Goal: Information Seeking & Learning: Check status

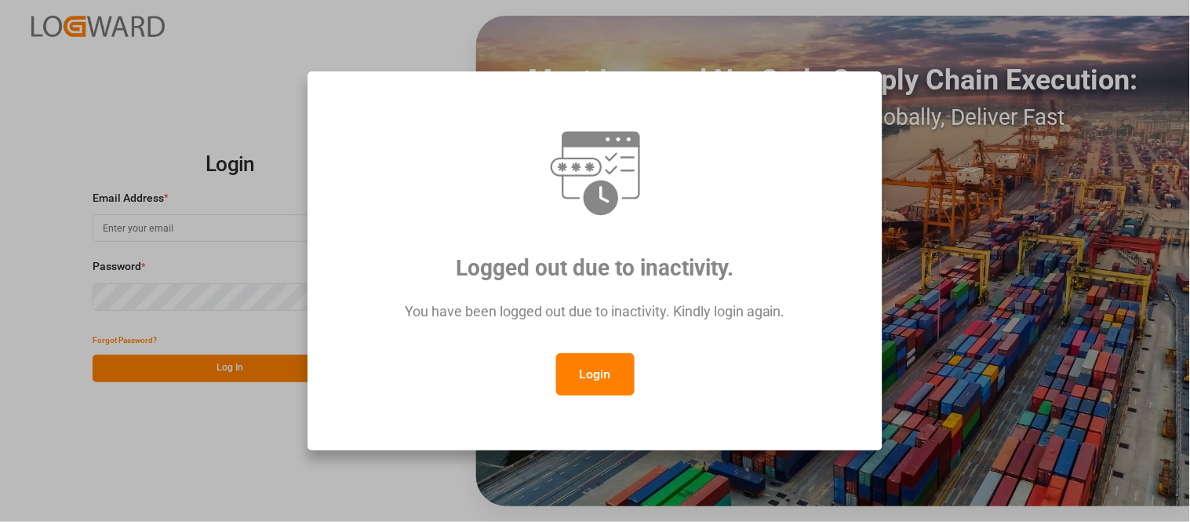
click at [608, 381] on button "Login" at bounding box center [595, 374] width 78 height 42
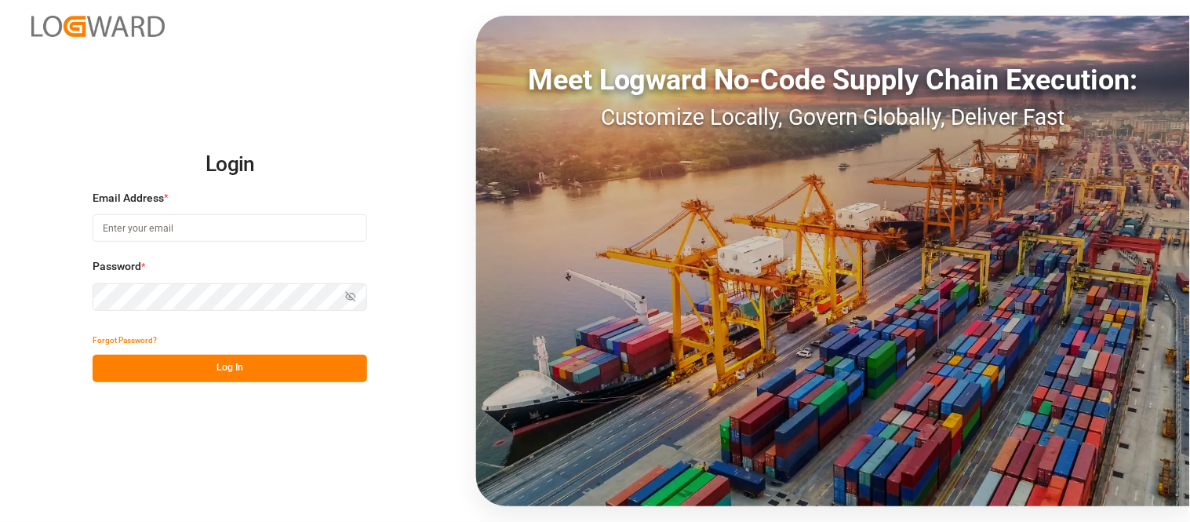
click at [213, 217] on input at bounding box center [230, 227] width 275 height 27
type input "nancy.cervantes@leschaco.com"
click at [262, 369] on button "Log In" at bounding box center [230, 368] width 275 height 27
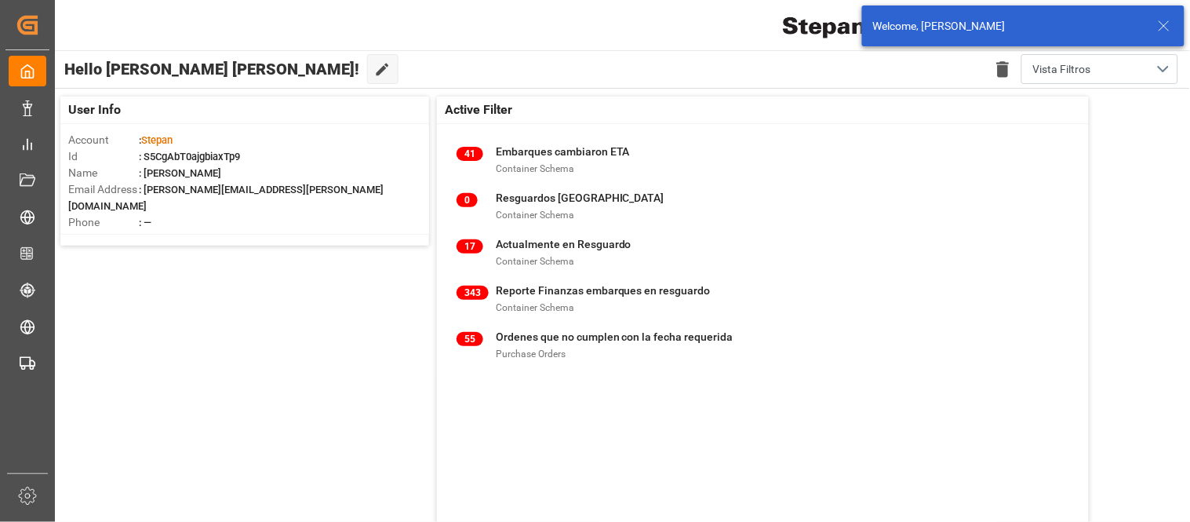
click at [1162, 29] on icon at bounding box center [1164, 25] width 19 height 19
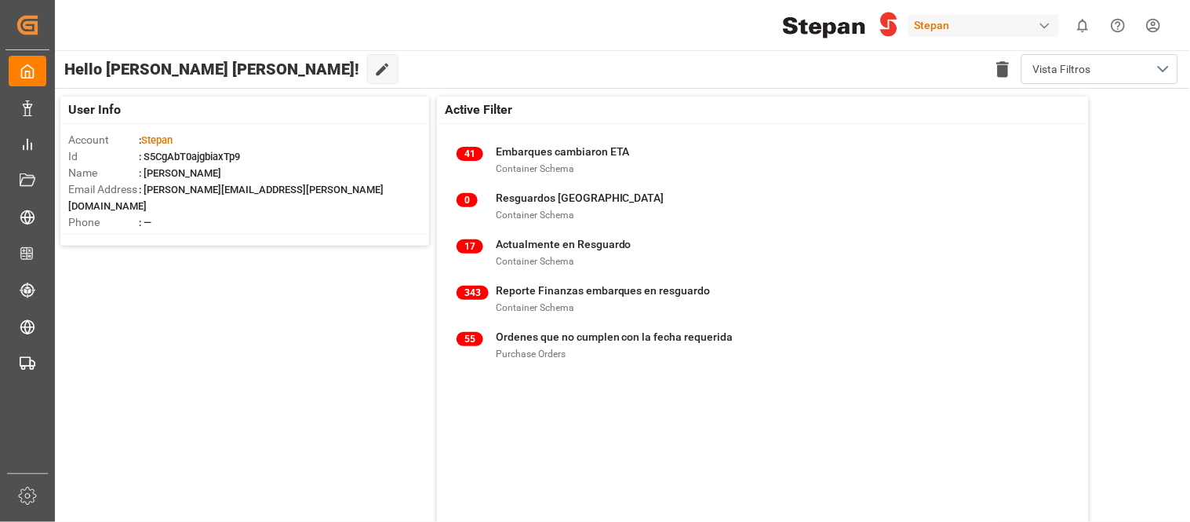
click at [1149, 27] on html "Created by potrace 1.15, written by Peter Selinger 2001-2017 Created by potrace…" at bounding box center [595, 261] width 1190 height 522
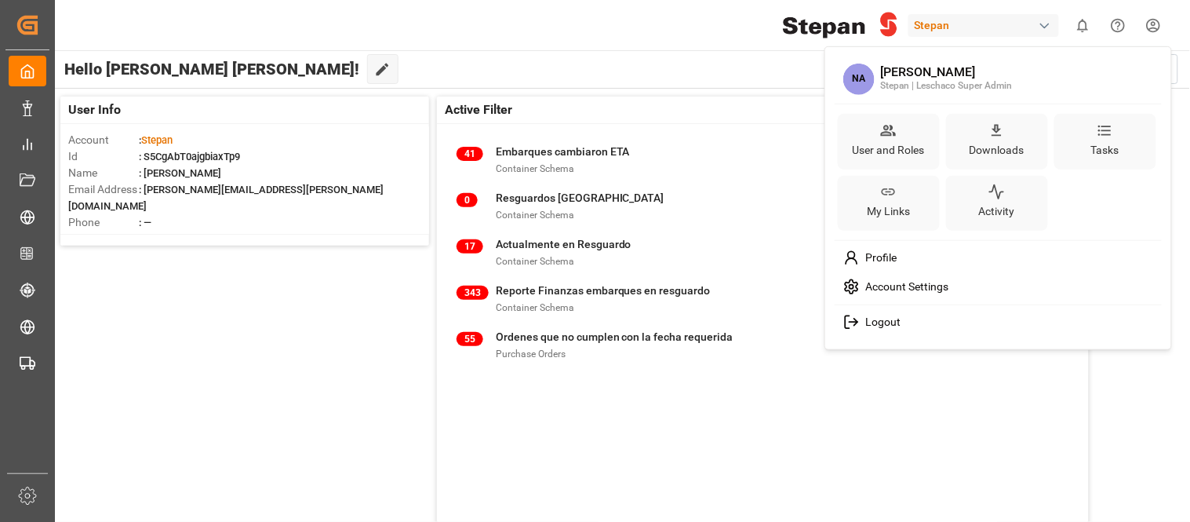
click at [915, 34] on html "Created by potrace 1.15, written by Peter Selinger 2001-2017 Created by potrace…" at bounding box center [595, 261] width 1190 height 522
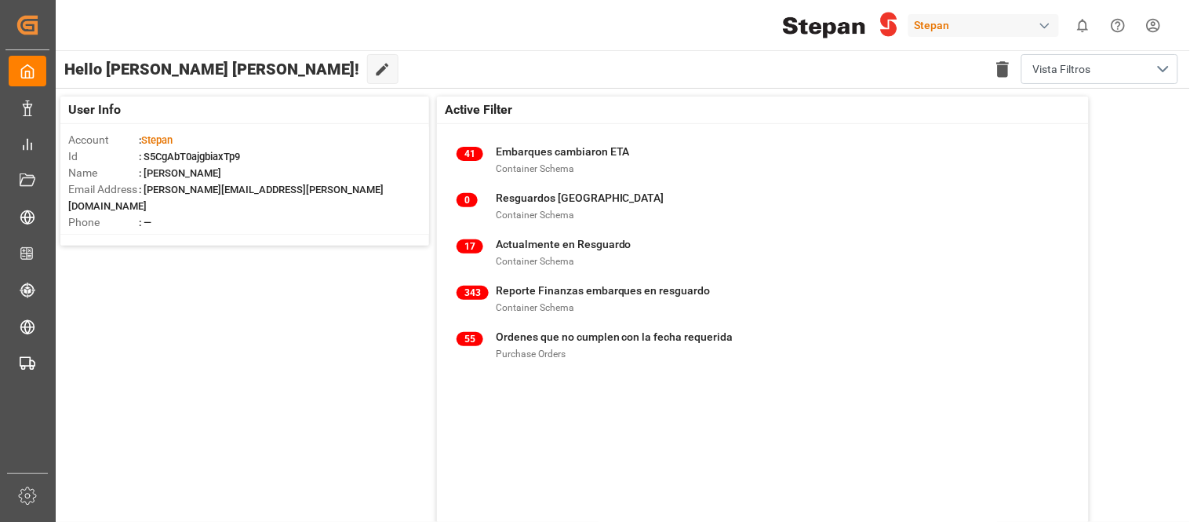
click at [926, 25] on div "Stepan" at bounding box center [983, 25] width 151 height 23
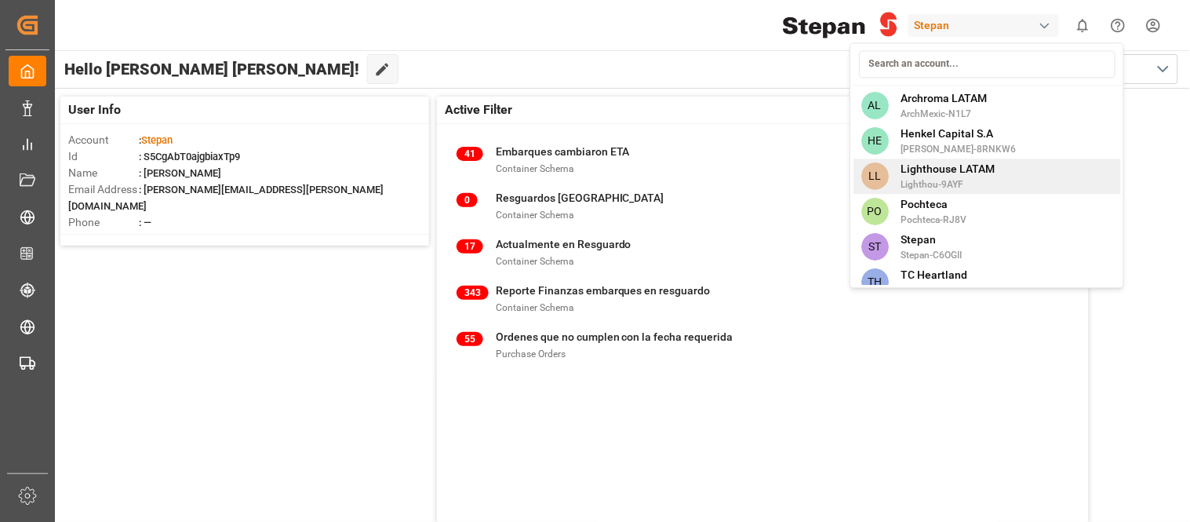
click at [914, 179] on span "Lighthou-9AYF" at bounding box center [948, 184] width 94 height 14
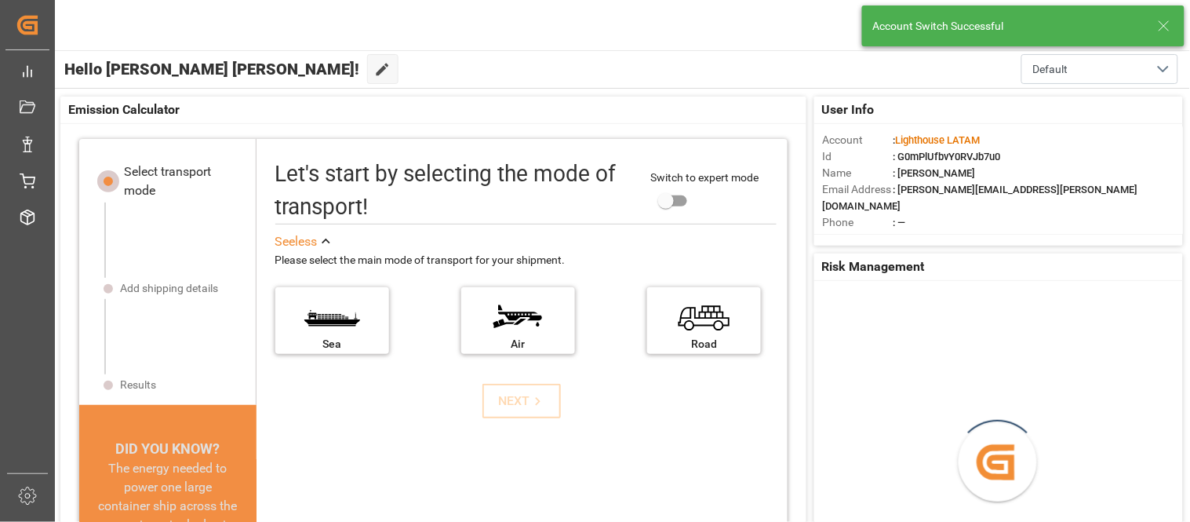
click at [1166, 20] on icon at bounding box center [1164, 25] width 19 height 19
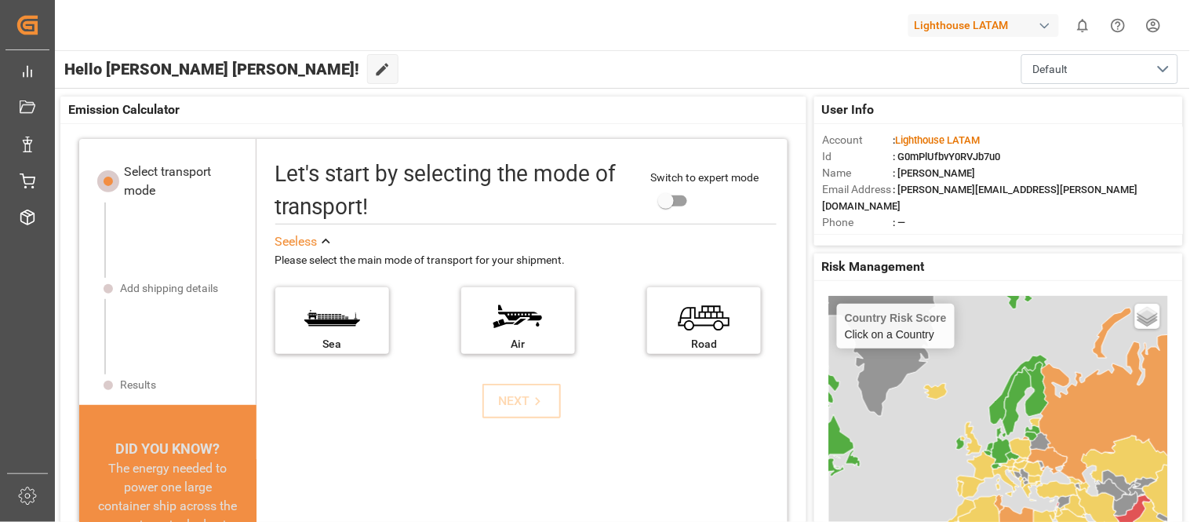
click at [1167, 24] on html "Created by potrace 1.15, written by Peter Selinger 2001-2017 Created by potrace…" at bounding box center [595, 261] width 1190 height 522
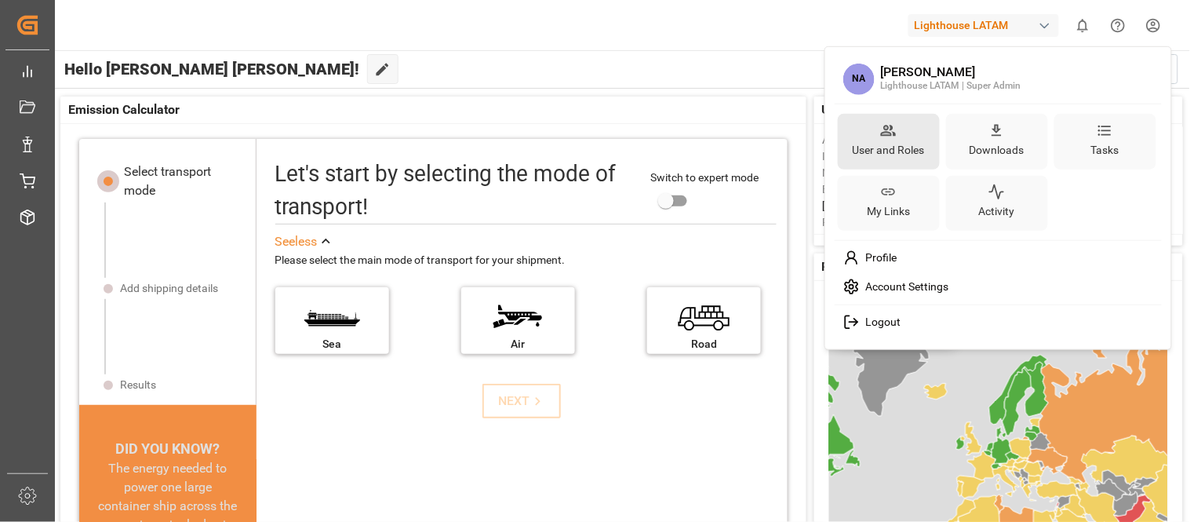
click at [887, 130] on icon at bounding box center [888, 130] width 15 height 11
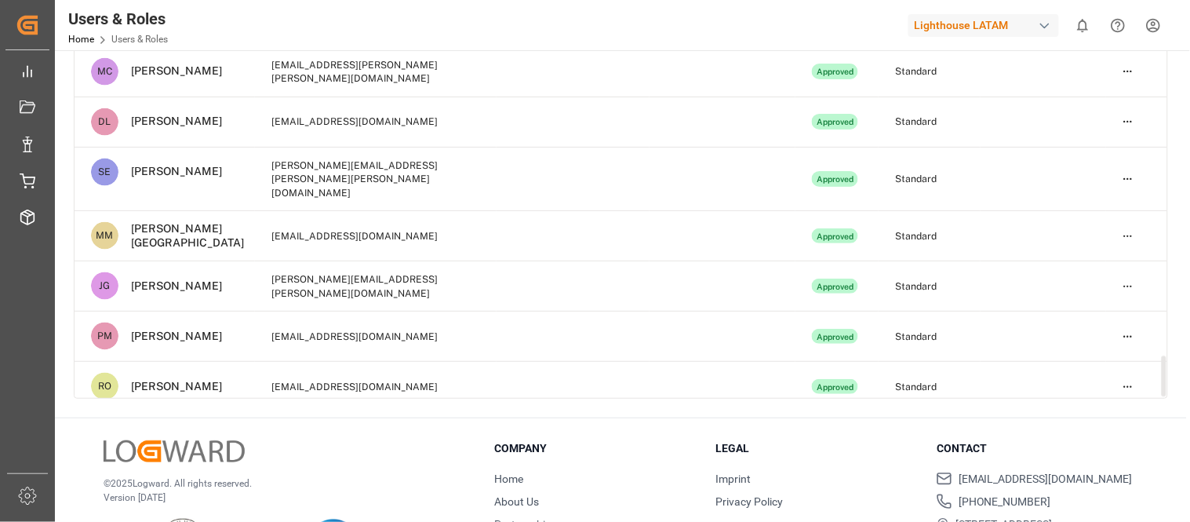
scroll to position [233, 0]
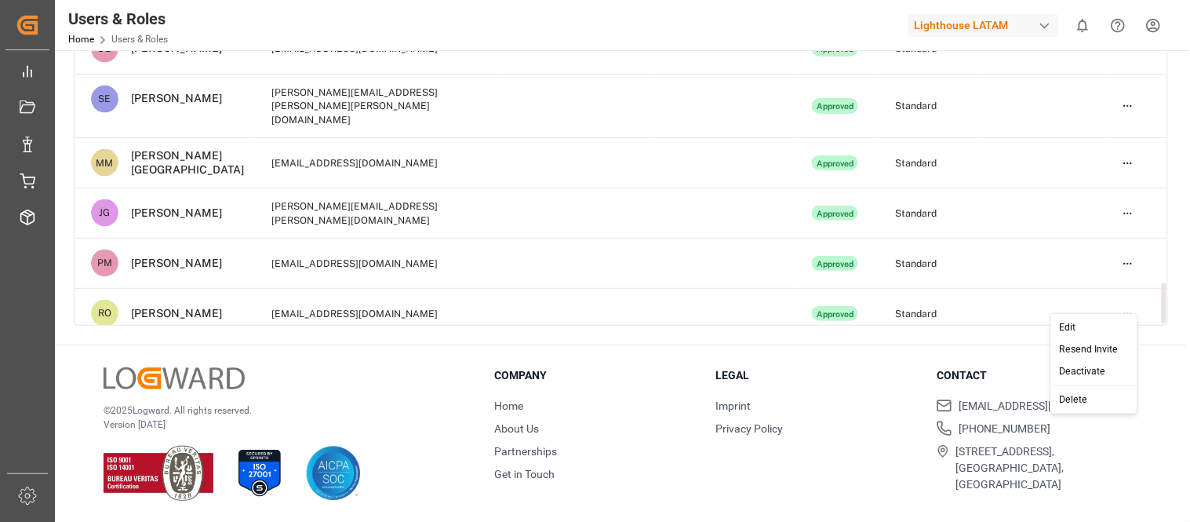
click at [1128, 298] on html "Created by potrace 1.15, written by Peter Selinger 2001-2017 Created by potrace…" at bounding box center [595, 261] width 1190 height 522
click at [1071, 327] on div "Edit" at bounding box center [1093, 327] width 81 height 22
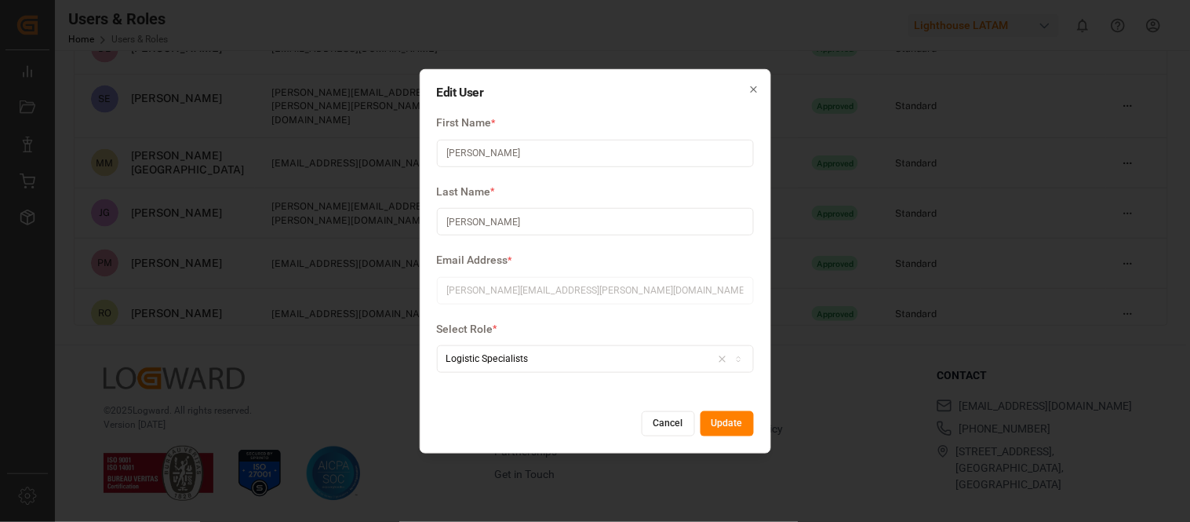
click at [662, 426] on button "Cancel" at bounding box center [668, 423] width 53 height 25
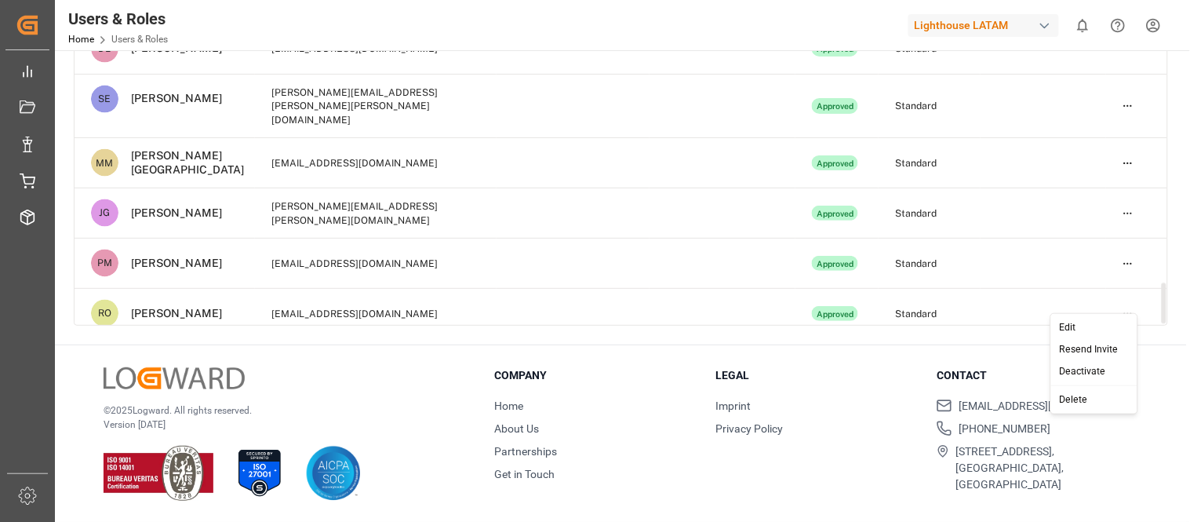
click at [1119, 308] on html "Created by potrace 1.15, written by Peter Selinger 2001-2017 Created by potrace…" at bounding box center [595, 261] width 1190 height 522
click at [1078, 350] on div "Resend Invite" at bounding box center [1093, 349] width 81 height 22
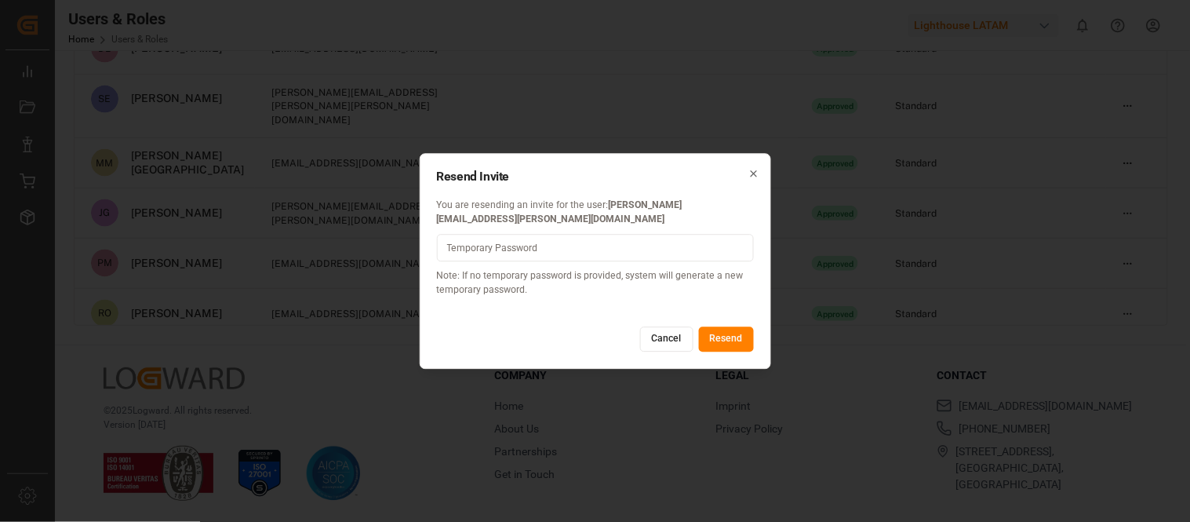
click at [733, 336] on button "Resend" at bounding box center [726, 339] width 55 height 25
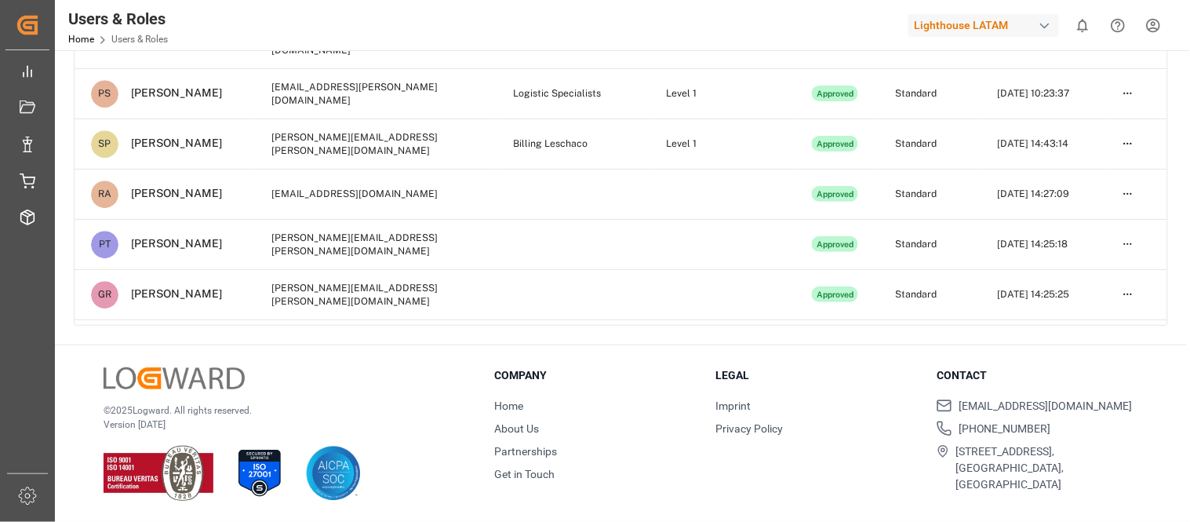
scroll to position [0, 0]
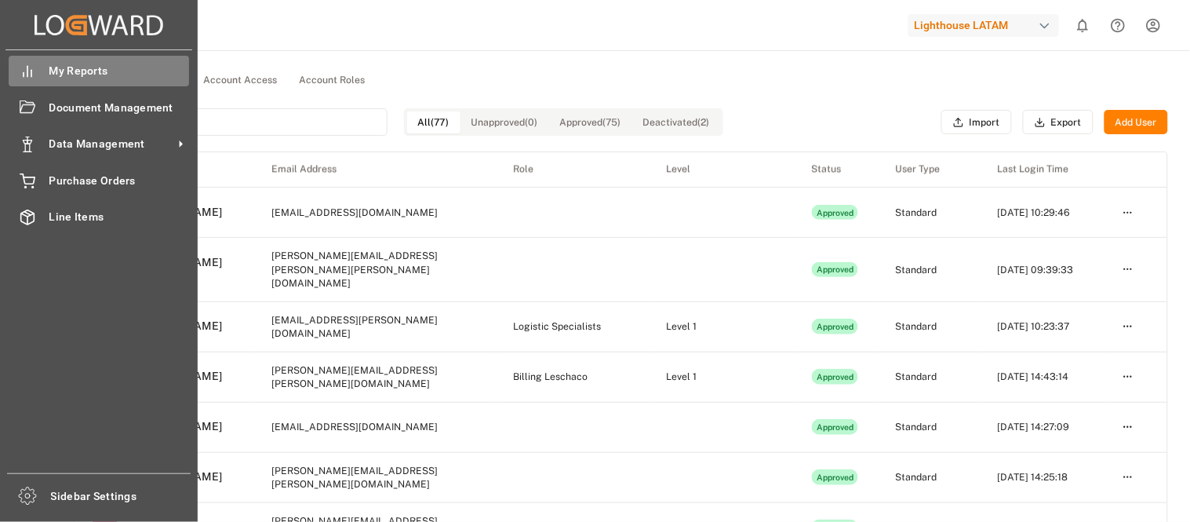
click at [45, 59] on div "My Reports My Reports" at bounding box center [99, 71] width 180 height 31
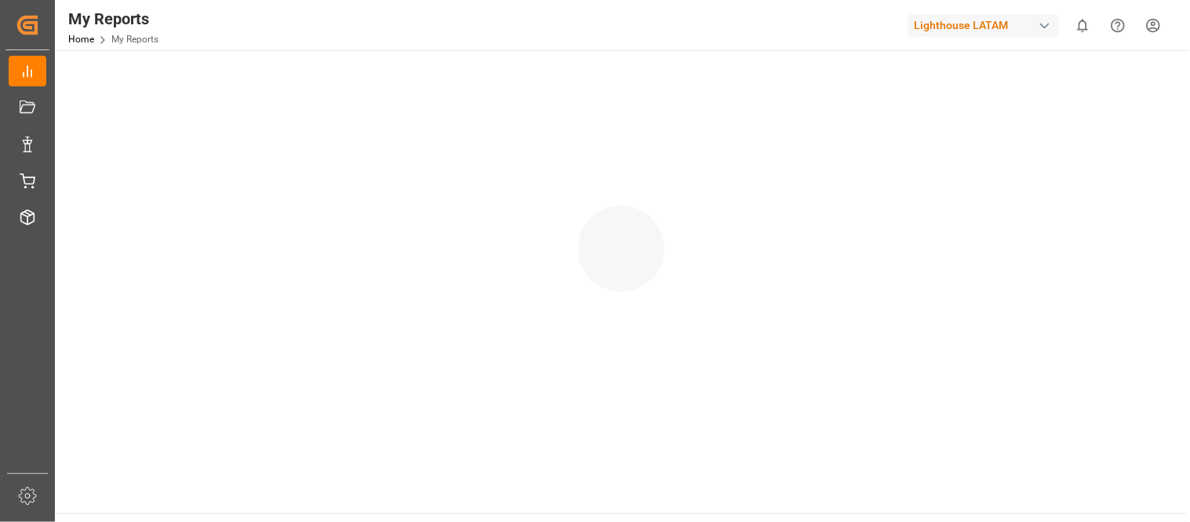
click at [1150, 33] on html "Created by potrace 1.15, written by Peter Selinger 2001-2017 Created by potrace…" at bounding box center [595, 261] width 1190 height 522
click at [1152, 27] on html "Created by potrace 1.15, written by Peter Selinger 2001-2017 Created by potrace…" at bounding box center [595, 261] width 1190 height 522
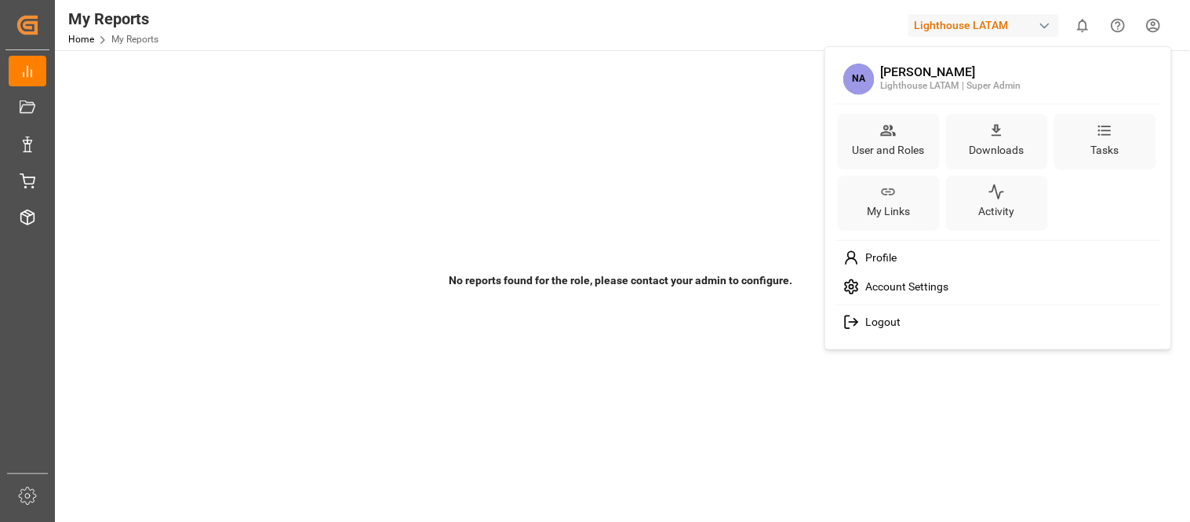
click at [987, 20] on html "Created by potrace 1.15, written by Peter Selinger 2001-2017 Created by potrace…" at bounding box center [595, 261] width 1190 height 522
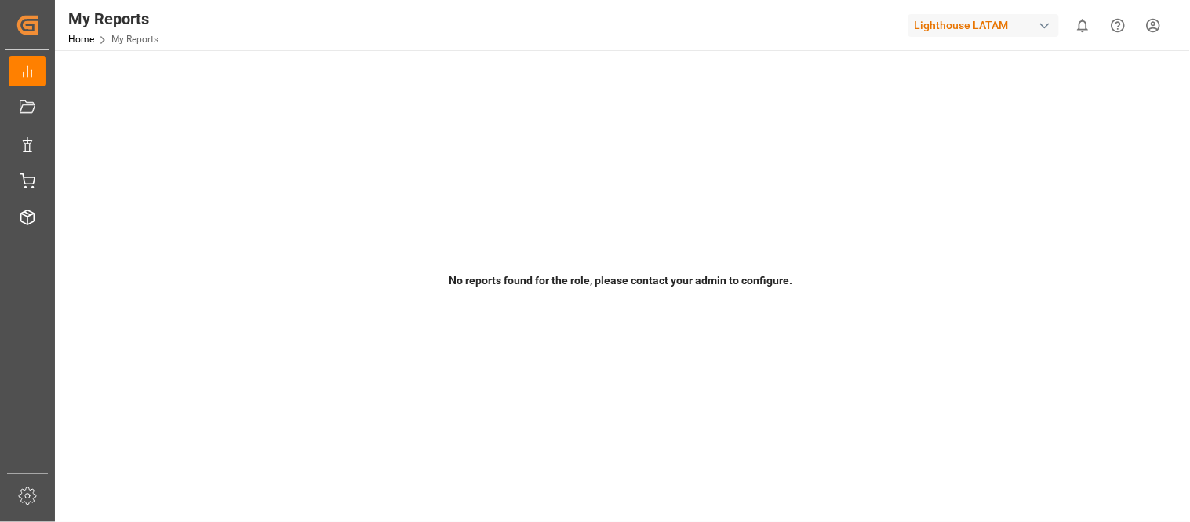
click at [963, 29] on div "Lighthouse LATAM" at bounding box center [983, 25] width 151 height 23
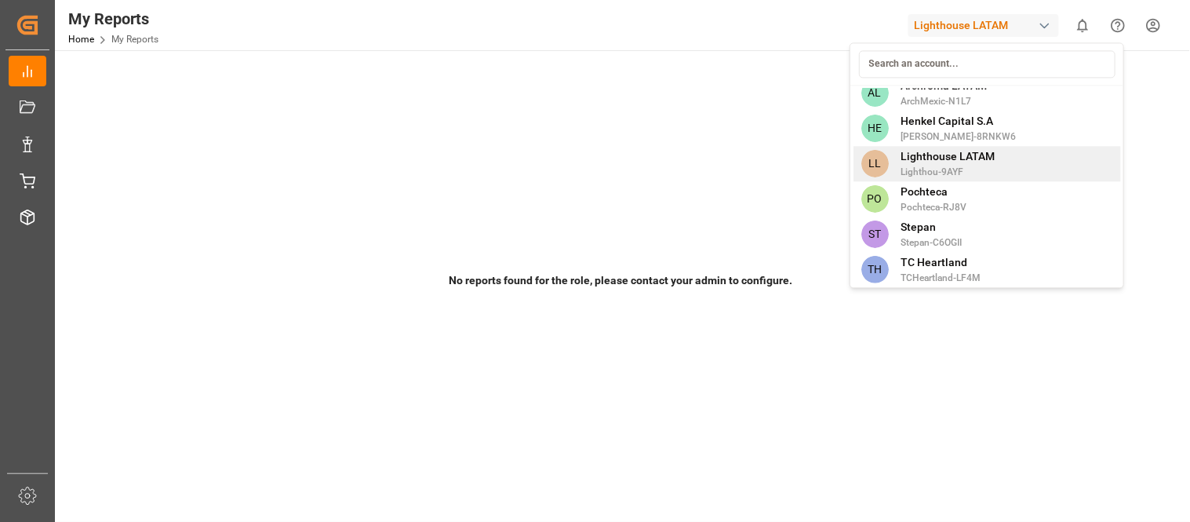
scroll to position [16, 0]
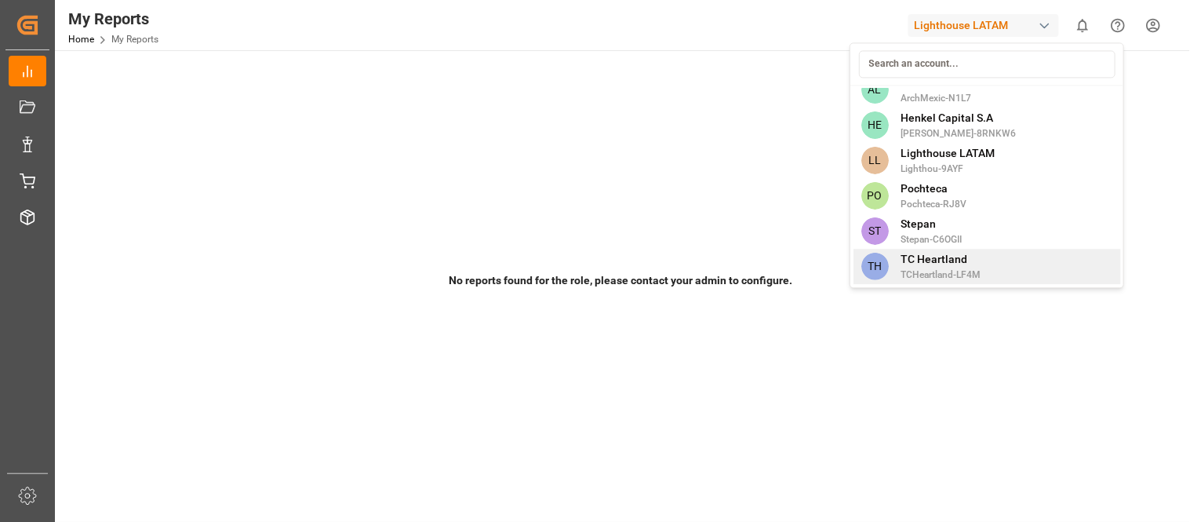
click at [918, 253] on span "TC Heartland" at bounding box center [941, 259] width 80 height 16
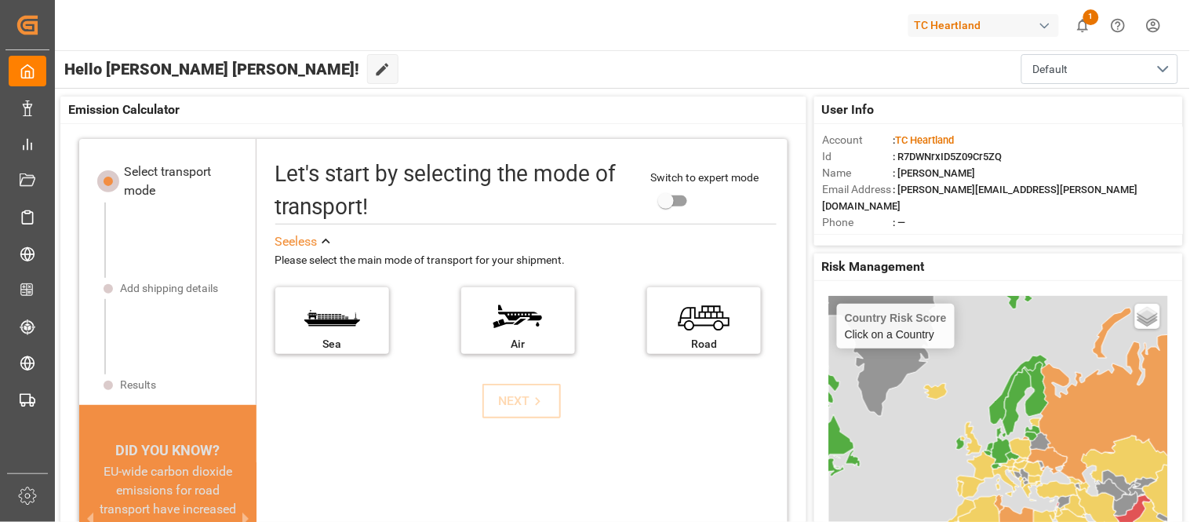
click at [1008, 24] on div "TC Heartland" at bounding box center [983, 25] width 151 height 23
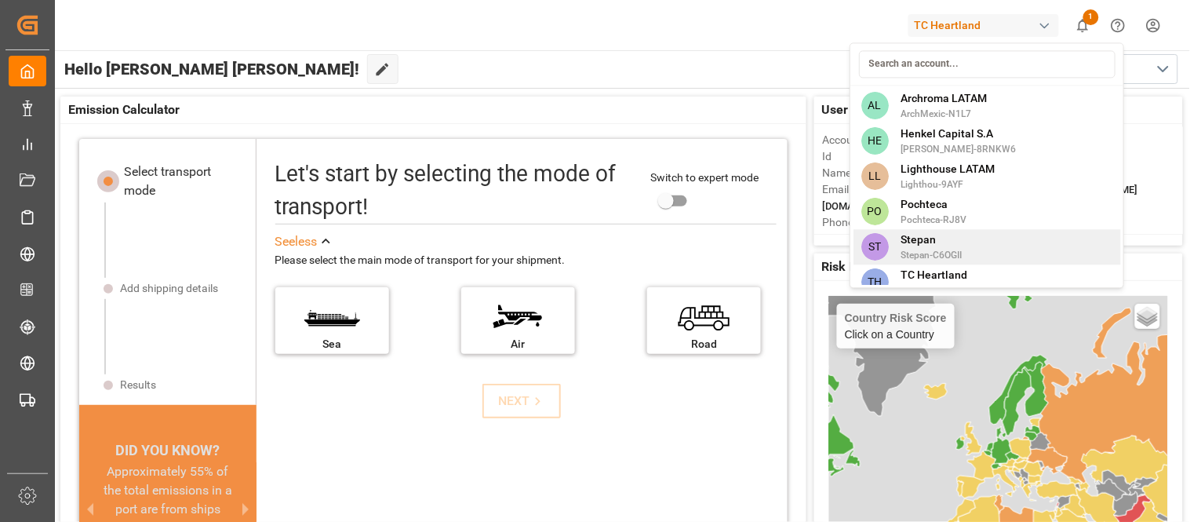
click at [948, 238] on span "Stepan" at bounding box center [931, 239] width 61 height 16
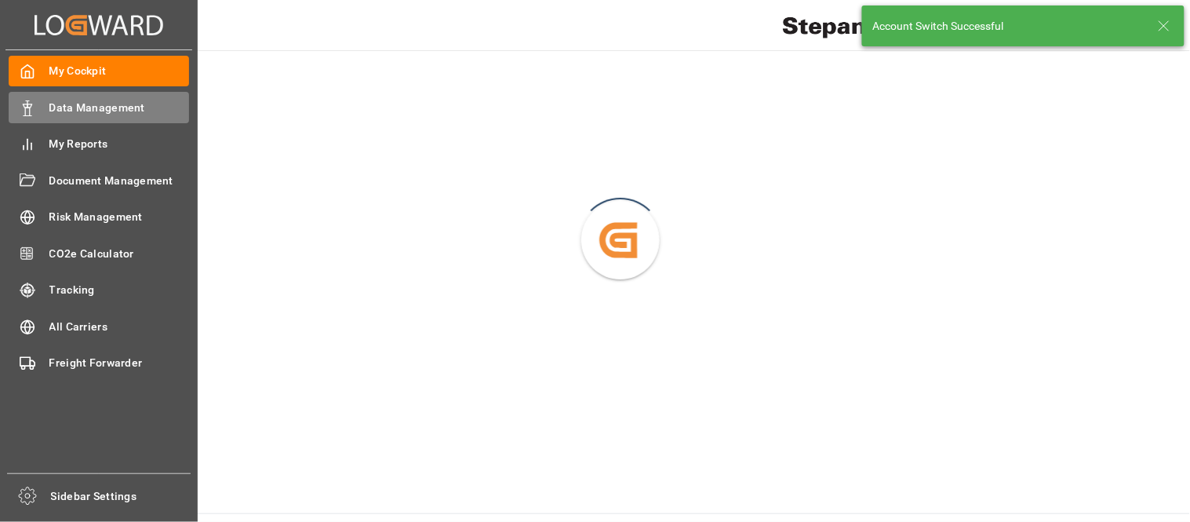
click at [55, 116] on div "Data Management Data Management" at bounding box center [99, 107] width 180 height 31
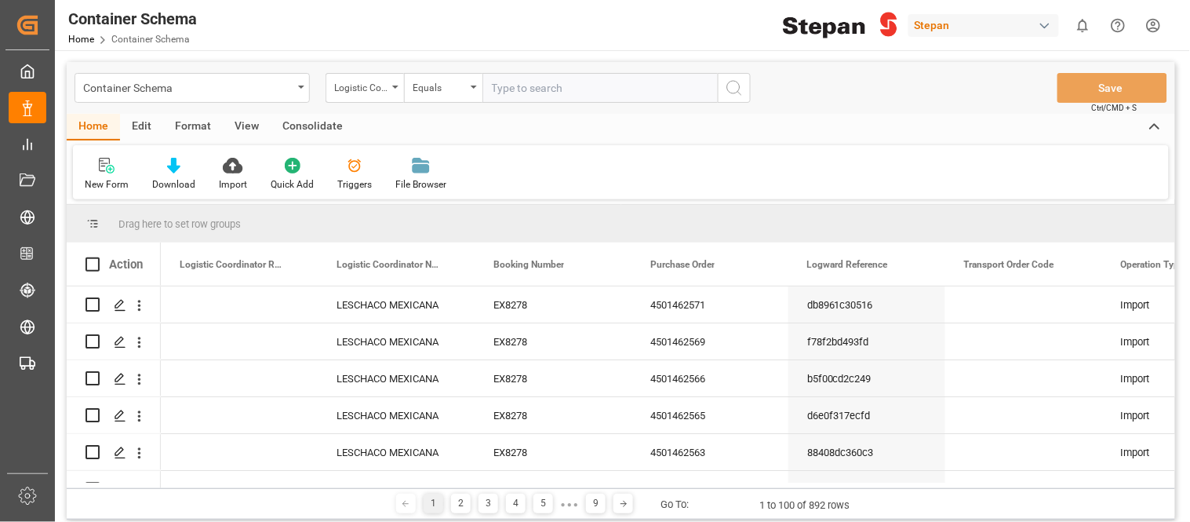
click at [635, 178] on div "New Form Download Import Quick Add Triggers File Browser" at bounding box center [621, 172] width 1096 height 54
click at [151, 126] on div "Edit" at bounding box center [141, 127] width 43 height 27
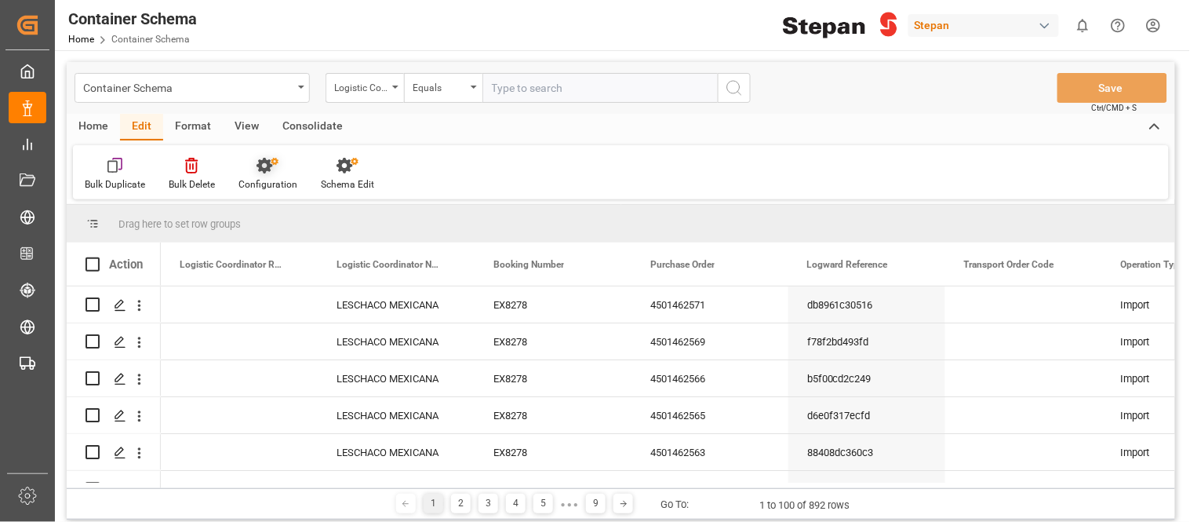
click at [283, 176] on div "Configuration" at bounding box center [268, 174] width 82 height 35
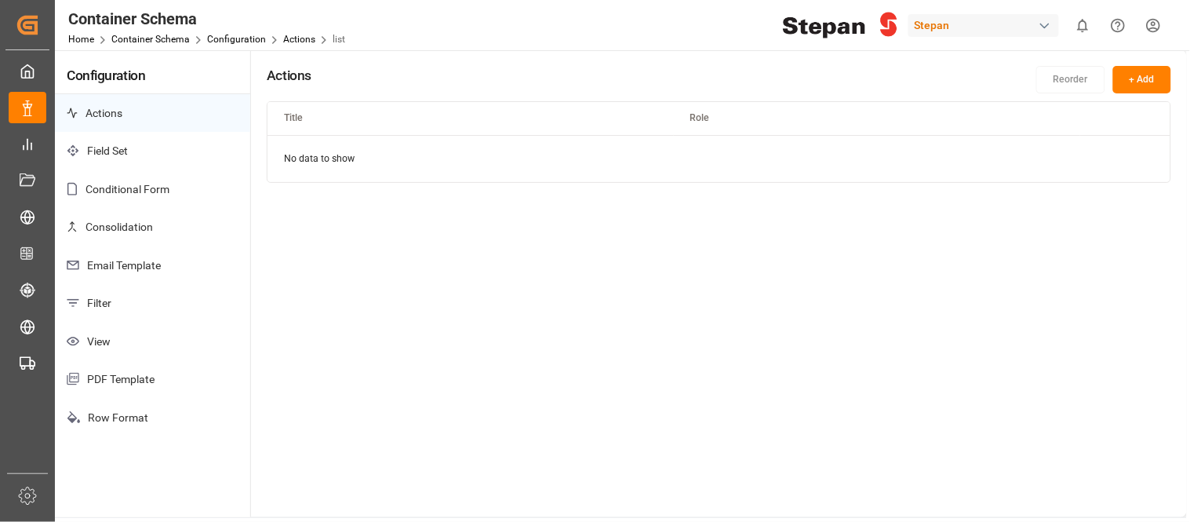
click at [174, 226] on p "Consolidation" at bounding box center [152, 227] width 195 height 38
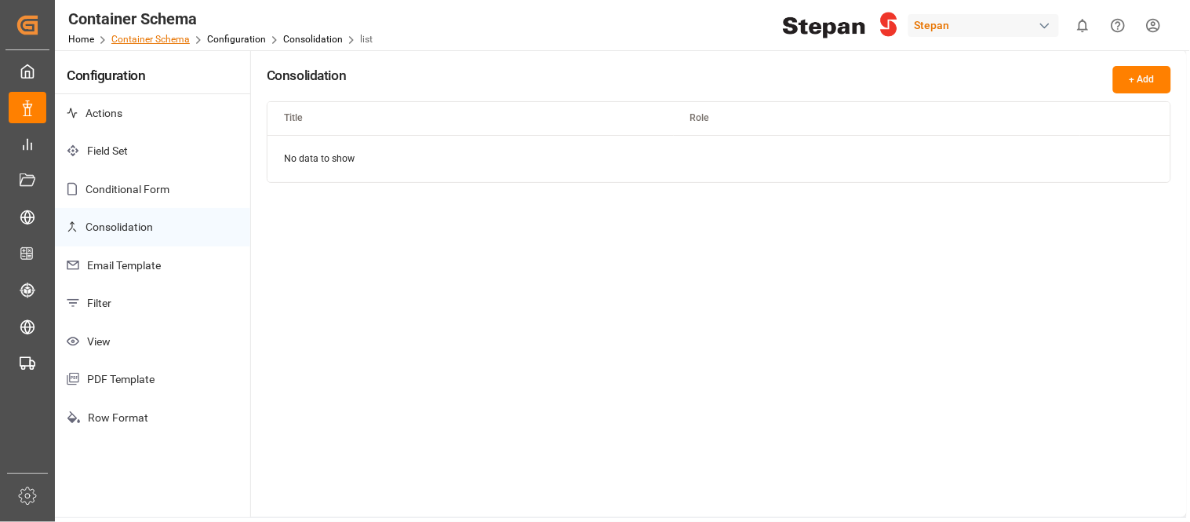
click at [173, 42] on link "Container Schema" at bounding box center [150, 39] width 78 height 11
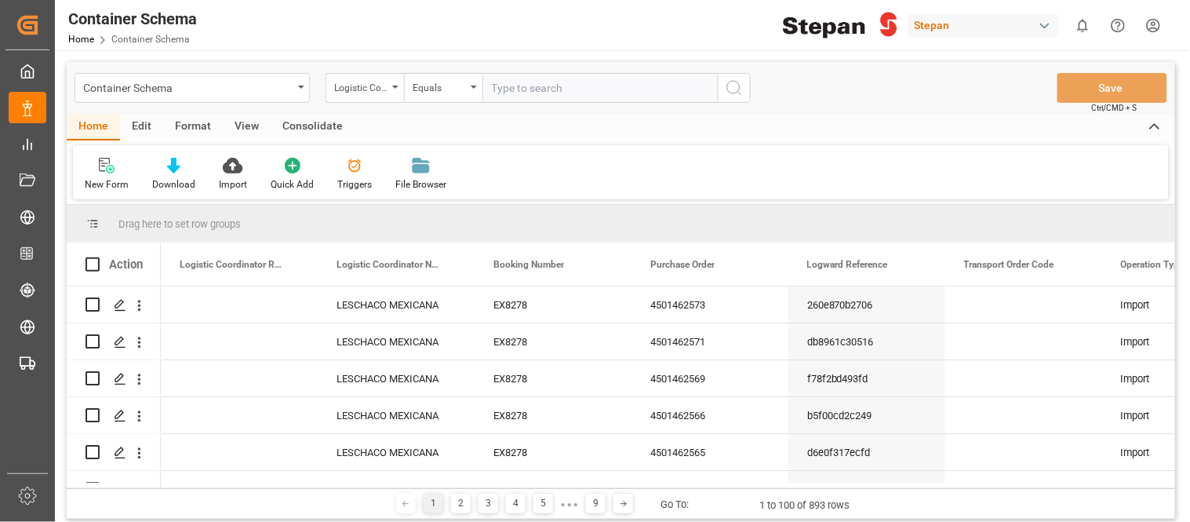
click at [286, 94] on div "Container Schema" at bounding box center [187, 87] width 209 height 20
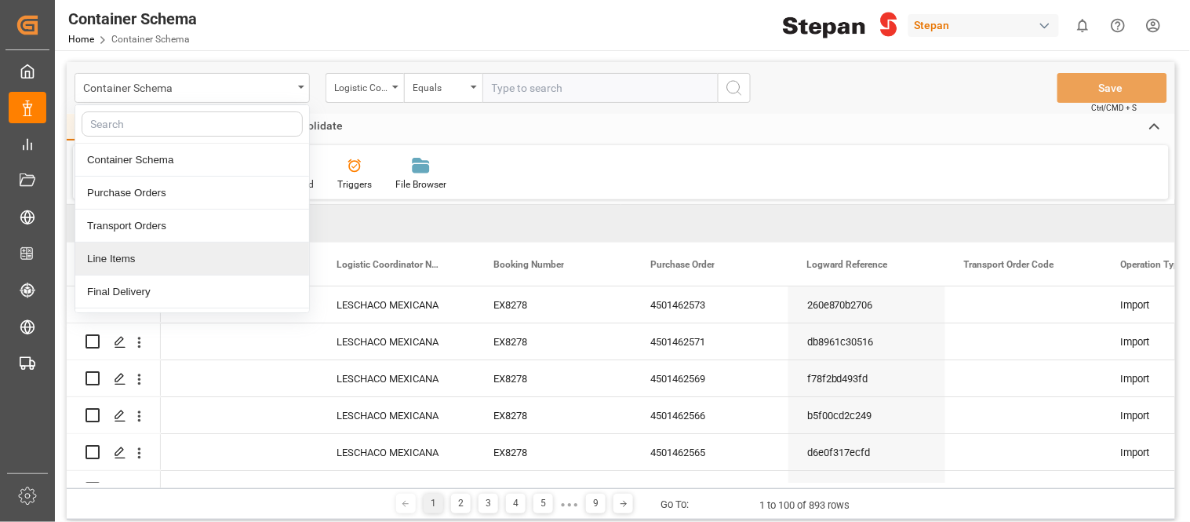
click at [189, 272] on div "Line Items" at bounding box center [192, 258] width 234 height 33
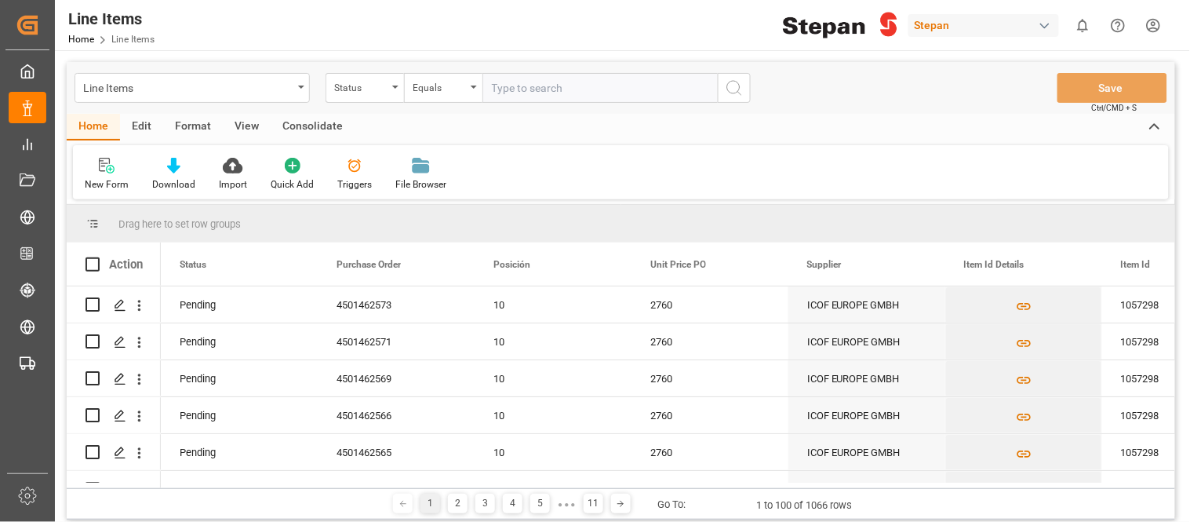
click at [147, 129] on div "Edit" at bounding box center [141, 127] width 43 height 27
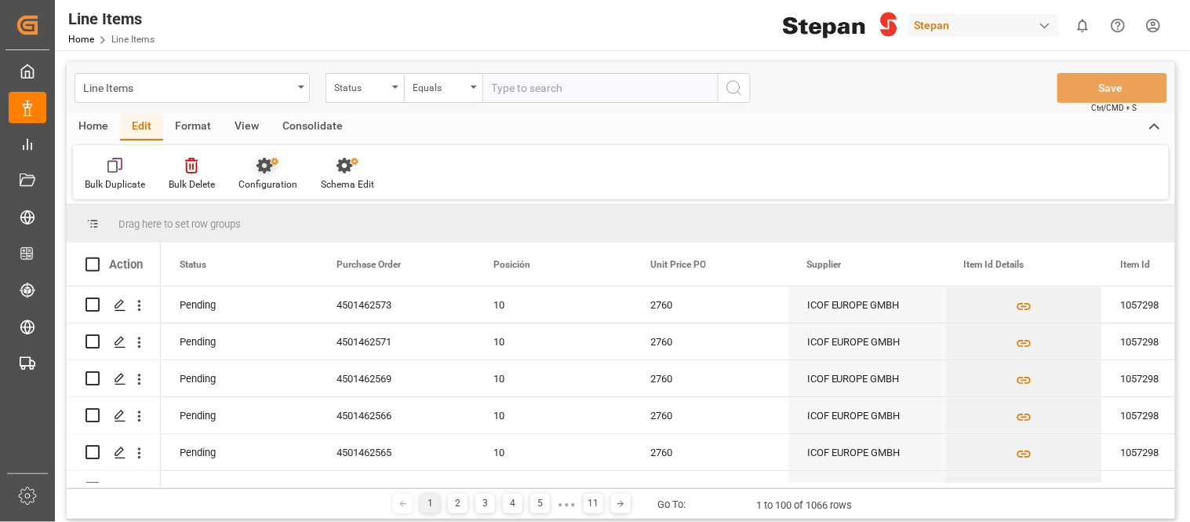
click at [253, 177] on div "Configuration" at bounding box center [267, 184] width 59 height 14
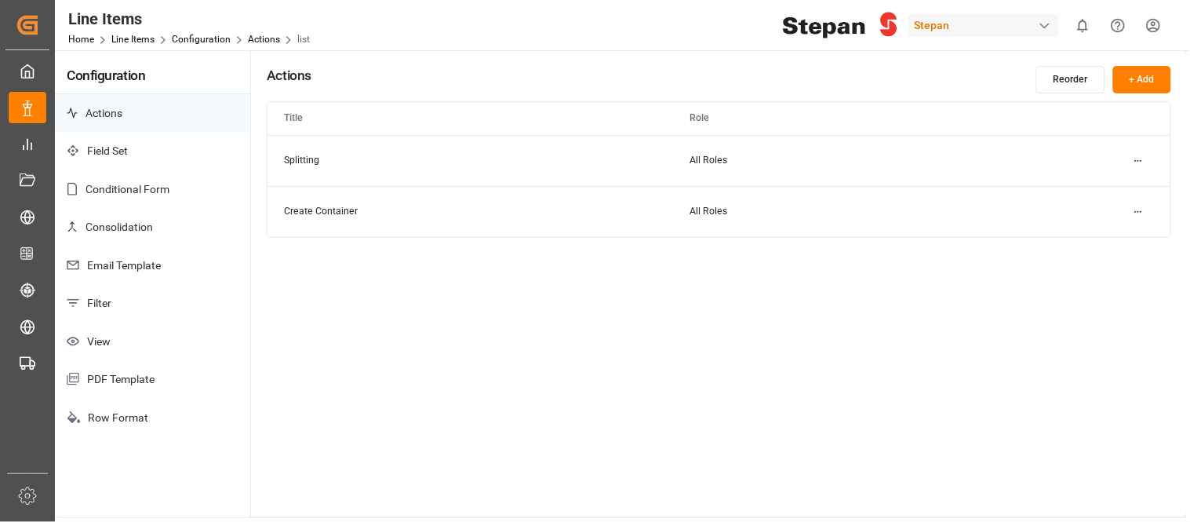
click at [1130, 209] on html "Created by potrace 1.15, written by Peter Selinger 2001-2017 Created by potrace…" at bounding box center [595, 261] width 1190 height 522
click at [1115, 241] on div "Edit" at bounding box center [1111, 243] width 81 height 22
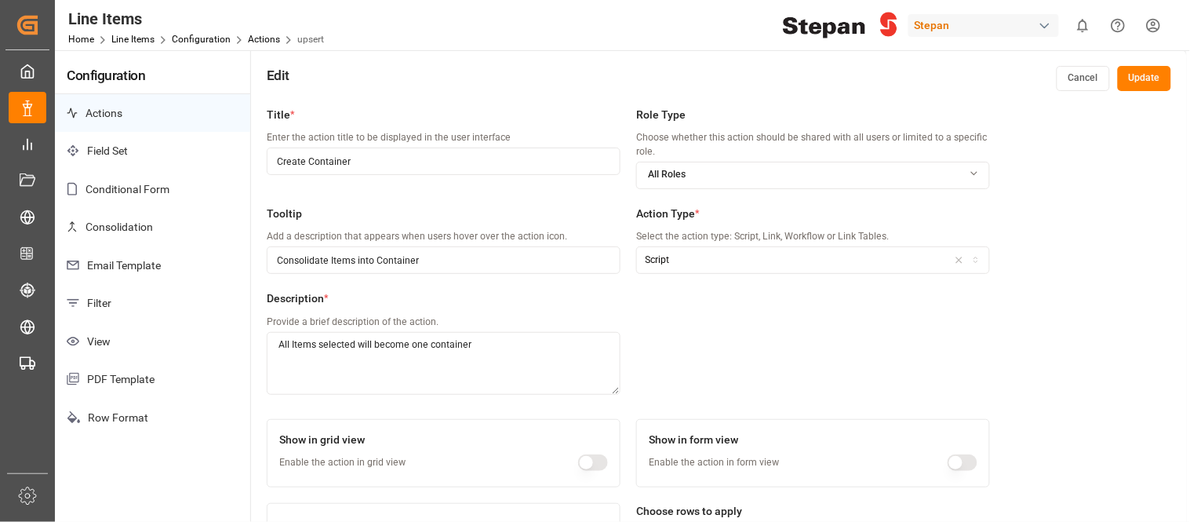
click at [496, 348] on textarea "All Items selected will become one container" at bounding box center [444, 363] width 354 height 63
drag, startPoint x: 511, startPoint y: 348, endPoint x: 267, endPoint y: 327, distance: 244.9
click at [267, 327] on div "Description * Provide a brief description of the action. All Items selected wil…" at bounding box center [444, 350] width 354 height 121
click at [482, 262] on input "Consolidate Items into Container" at bounding box center [444, 259] width 354 height 27
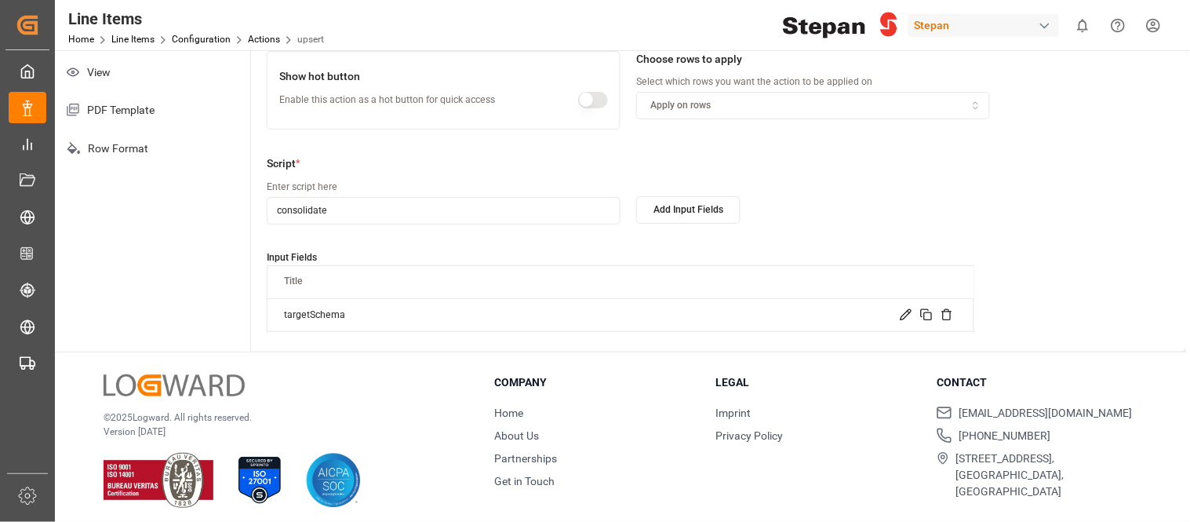
scroll to position [277, 0]
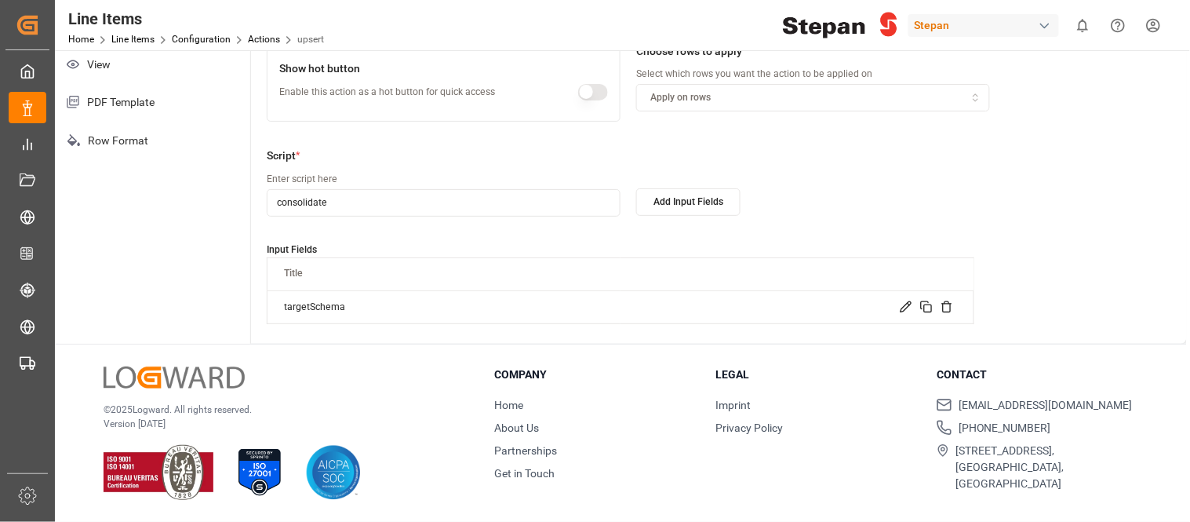
click at [902, 310] on icon at bounding box center [906, 307] width 10 height 10
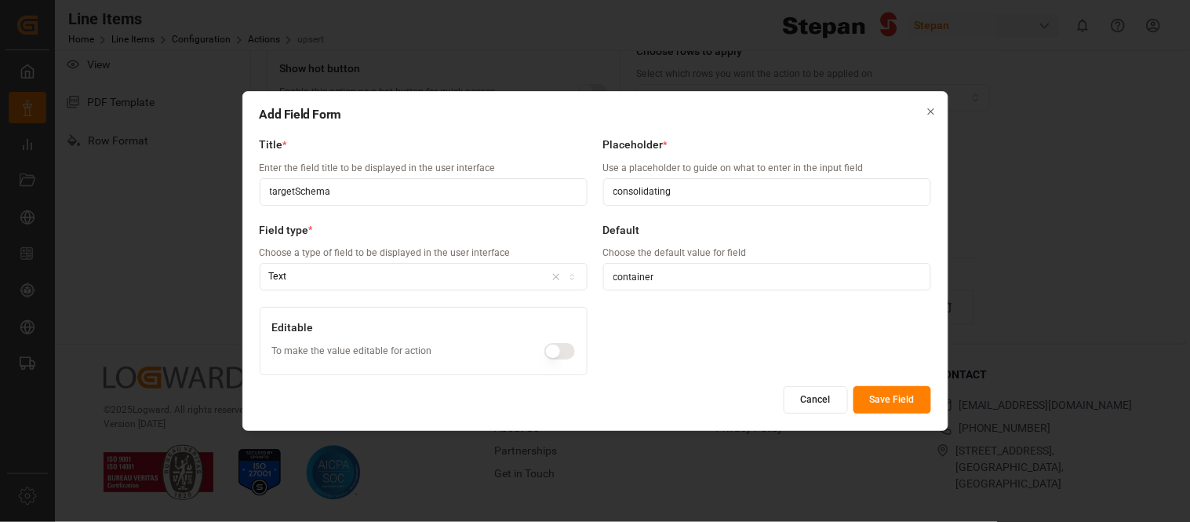
click at [818, 409] on button "Cancel" at bounding box center [816, 399] width 64 height 27
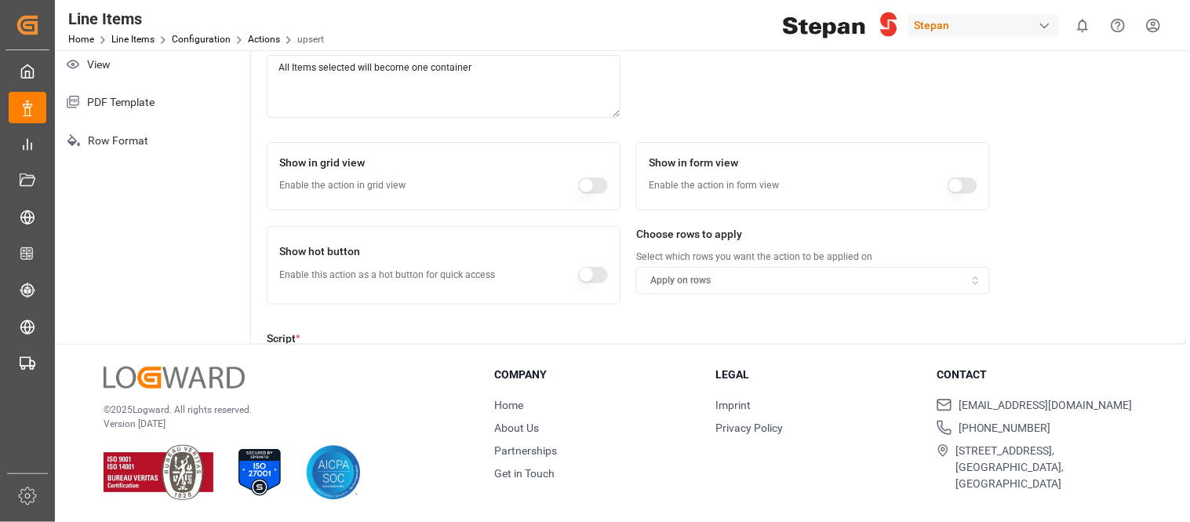
scroll to position [0, 0]
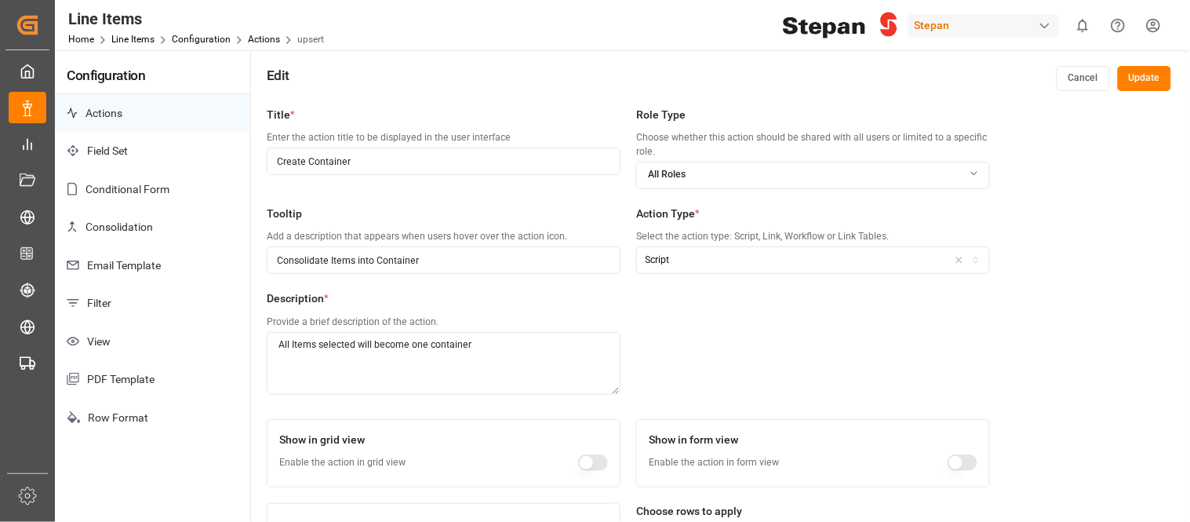
click at [1054, 71] on div "Edit Cancel Update" at bounding box center [719, 74] width 936 height 49
click at [1065, 75] on button "Cancel" at bounding box center [1083, 78] width 53 height 25
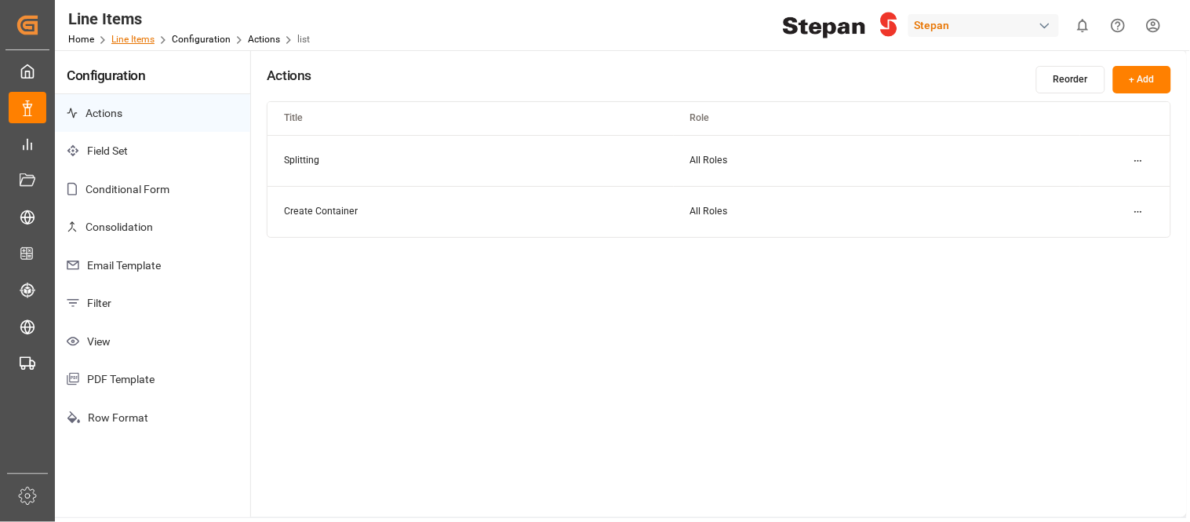
click at [132, 41] on link "Line Items" at bounding box center [132, 39] width 43 height 11
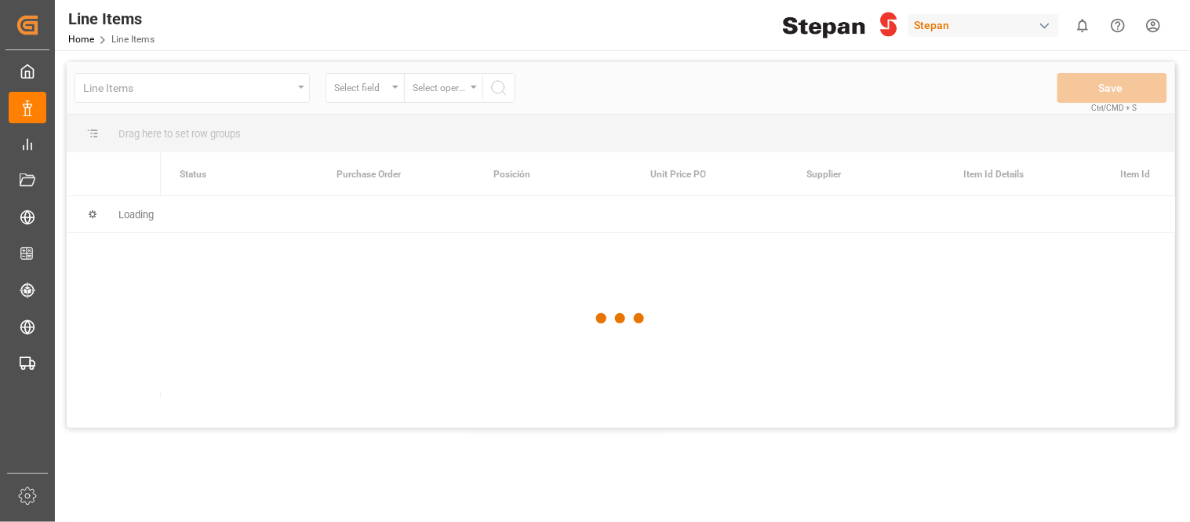
click at [296, 90] on div at bounding box center [621, 318] width 1108 height 512
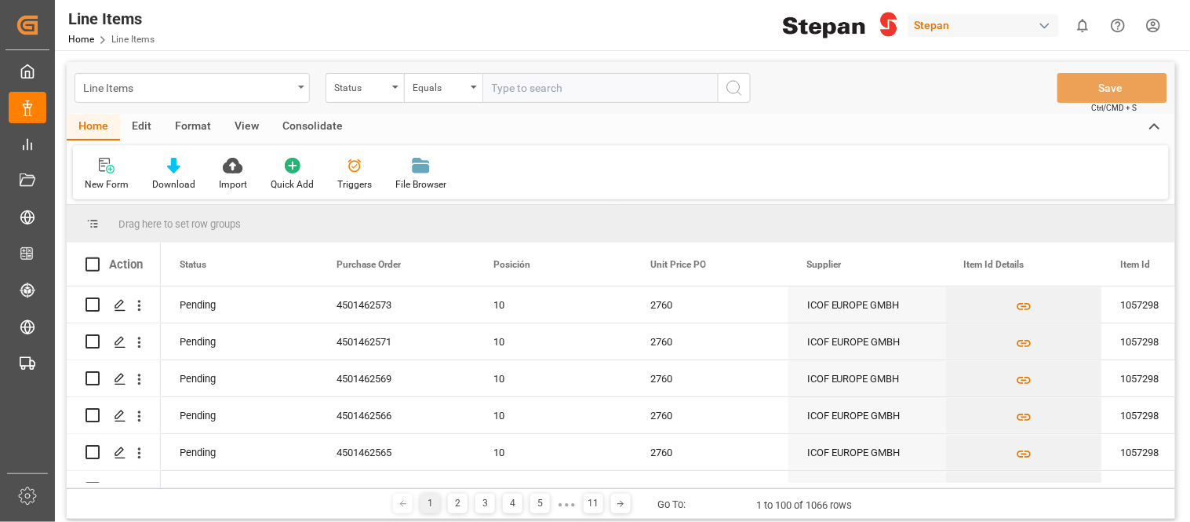
click at [300, 96] on div "Line Items" at bounding box center [192, 88] width 235 height 30
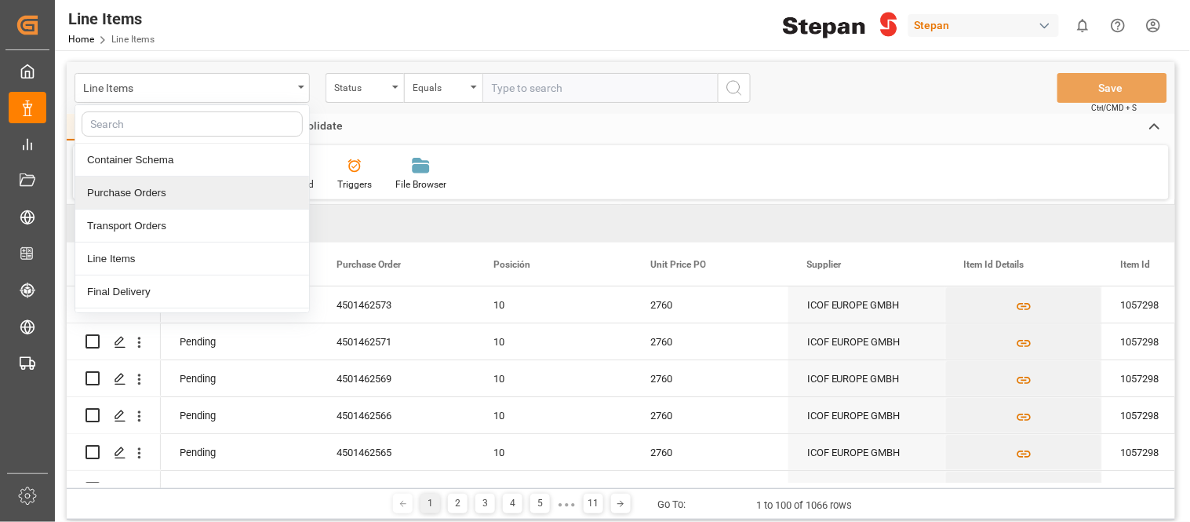
click at [188, 179] on div "Purchase Orders" at bounding box center [192, 192] width 234 height 33
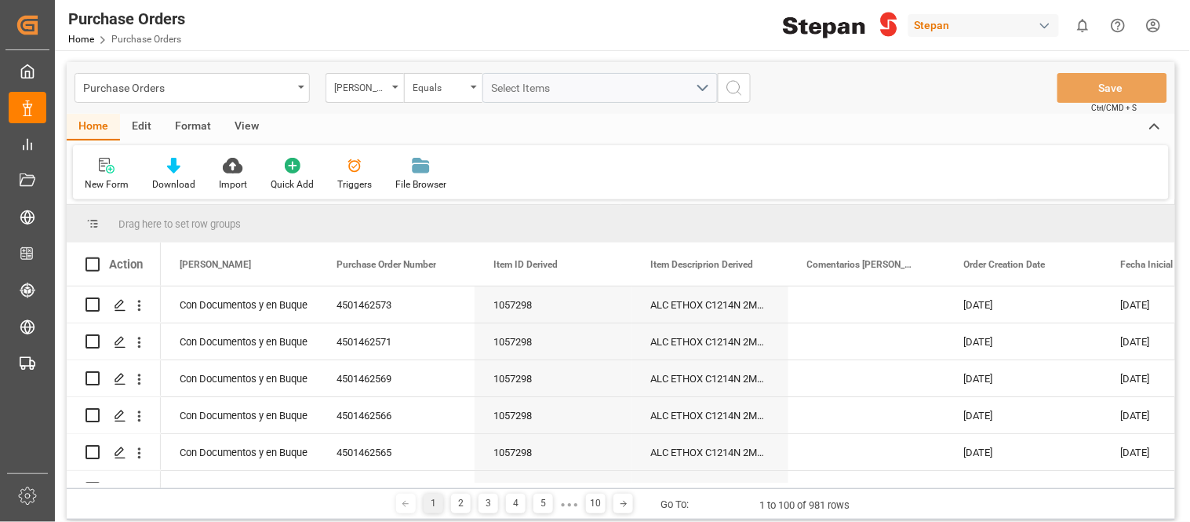
drag, startPoint x: 320, startPoint y: 482, endPoint x: 355, endPoint y: 482, distance: 34.5
drag, startPoint x: 315, startPoint y: 482, endPoint x: 341, endPoint y: 482, distance: 25.9
click at [341, 482] on div "Action Hito Stepan Purchase Order Number Item ID Derived" at bounding box center [621, 365] width 1108 height 246
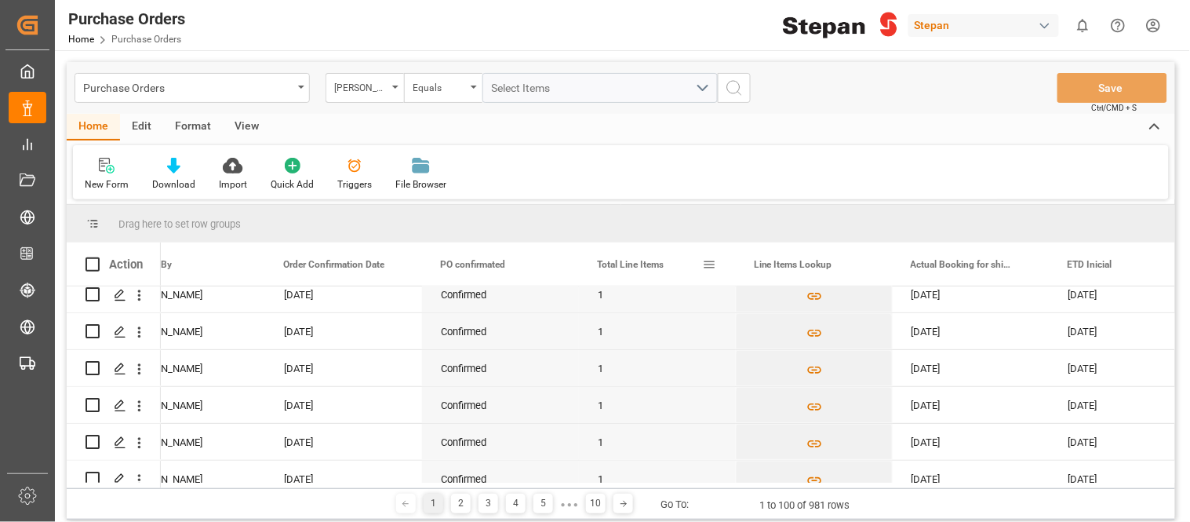
click at [640, 268] on span "Total Line Items" at bounding box center [630, 264] width 67 height 11
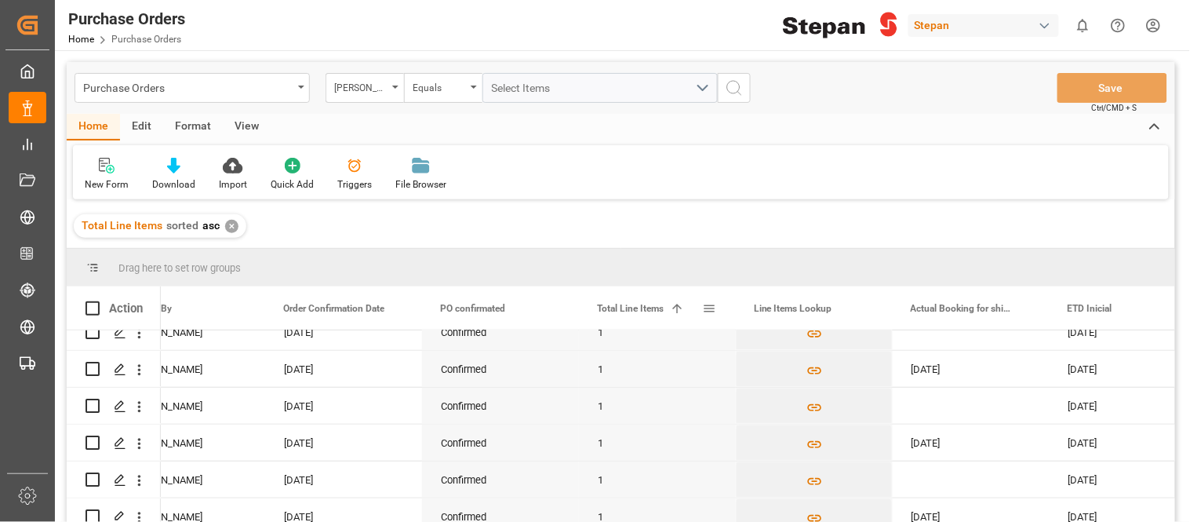
click at [638, 307] on span "Total Line Items" at bounding box center [630, 308] width 67 height 11
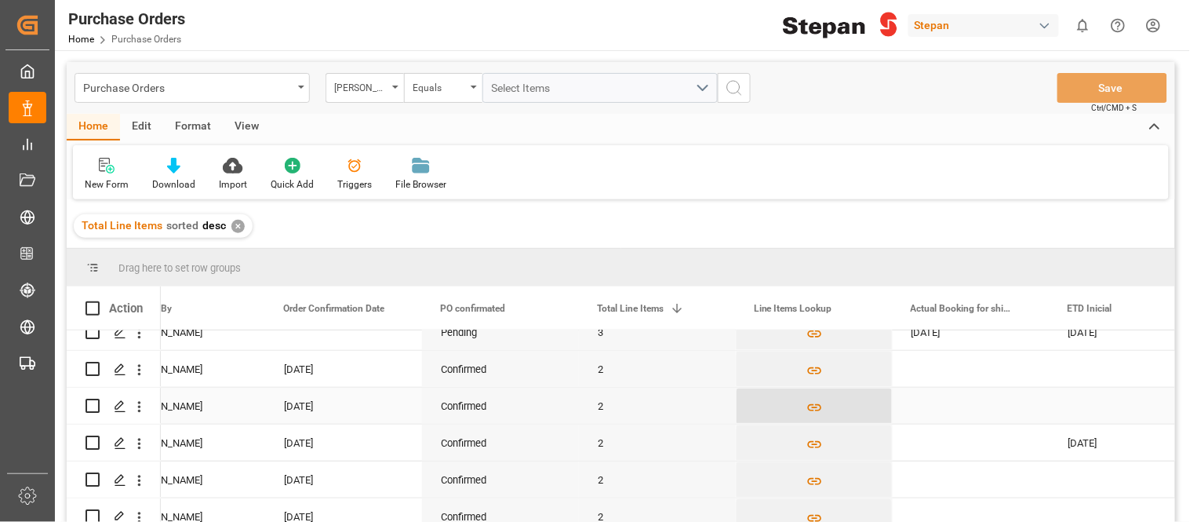
click at [811, 408] on icon "Press SPACE to select this row." at bounding box center [814, 407] width 16 height 16
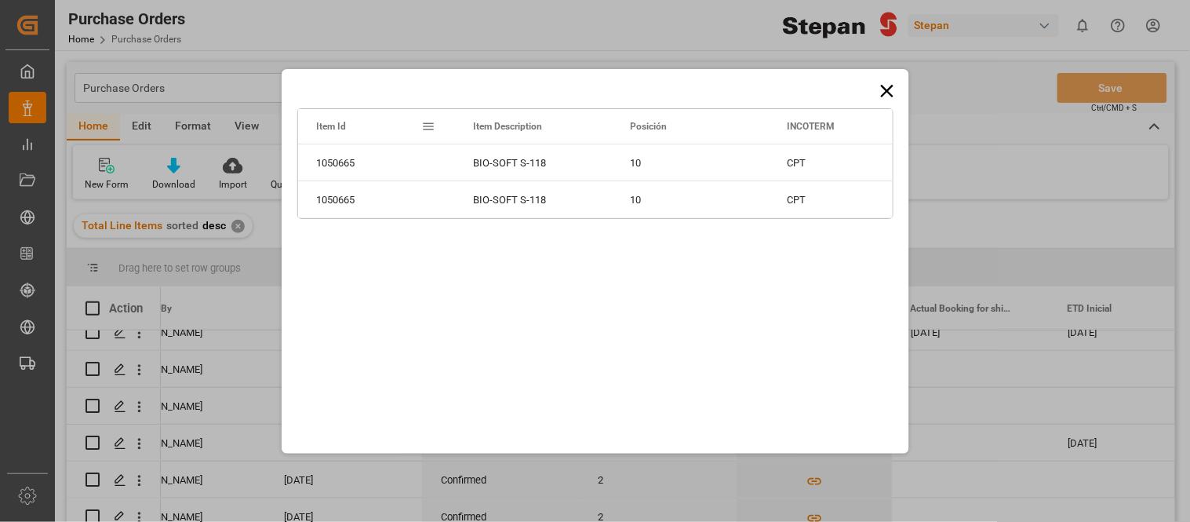
click at [887, 91] on icon at bounding box center [886, 90] width 13 height 13
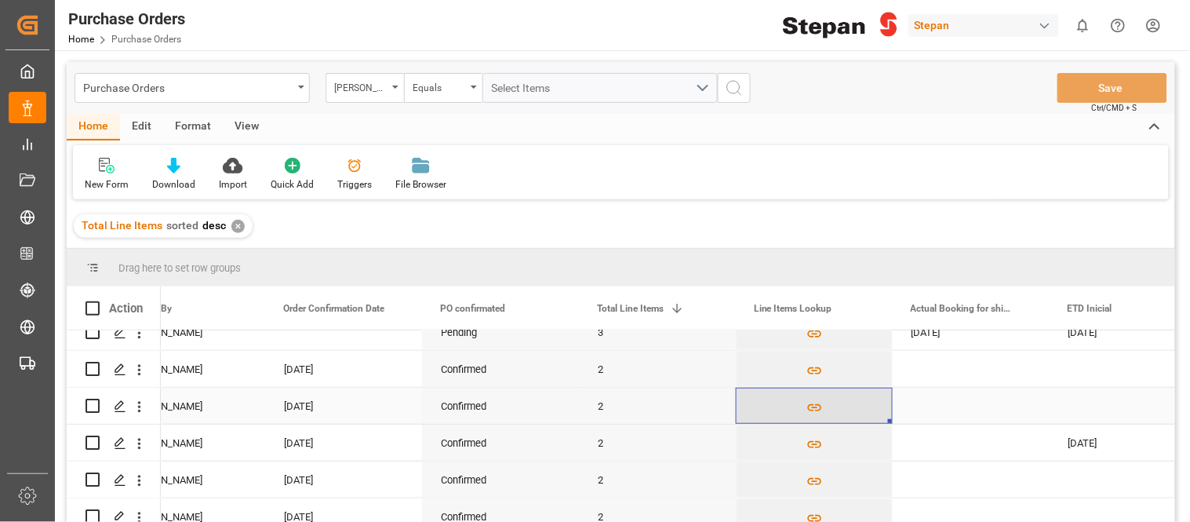
click at [817, 406] on icon "Press SPACE to select this row." at bounding box center [814, 407] width 16 height 16
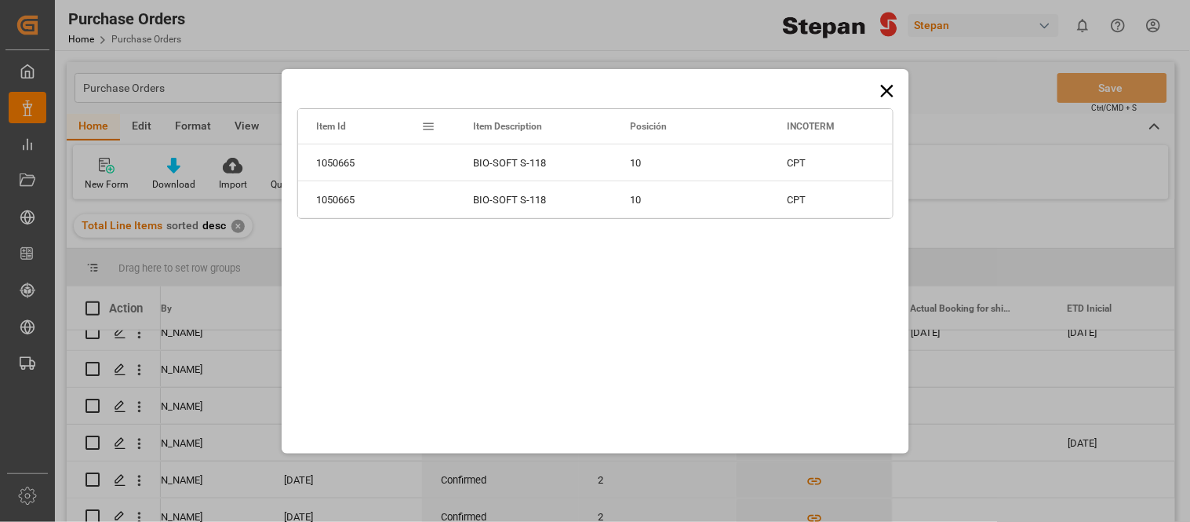
click at [885, 97] on icon at bounding box center [887, 91] width 22 height 22
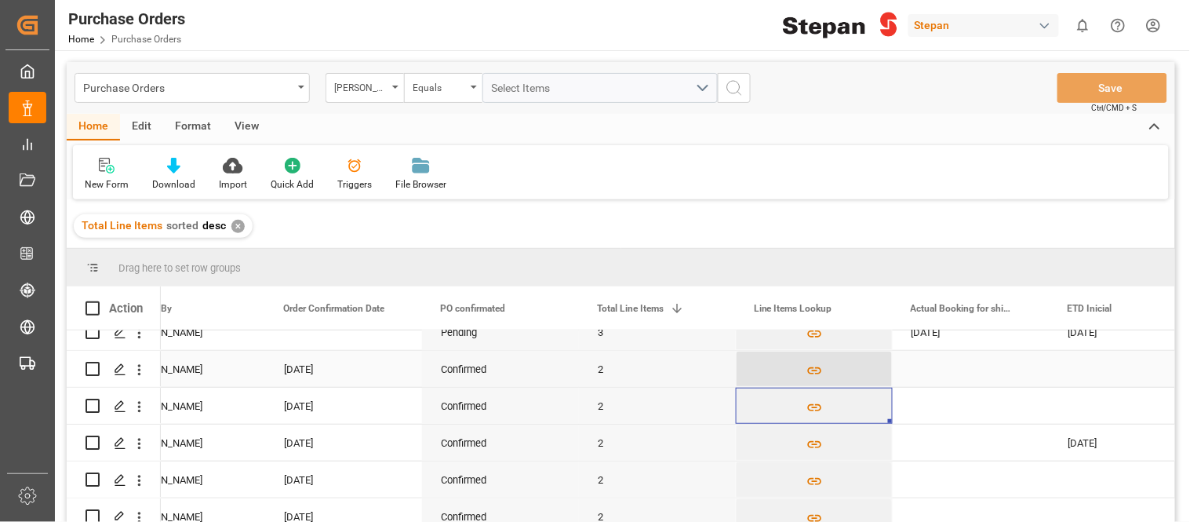
click at [810, 367] on icon "Press SPACE to select this row." at bounding box center [814, 370] width 14 height 7
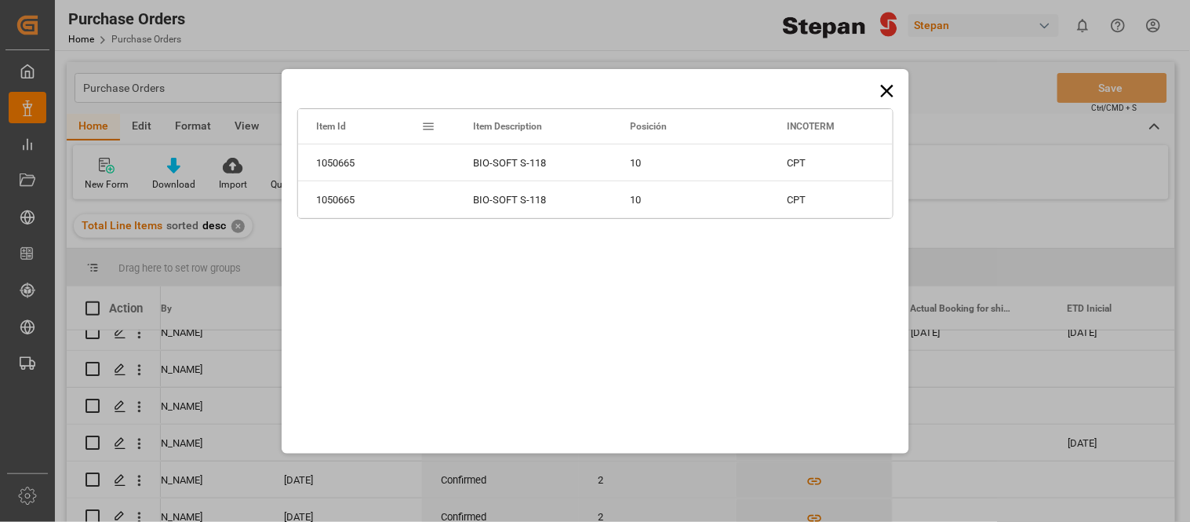
click at [892, 89] on icon at bounding box center [887, 91] width 22 height 22
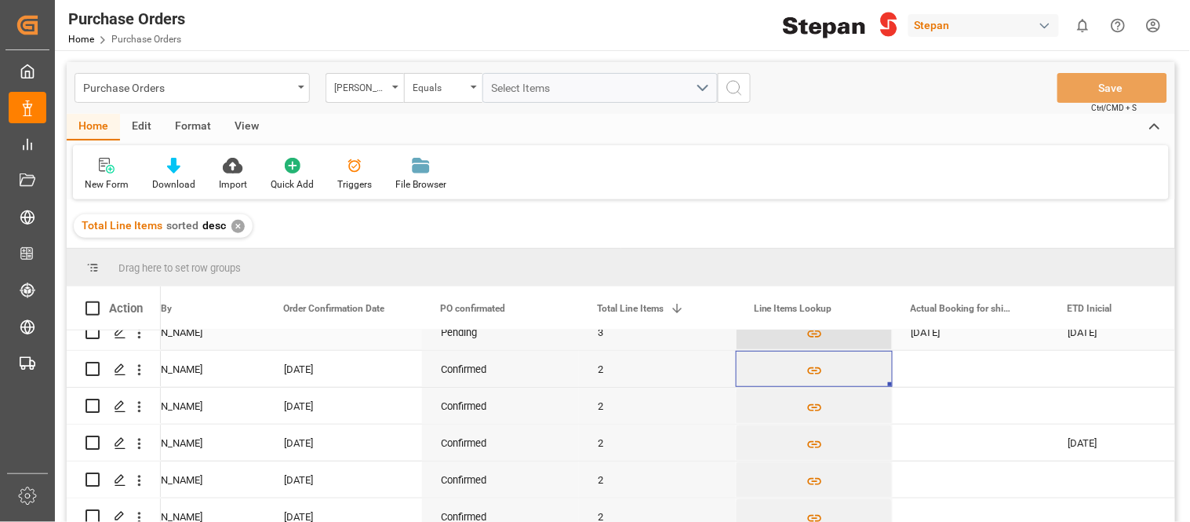
click at [813, 337] on icon "Press SPACE to select this row." at bounding box center [814, 334] width 16 height 16
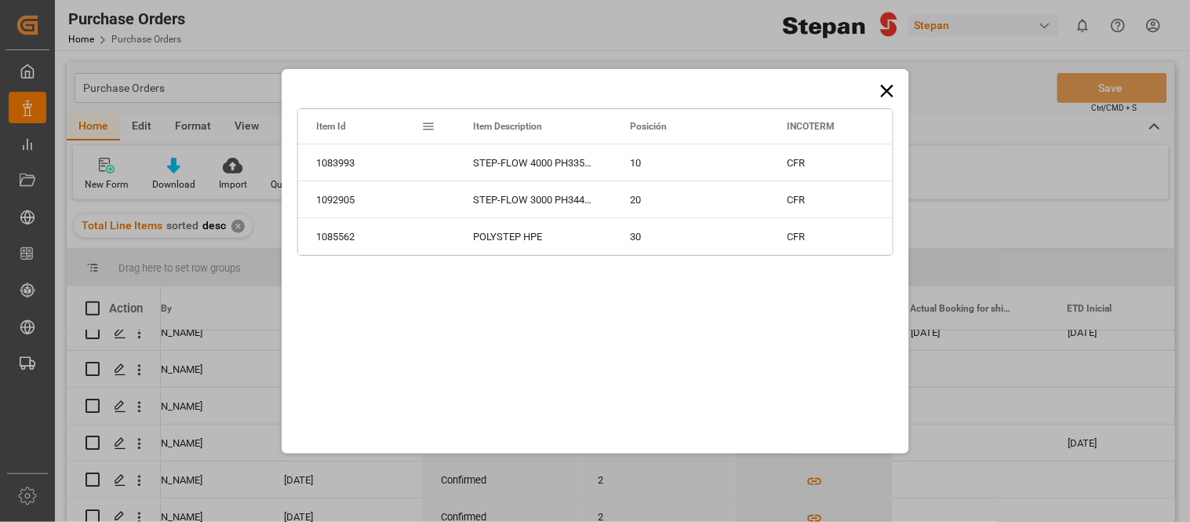
click at [885, 92] on icon at bounding box center [886, 90] width 13 height 13
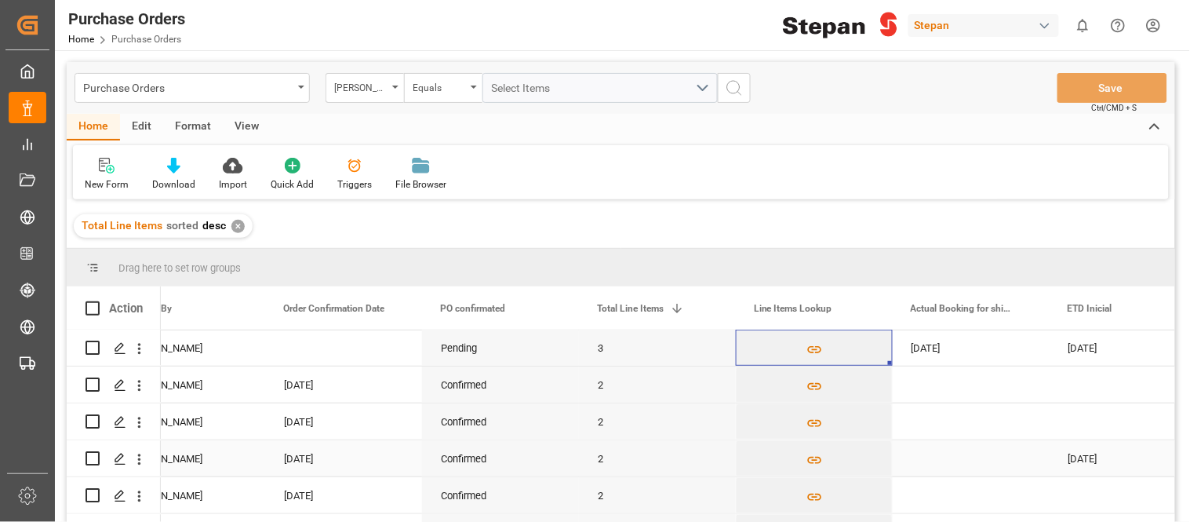
scroll to position [246, 0]
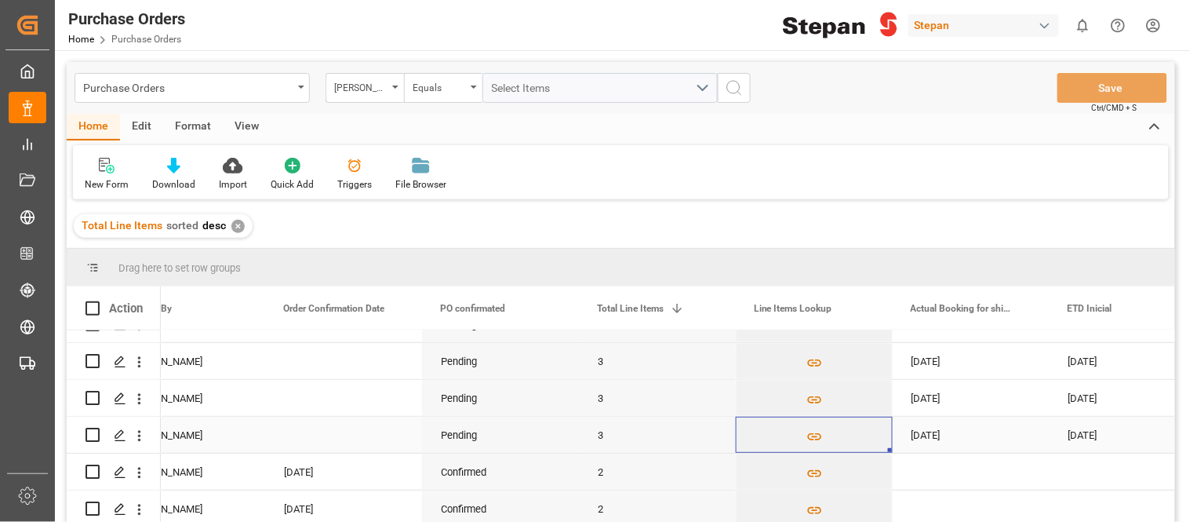
click at [597, 436] on div "3" at bounding box center [657, 435] width 157 height 36
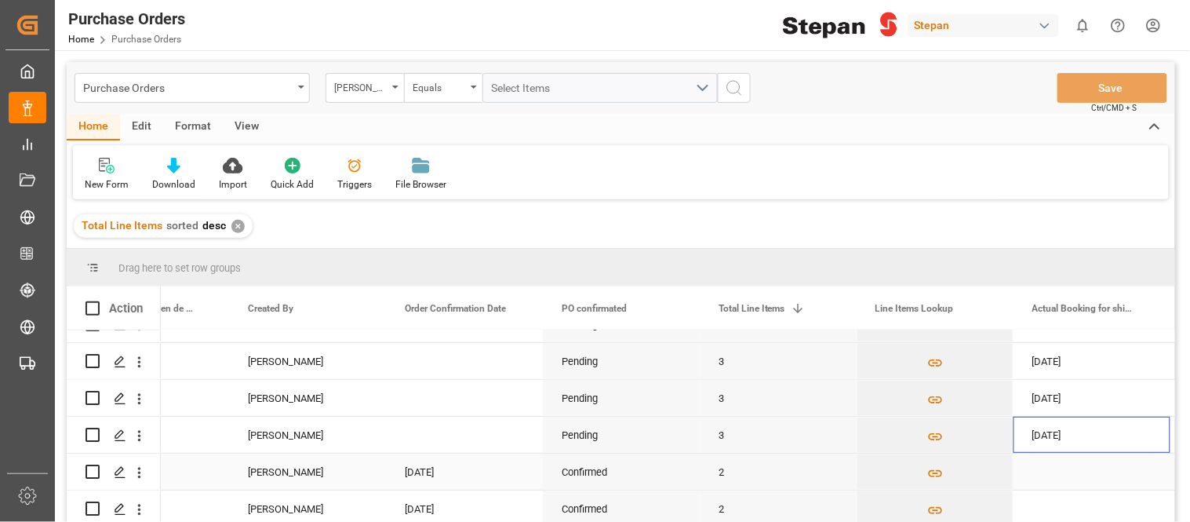
scroll to position [0, 1030]
click at [722, 444] on div "3" at bounding box center [778, 435] width 157 height 36
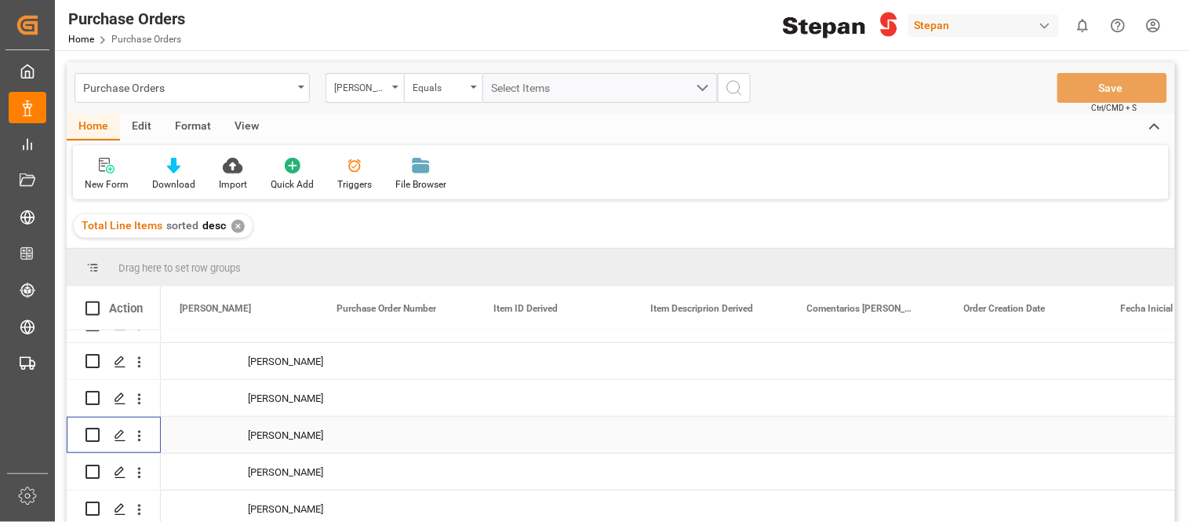
scroll to position [0, 0]
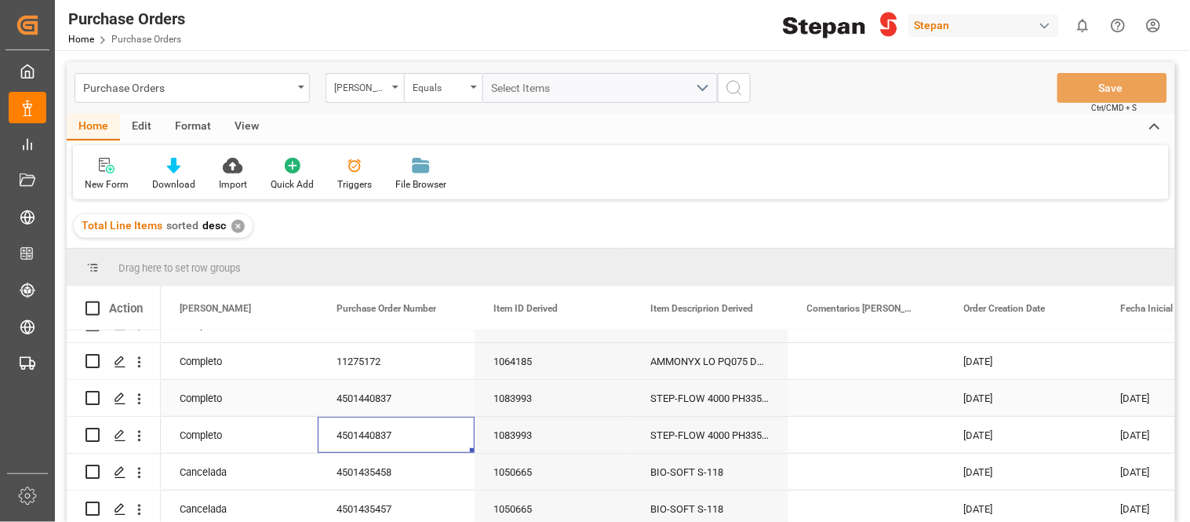
click at [389, 394] on div "4501440837" at bounding box center [396, 398] width 157 height 36
click at [378, 89] on div "Hito Stepan" at bounding box center [360, 86] width 53 height 18
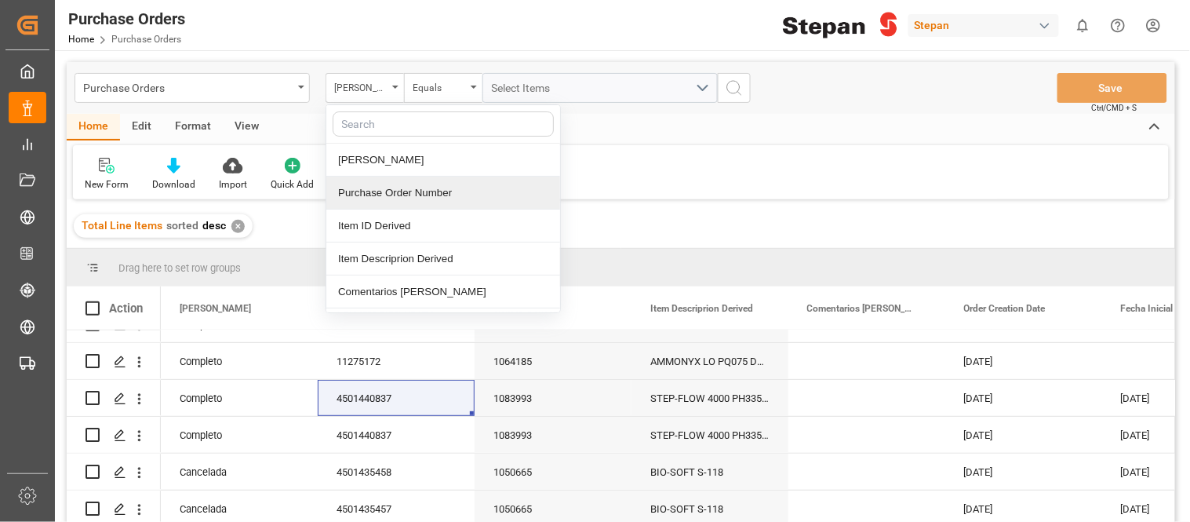
click at [373, 196] on div "Purchase Order Number" at bounding box center [443, 192] width 234 height 33
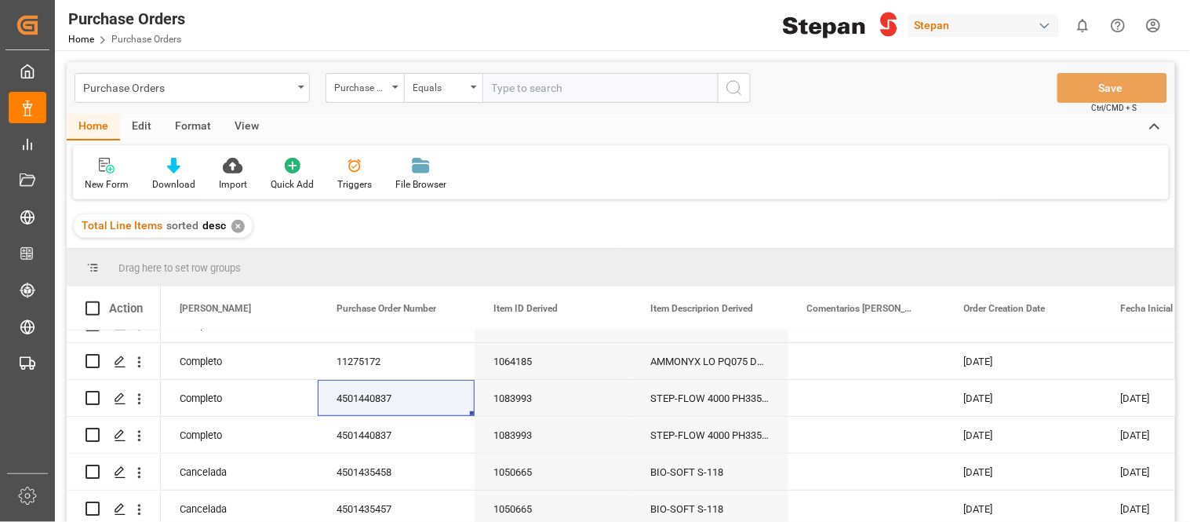
click at [570, 94] on input "text" at bounding box center [599, 88] width 235 height 30
type input "4501440837"
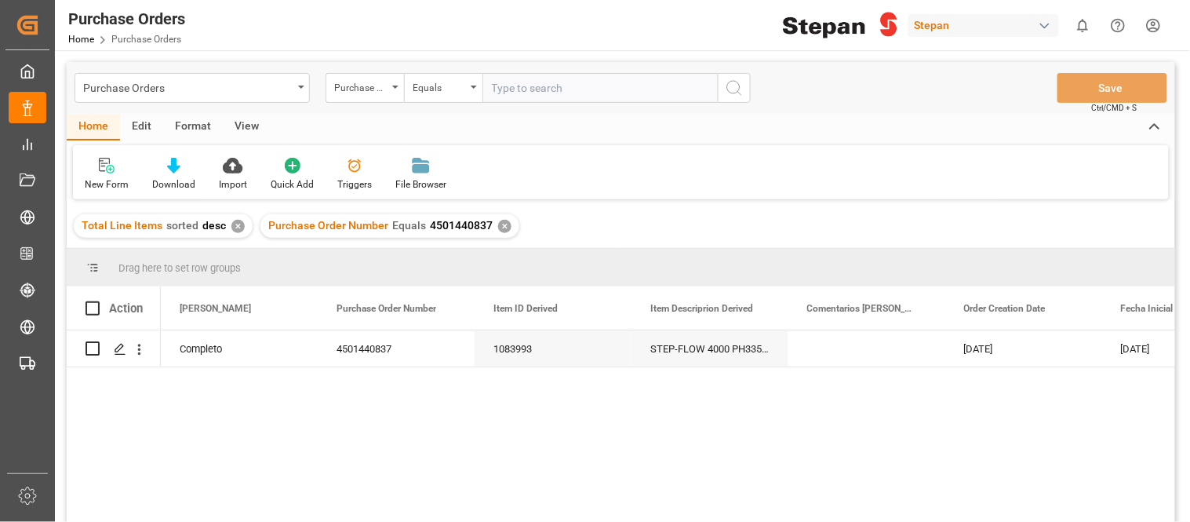
click at [502, 227] on div "✕" at bounding box center [504, 226] width 13 height 13
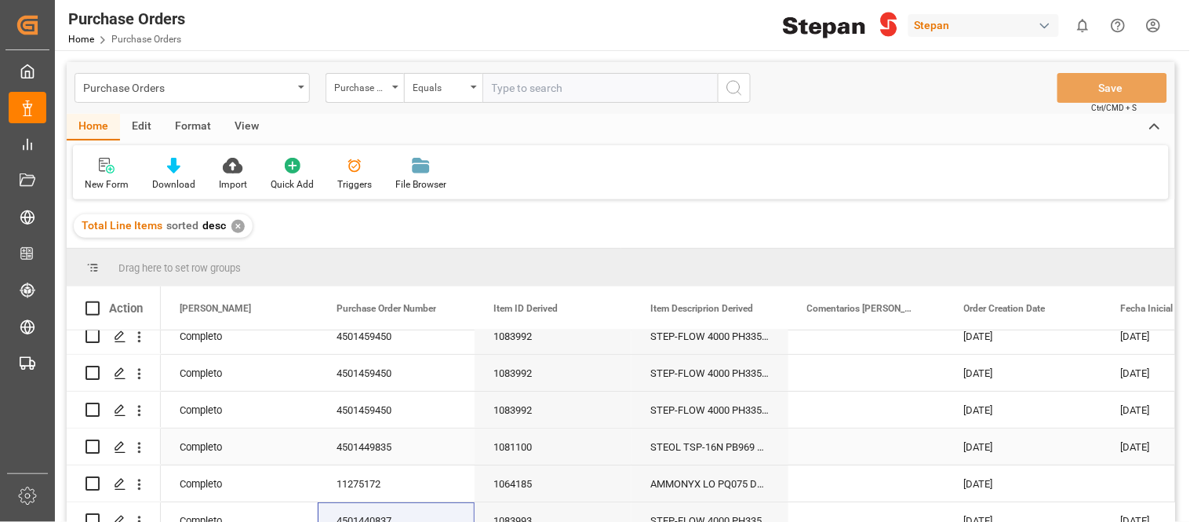
scroll to position [87, 0]
click at [381, 406] on div "4501459450" at bounding box center [396, 409] width 157 height 36
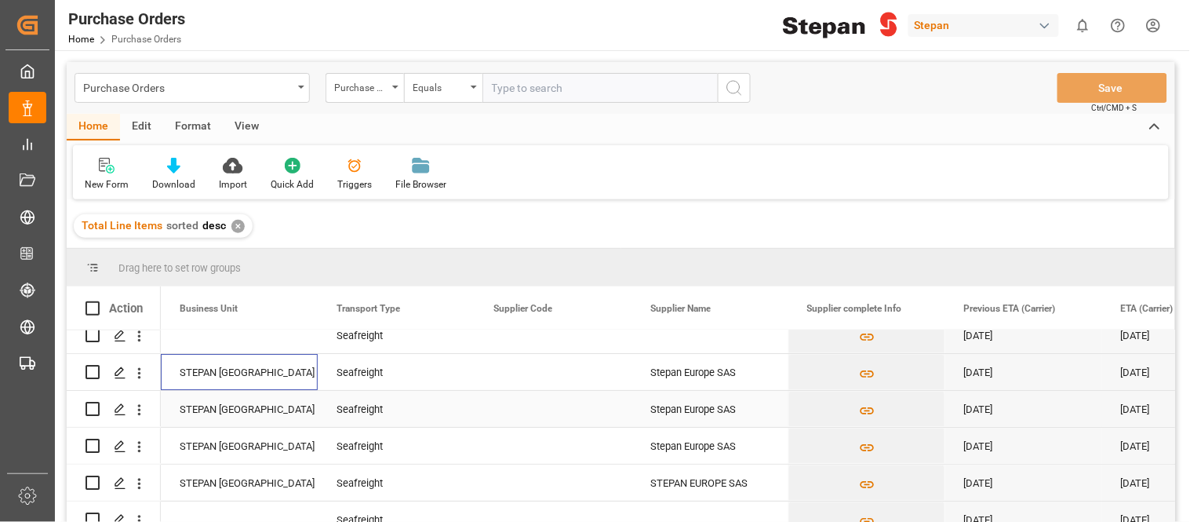
scroll to position [0, 3138]
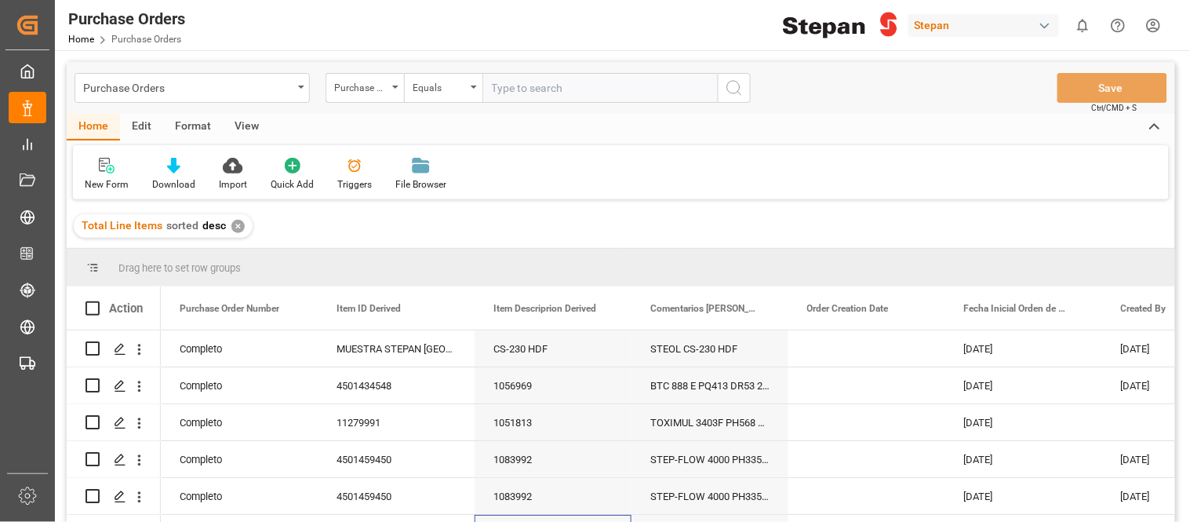
scroll to position [0, 157]
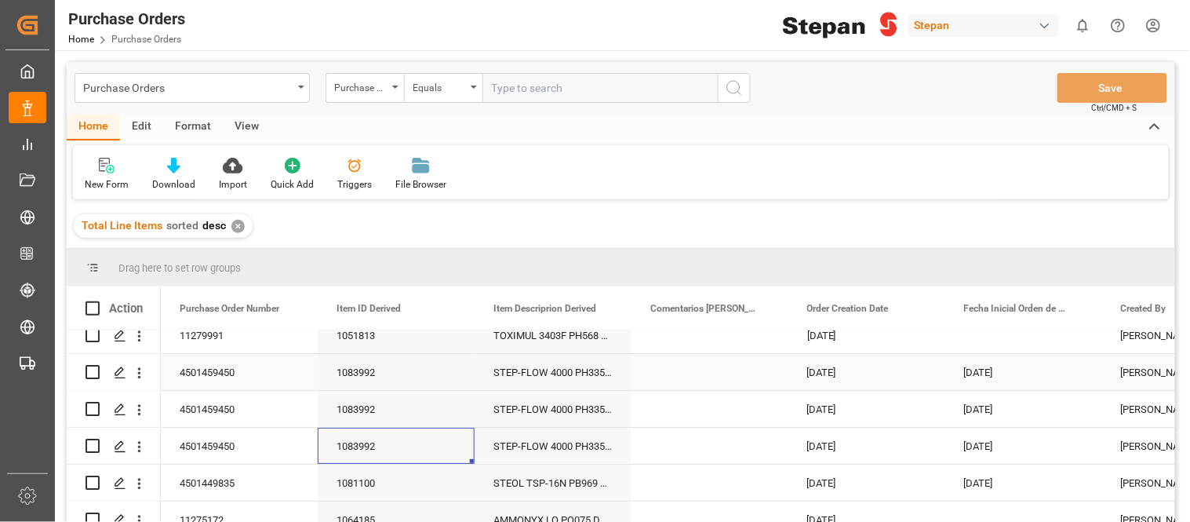
click at [207, 374] on div "4501459450" at bounding box center [239, 372] width 157 height 36
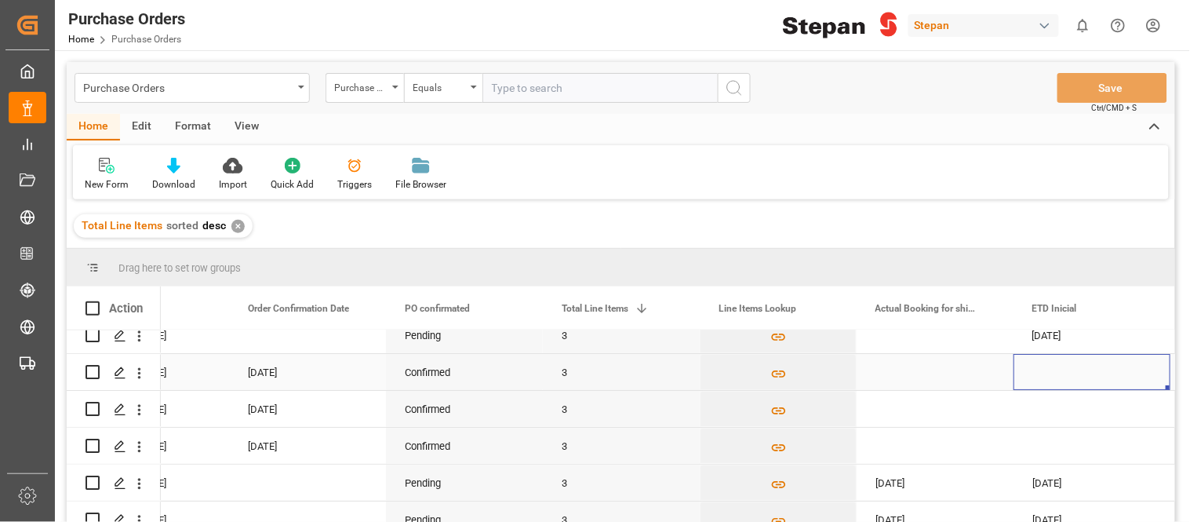
scroll to position [0, 0]
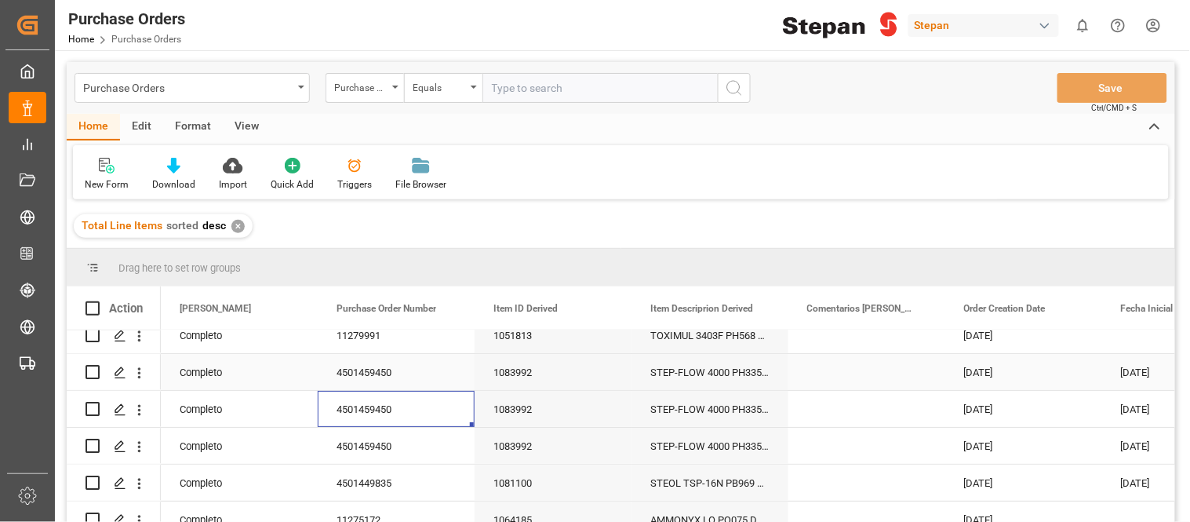
click at [519, 380] on div "1083992" at bounding box center [553, 372] width 157 height 36
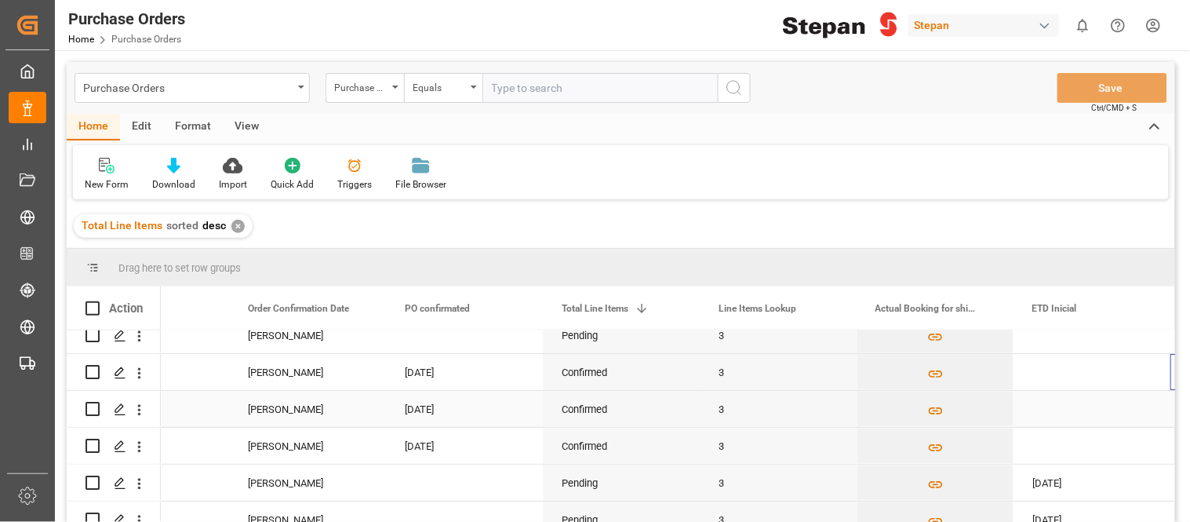
scroll to position [0, 1187]
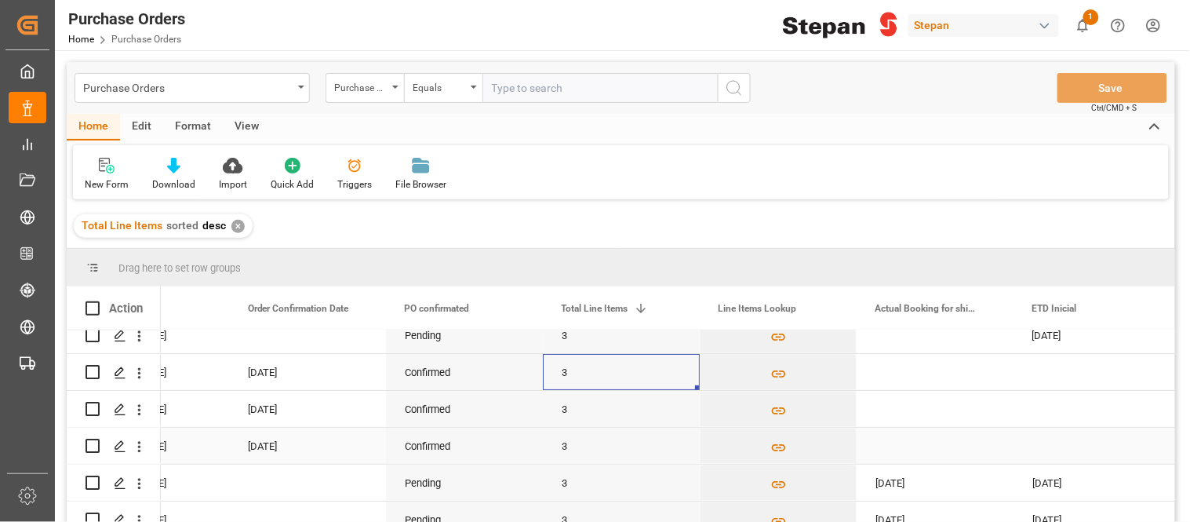
click at [565, 448] on div "3" at bounding box center [621, 446] width 157 height 36
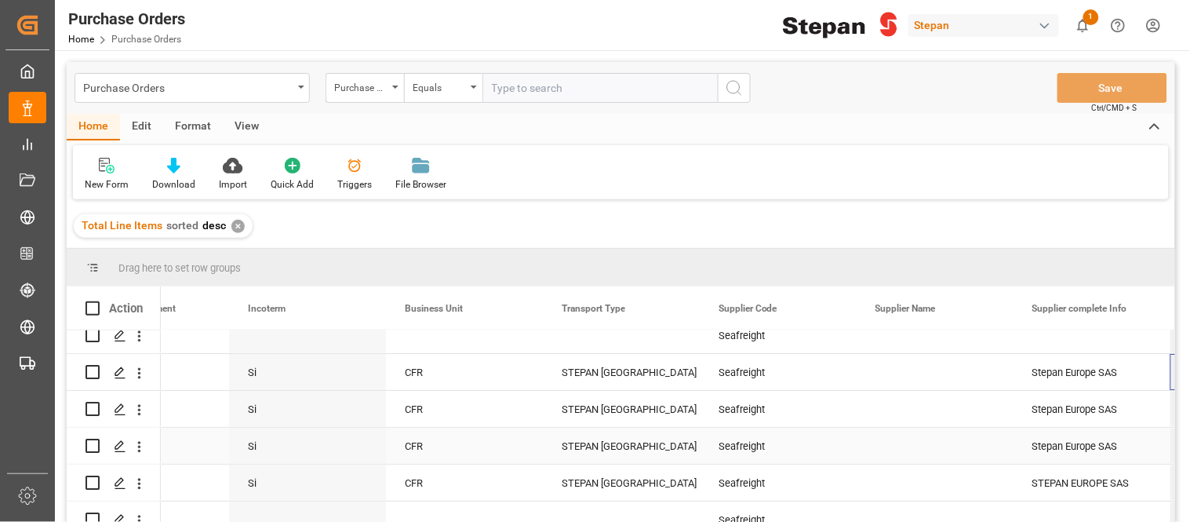
scroll to position [0, 2912]
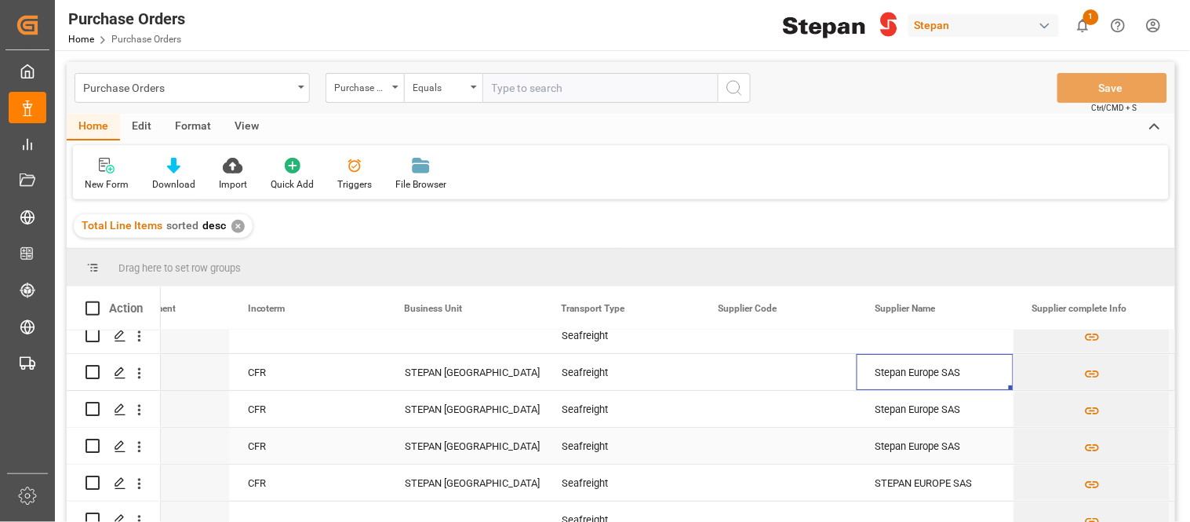
click at [565, 446] on div "Seafreight" at bounding box center [621, 446] width 119 height 36
click at [930, 478] on div "STEPAN EUROPE SAS" at bounding box center [935, 482] width 157 height 36
click at [895, 403] on div "Stepan Europe SAS" at bounding box center [935, 409] width 157 height 36
click at [923, 475] on div "STEPAN EUROPE SAS" at bounding box center [935, 482] width 157 height 36
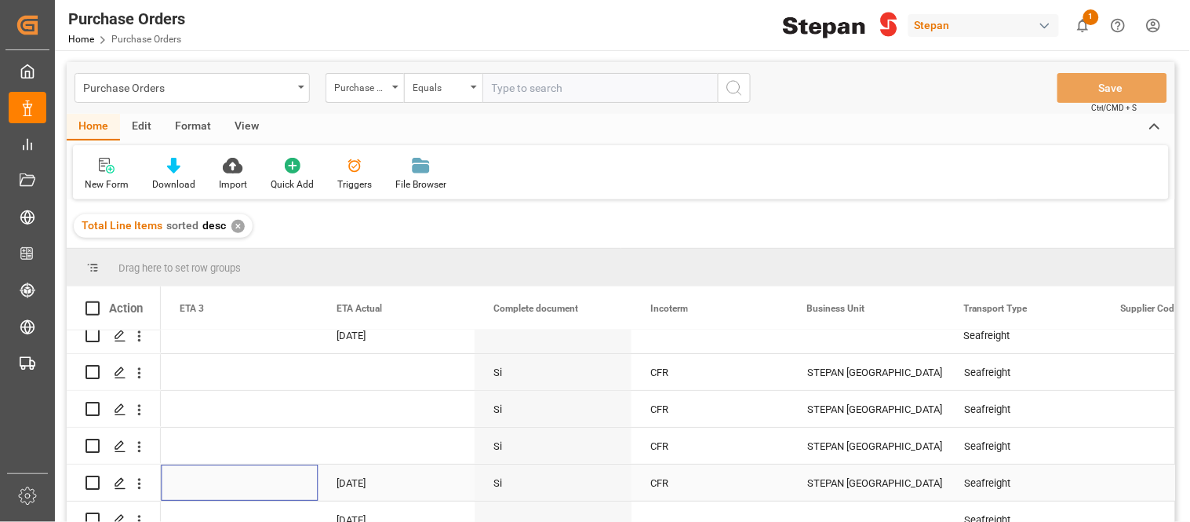
scroll to position [0, 2510]
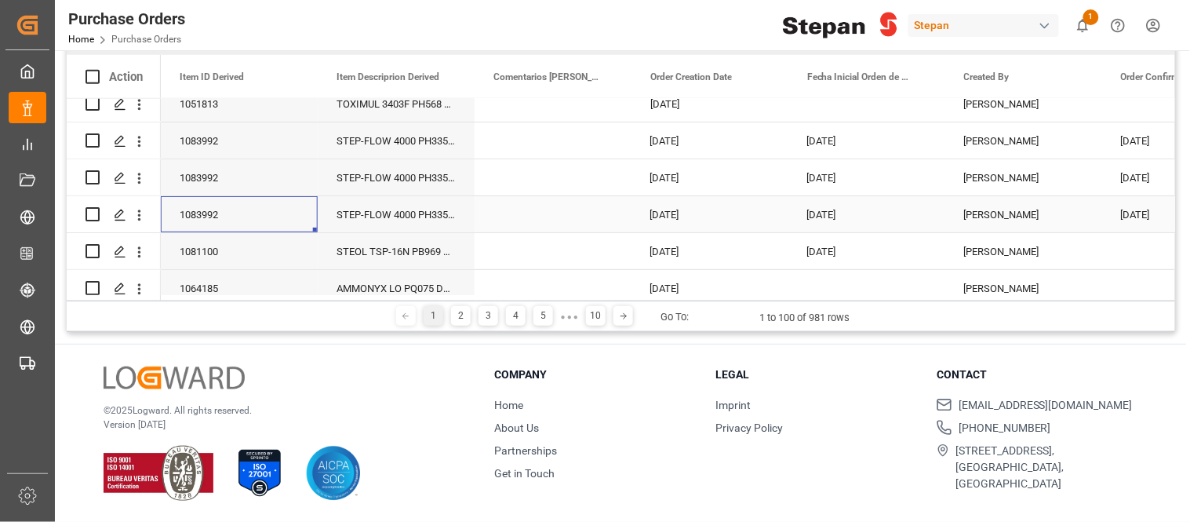
drag, startPoint x: 213, startPoint y: 217, endPoint x: 342, endPoint y: 257, distance: 134.7
click at [213, 217] on div "1083992" at bounding box center [239, 214] width 157 height 36
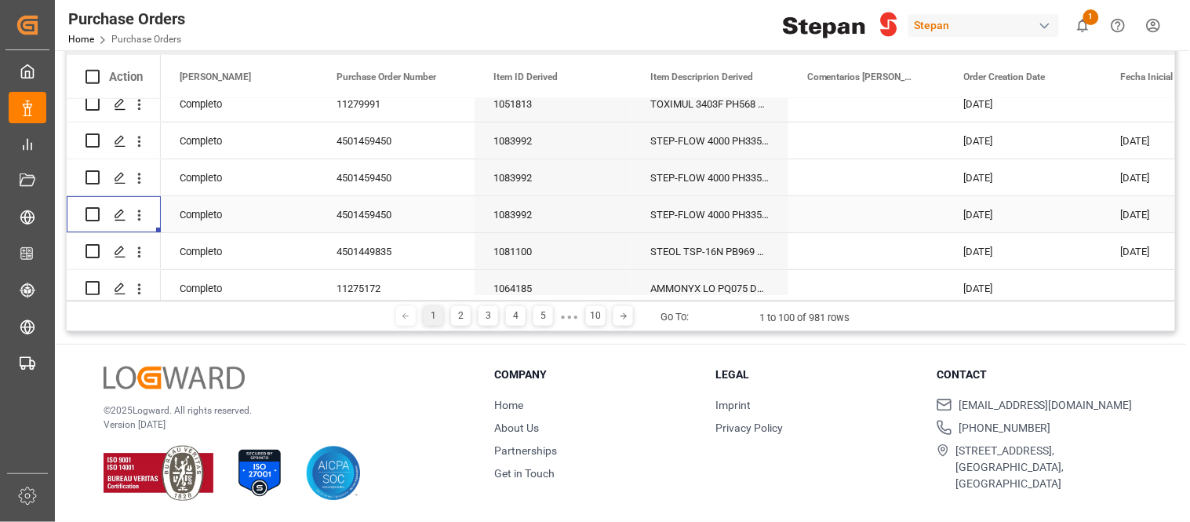
click at [206, 213] on div "Completo" at bounding box center [239, 215] width 119 height 36
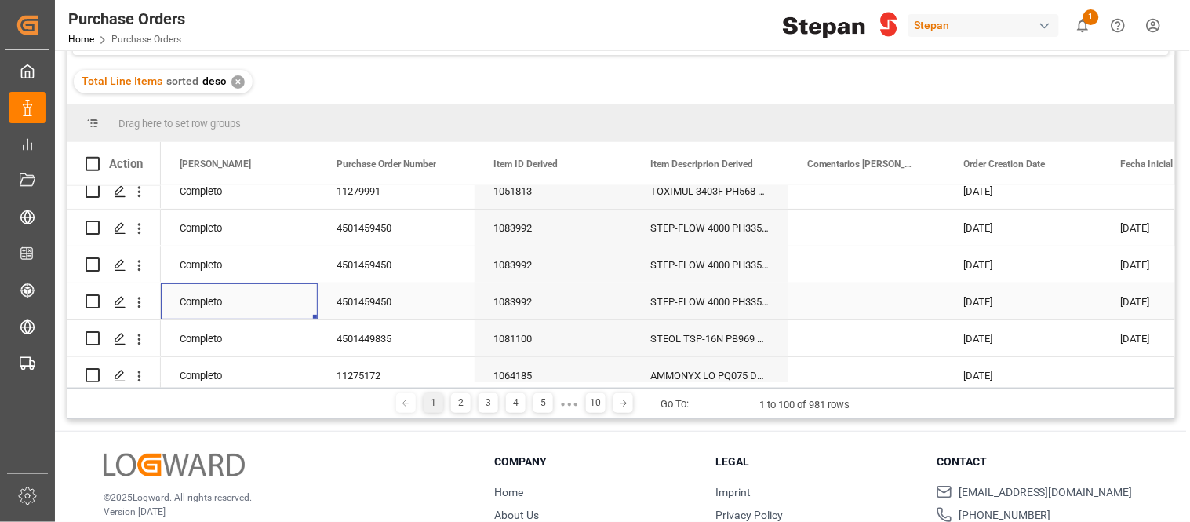
click at [362, 302] on div "4501459450" at bounding box center [396, 301] width 157 height 36
click at [748, 300] on div "STEP-FLOW 4000 PH335TO30 1000k" at bounding box center [709, 301] width 157 height 36
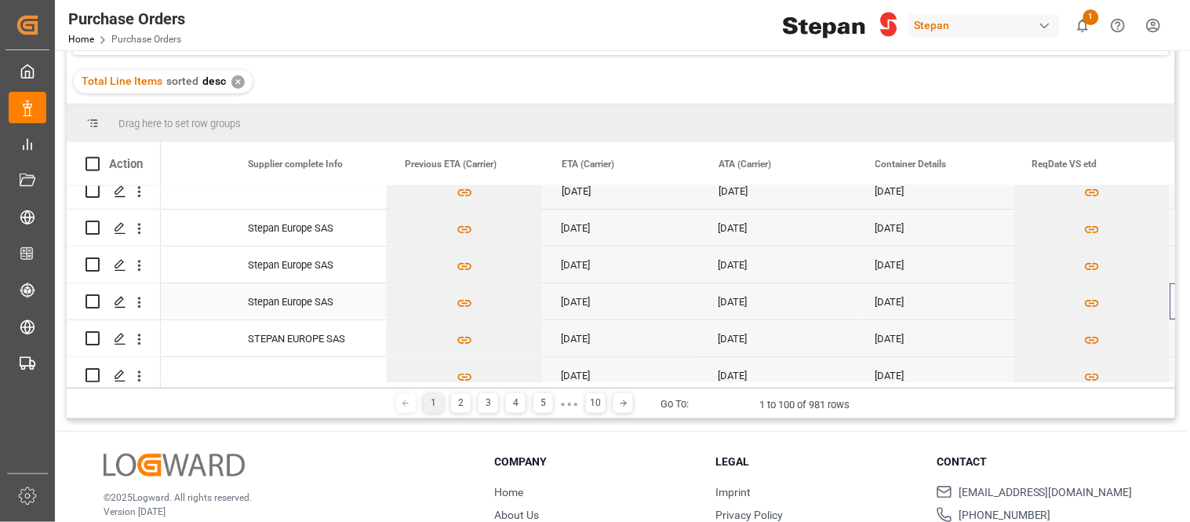
scroll to position [0, 3697]
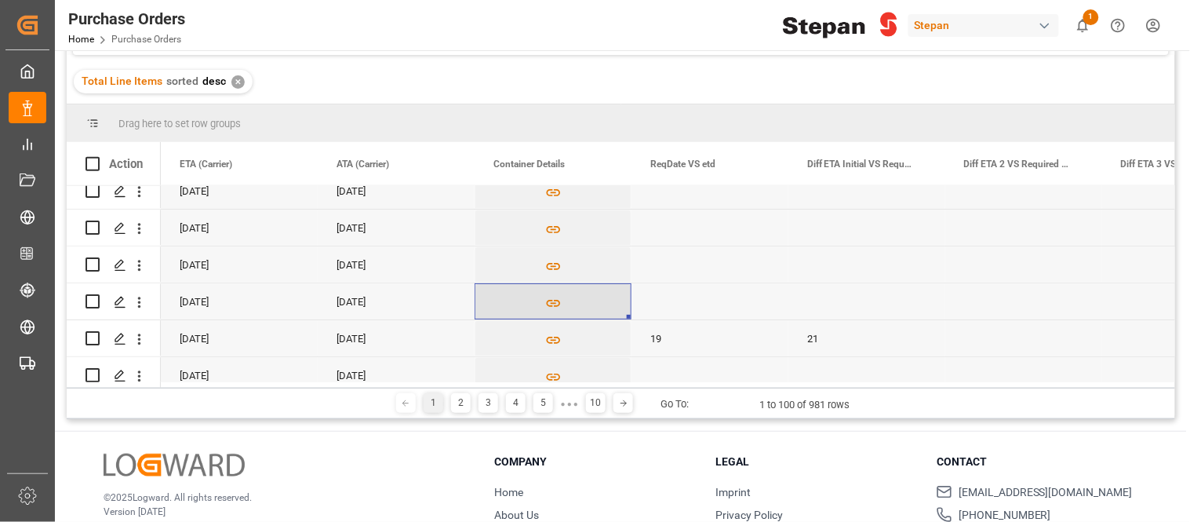
click at [547, 302] on icon "Press SPACE to select this row." at bounding box center [553, 303] width 14 height 7
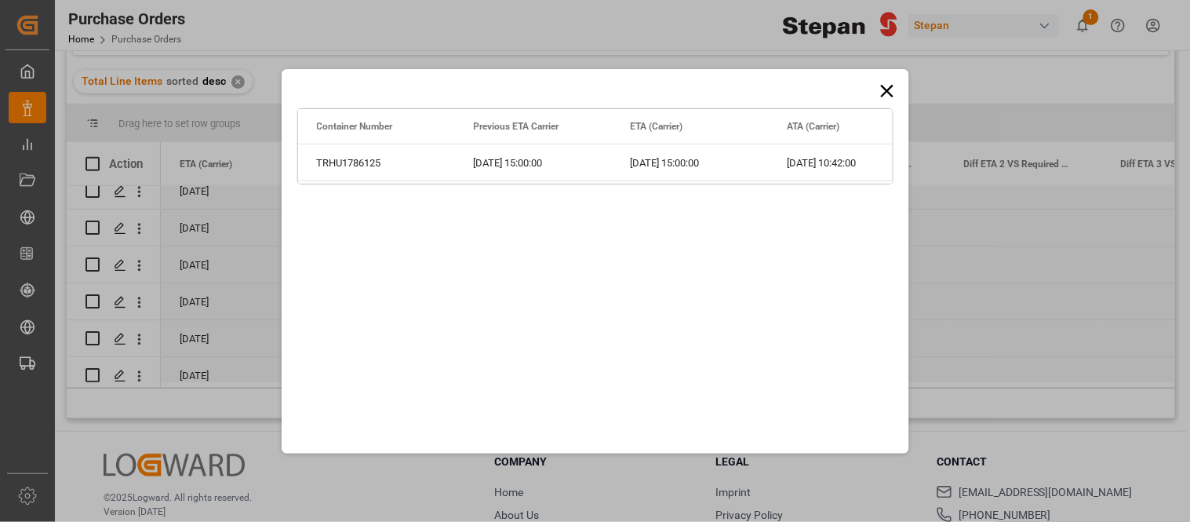
click at [886, 91] on icon at bounding box center [886, 90] width 13 height 13
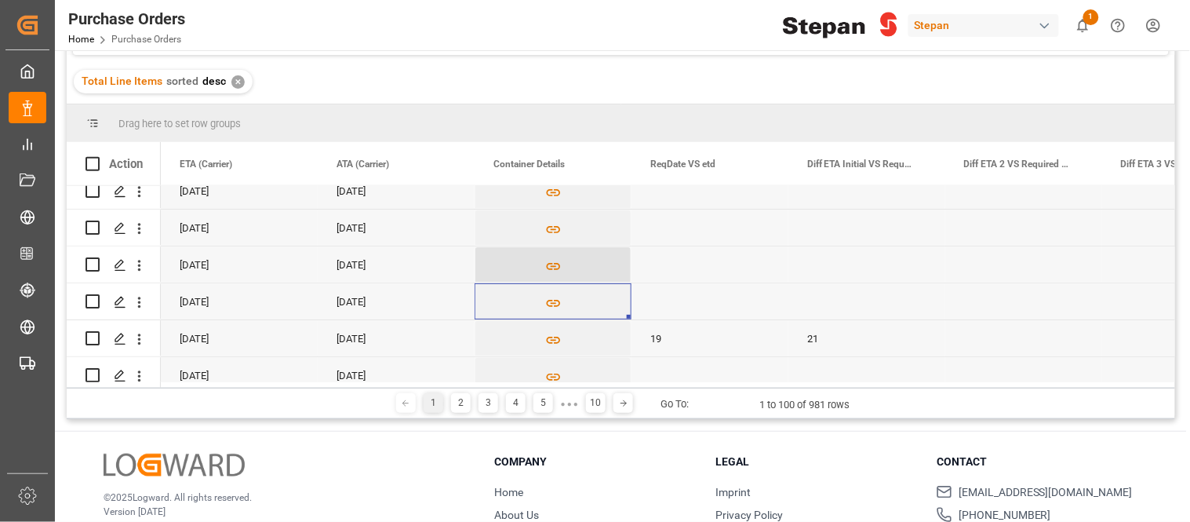
click at [548, 265] on icon "Press SPACE to select this row." at bounding box center [553, 266] width 16 height 16
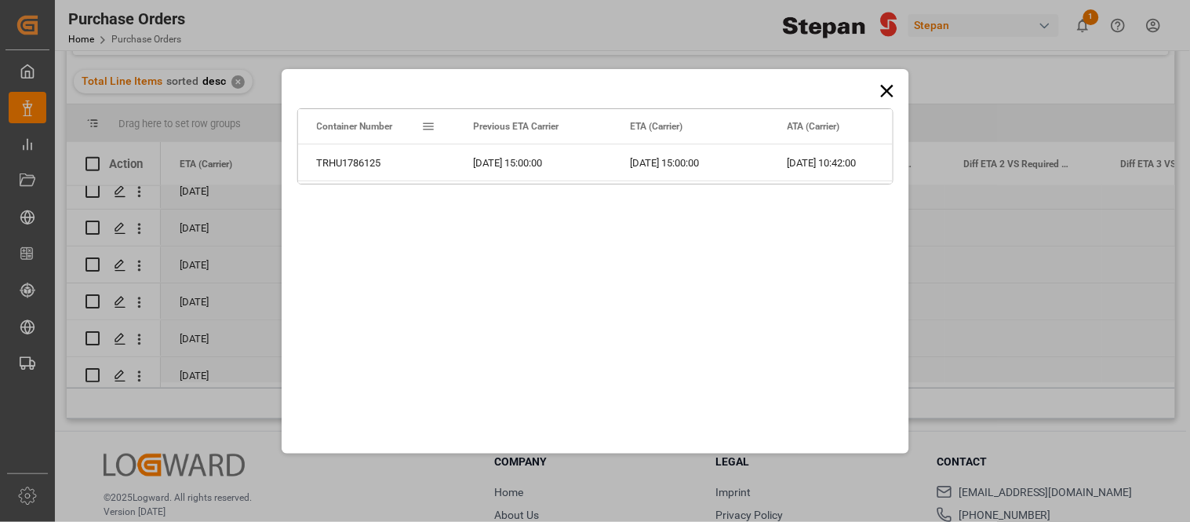
click at [886, 92] on icon at bounding box center [886, 90] width 13 height 13
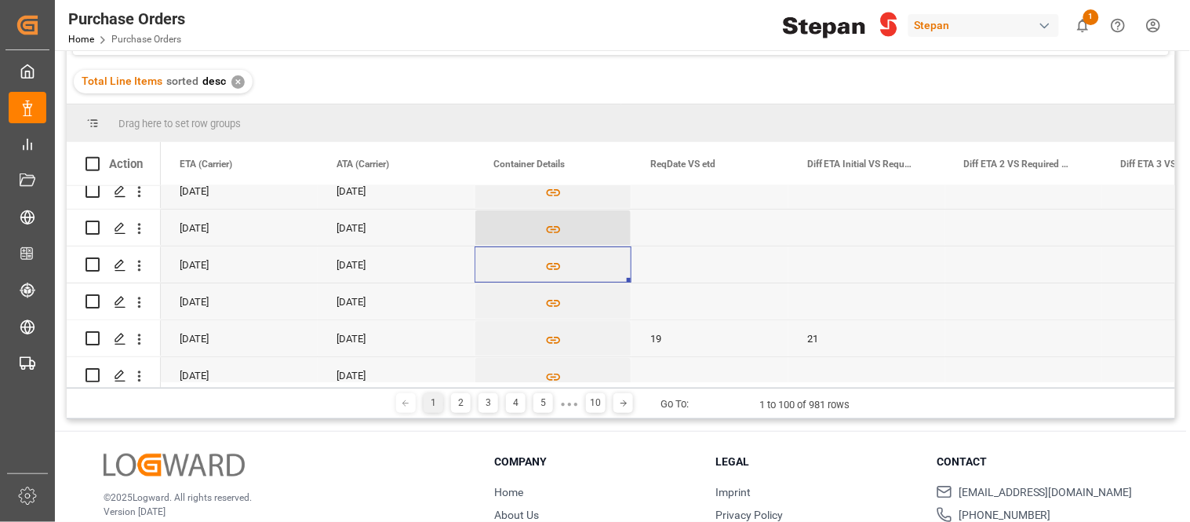
click at [550, 224] on icon "Press SPACE to select this row." at bounding box center [553, 229] width 16 height 16
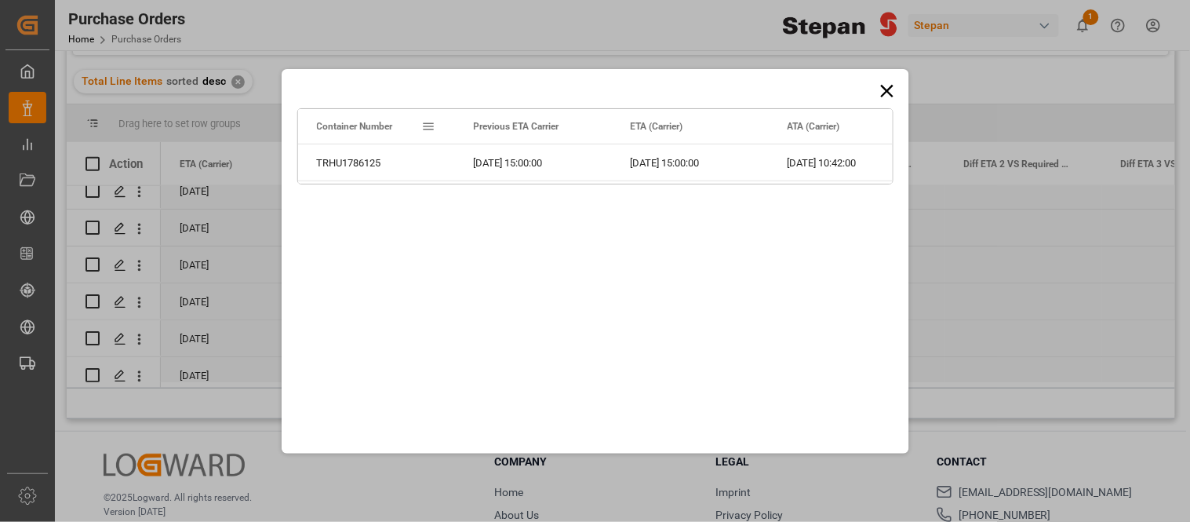
click at [883, 95] on icon at bounding box center [886, 90] width 13 height 13
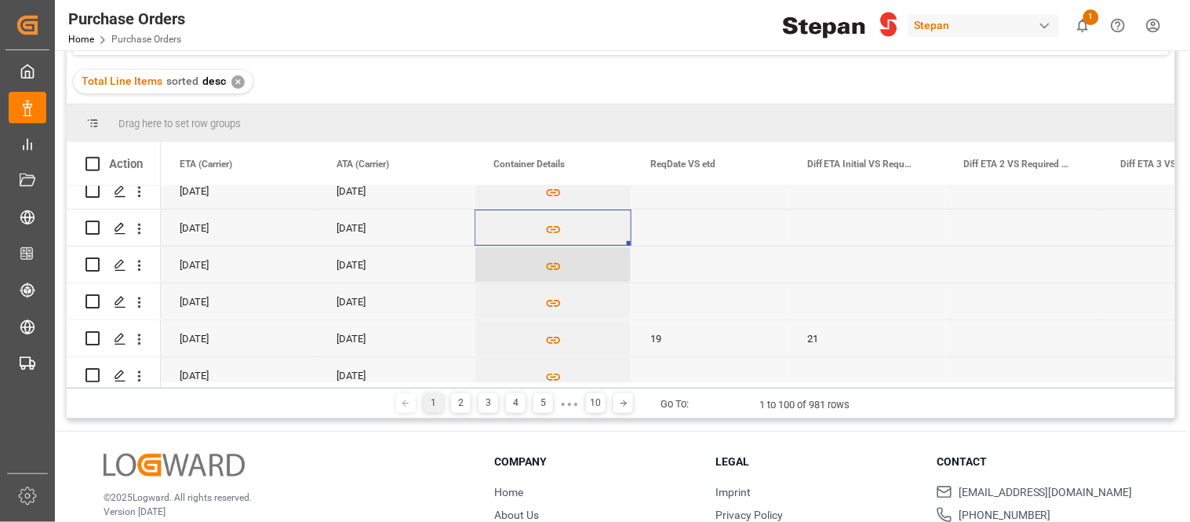
click at [541, 269] on button "Press SPACE to select this row." at bounding box center [552, 265] width 155 height 36
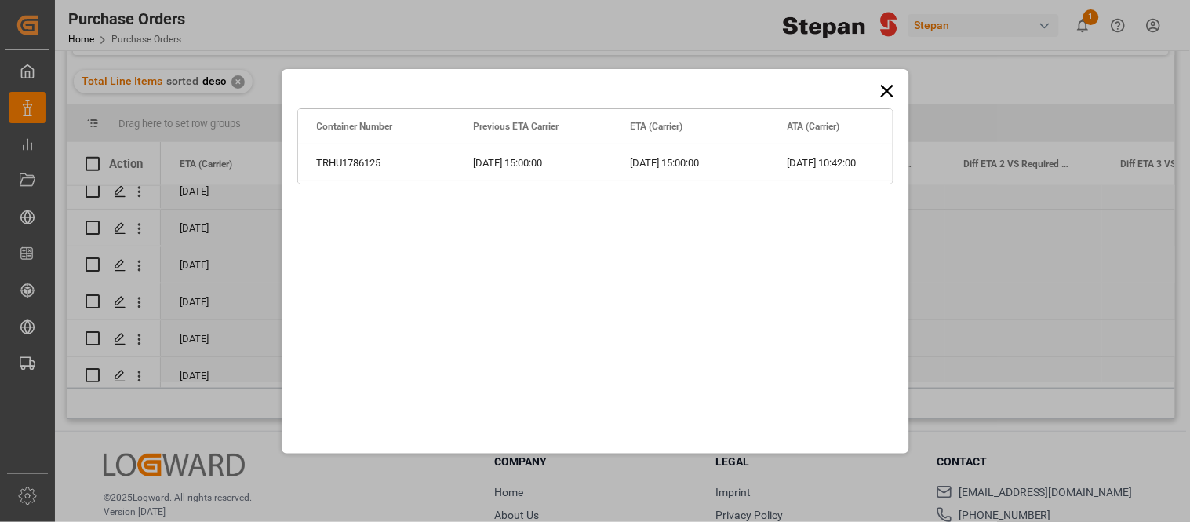
click at [891, 89] on icon at bounding box center [887, 91] width 22 height 22
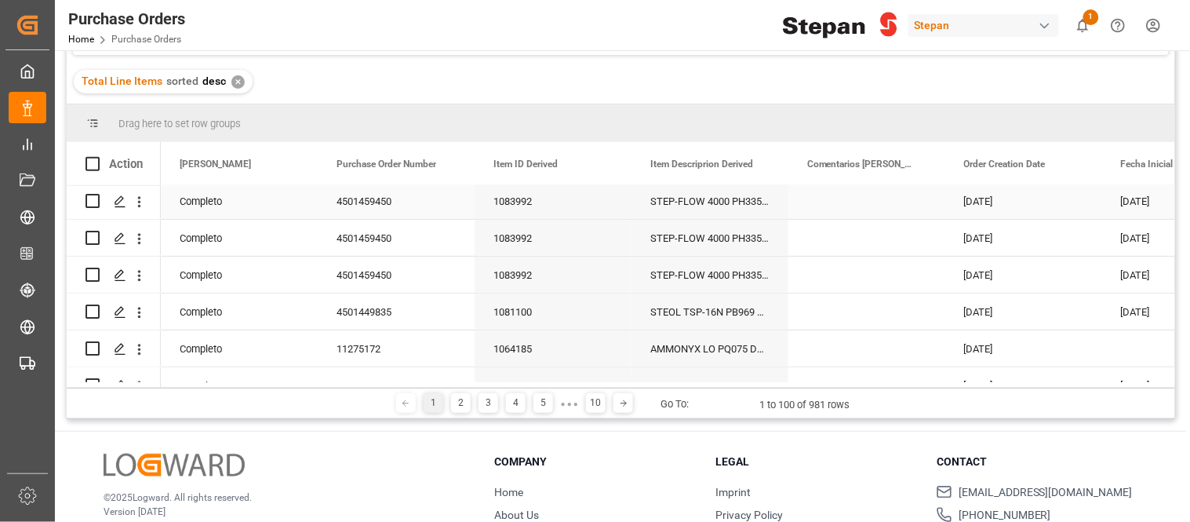
scroll to position [87, 0]
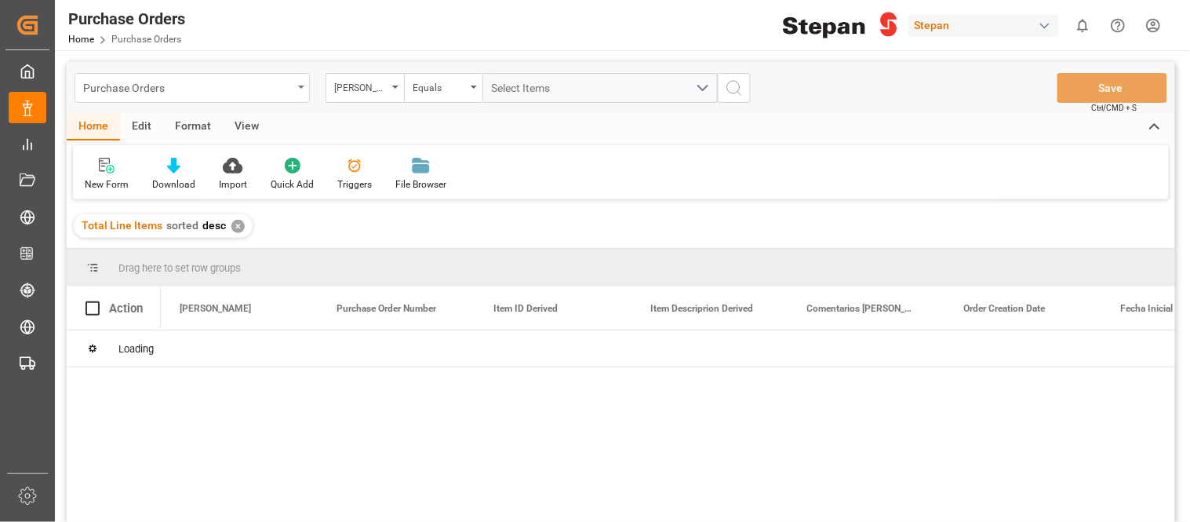
click at [293, 87] on div "Purchase Orders" at bounding box center [192, 88] width 235 height 30
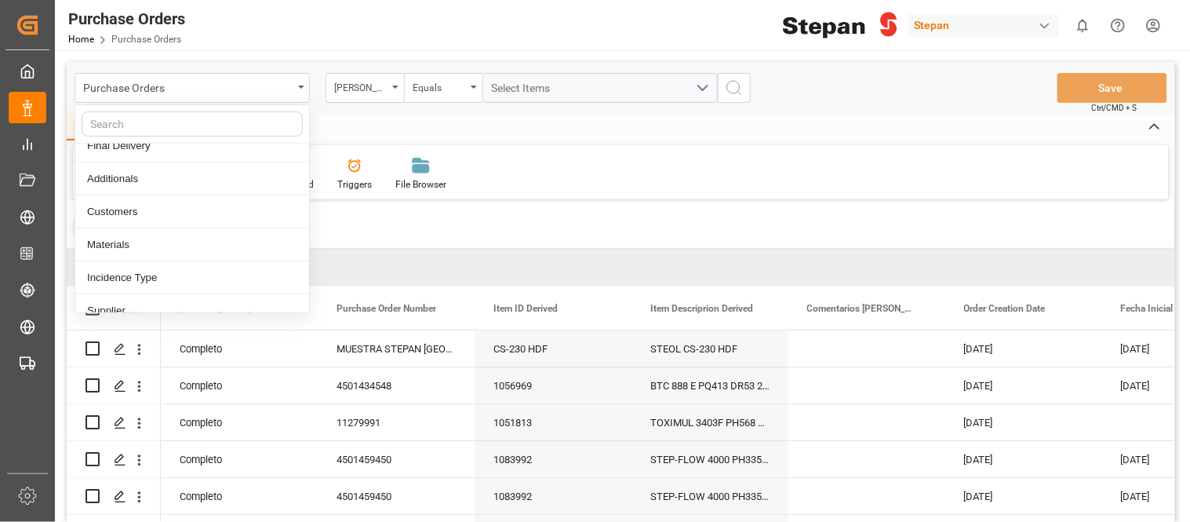
scroll to position [174, 0]
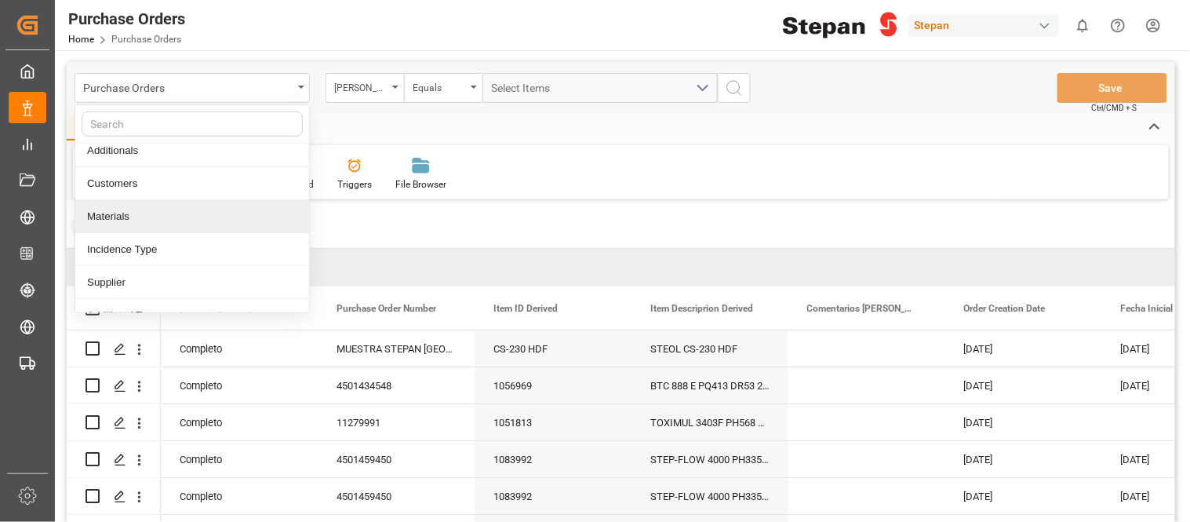
click at [155, 216] on div "Materials" at bounding box center [192, 216] width 234 height 33
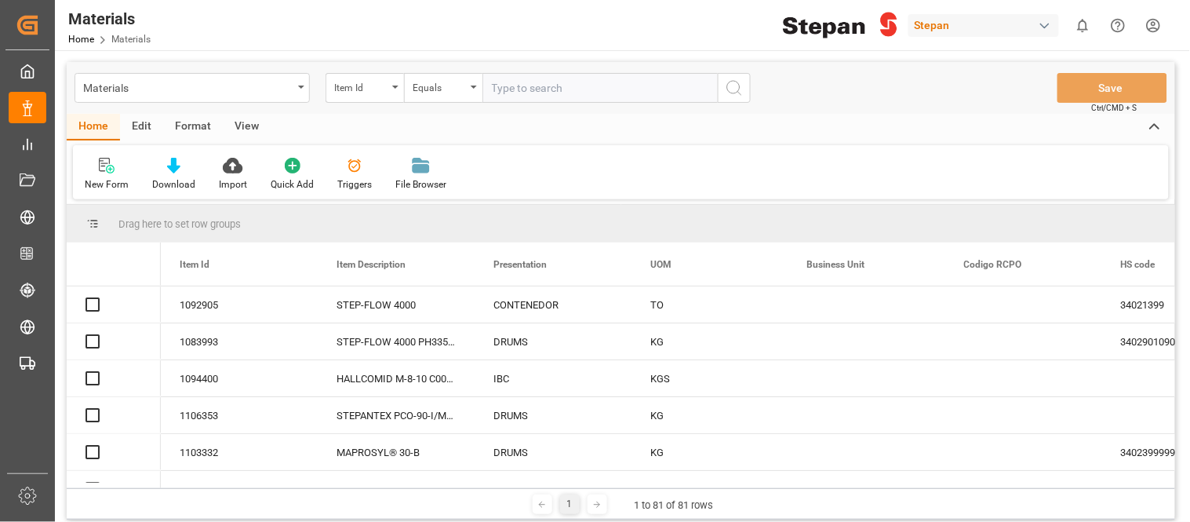
click at [555, 92] on input "text" at bounding box center [599, 88] width 235 height 30
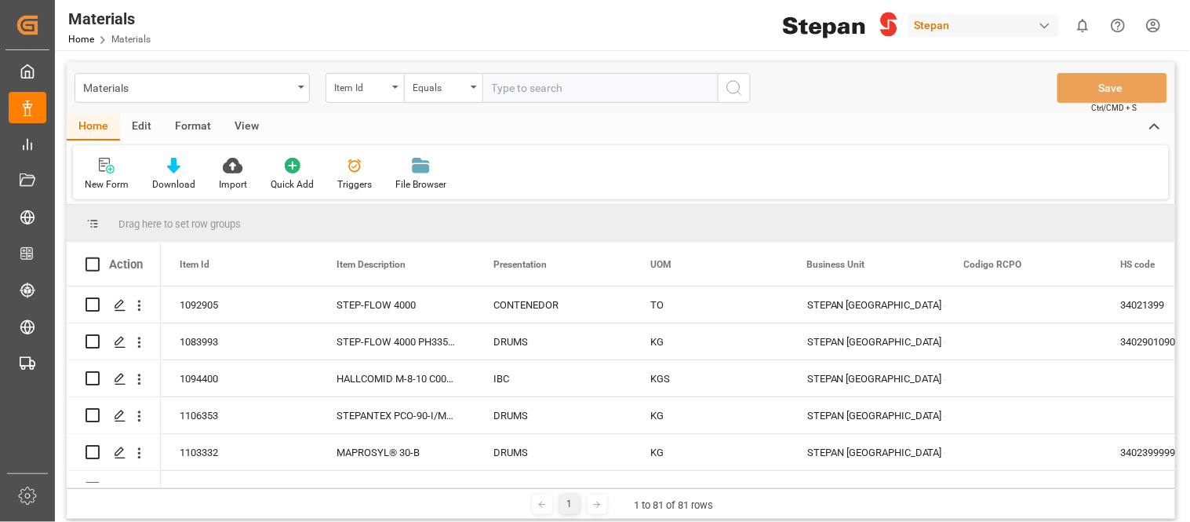
type input "1083992"
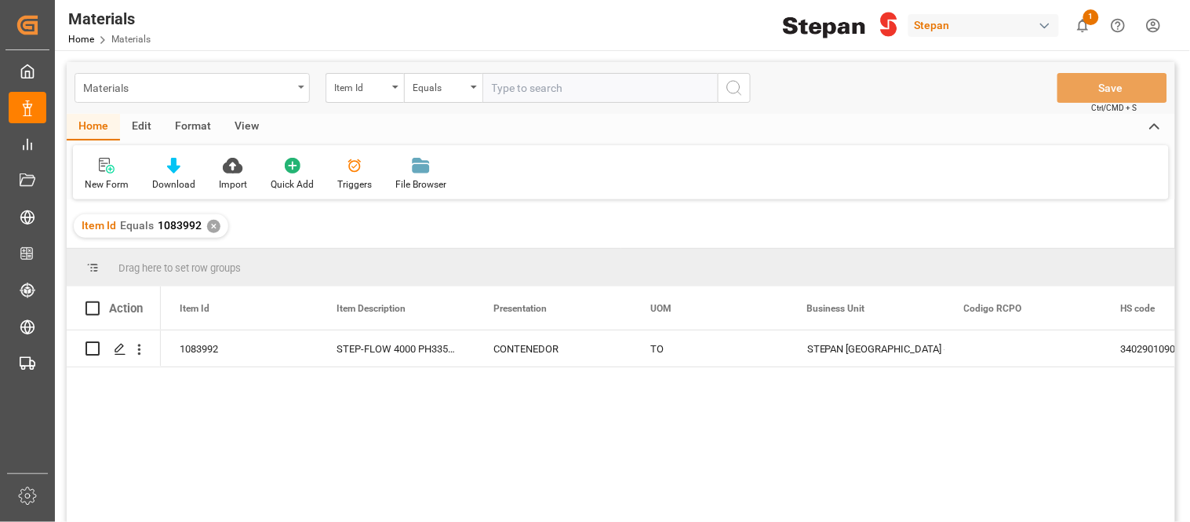
click at [196, 91] on div "Materials" at bounding box center [187, 87] width 209 height 20
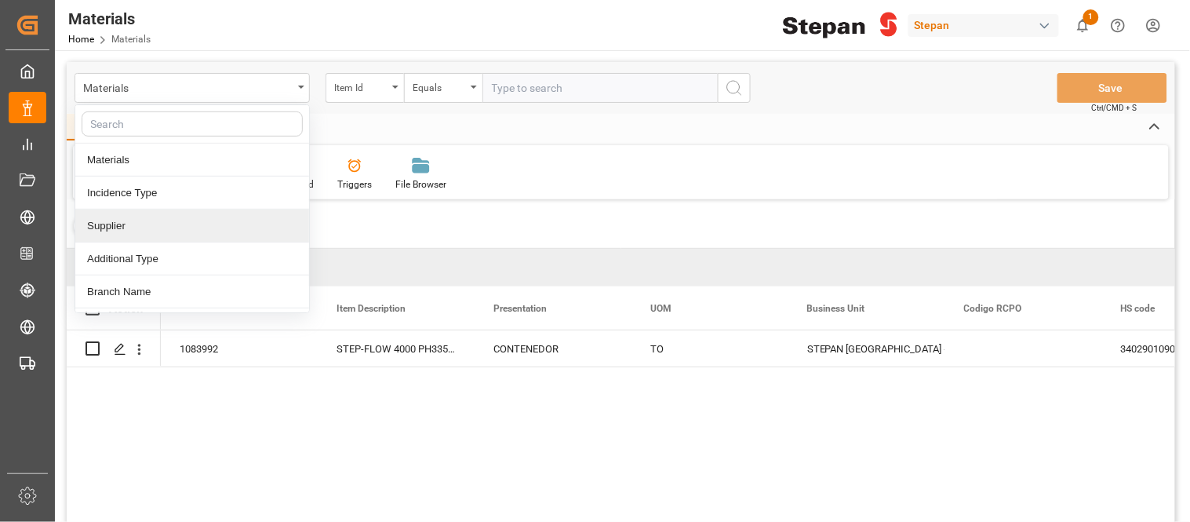
scroll to position [260, 0]
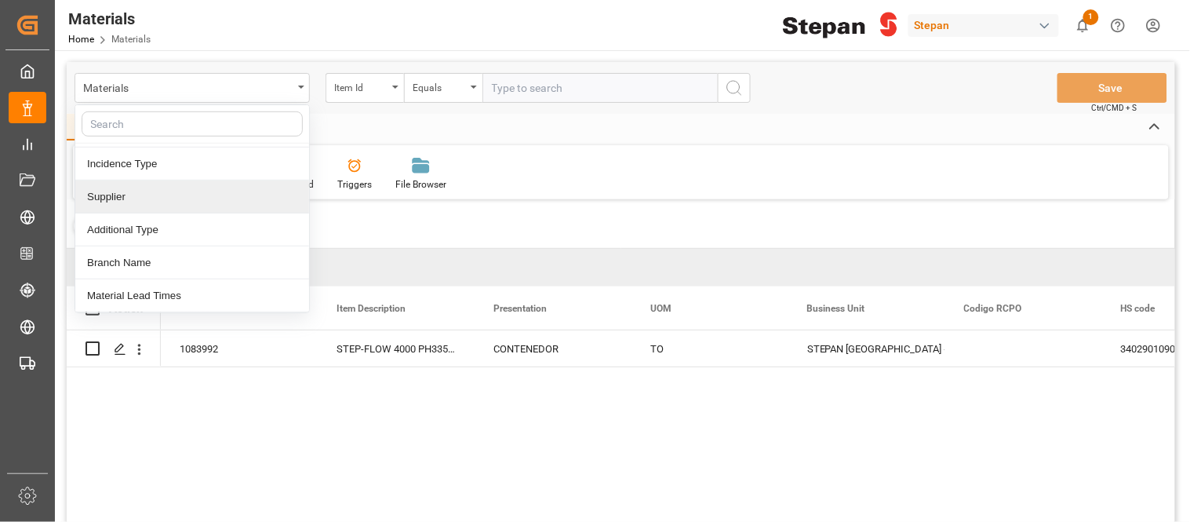
click at [121, 189] on div "Supplier" at bounding box center [192, 196] width 234 height 33
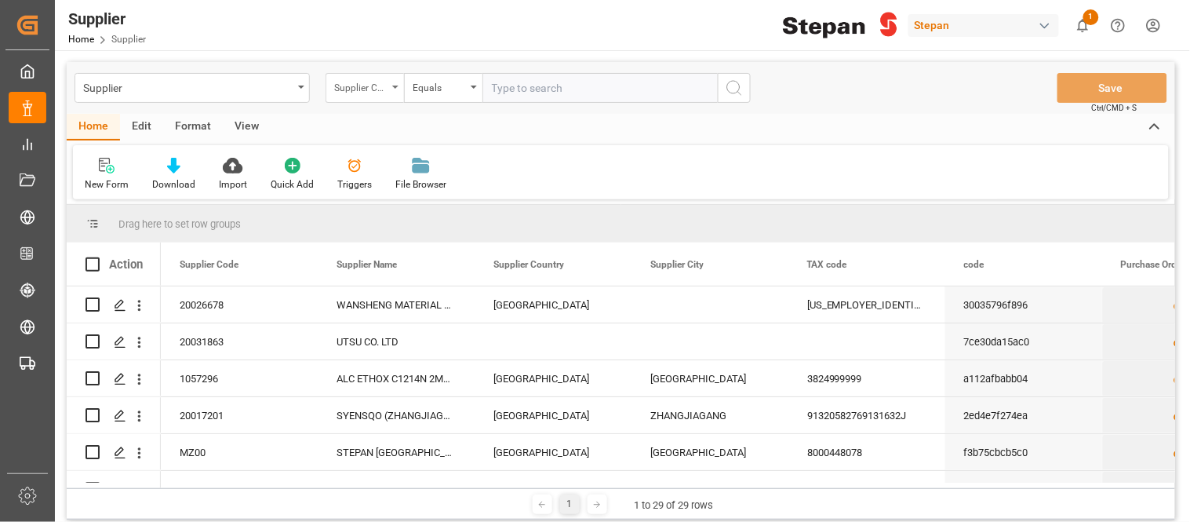
click at [358, 89] on div "Supplier Code" at bounding box center [360, 86] width 53 height 18
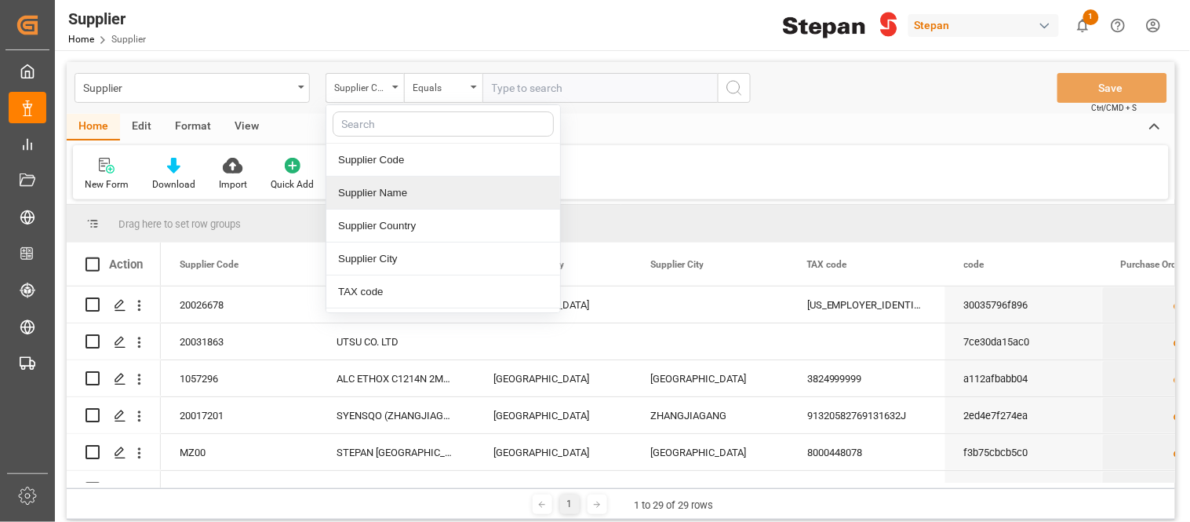
click at [403, 198] on div "Supplier Name" at bounding box center [443, 192] width 234 height 33
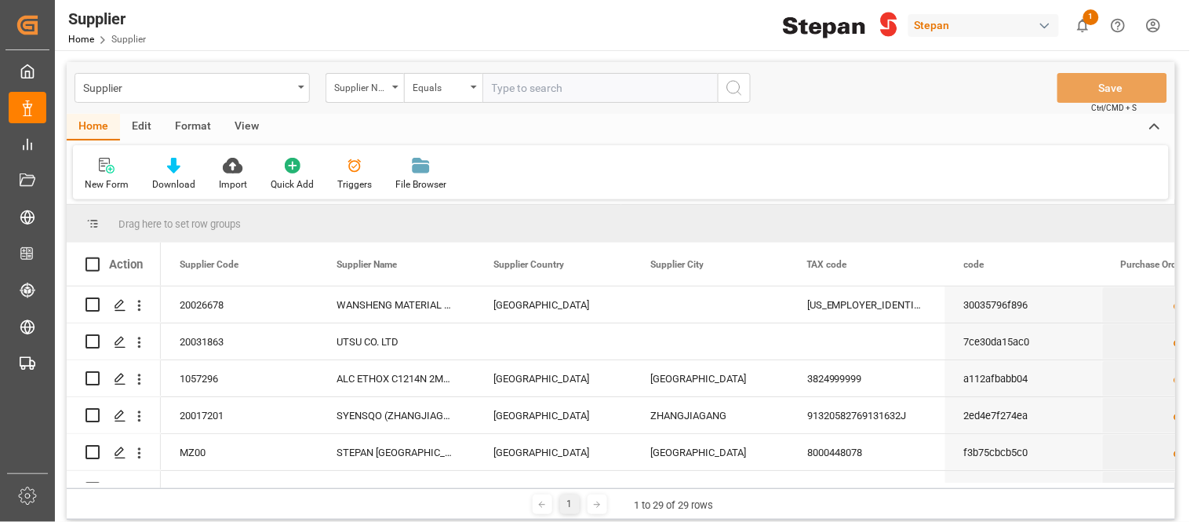
click at [529, 92] on input "text" at bounding box center [599, 88] width 235 height 30
paste input "STEPAN EUROPE SAS"
type input "STEPAN EUROPE SAS"
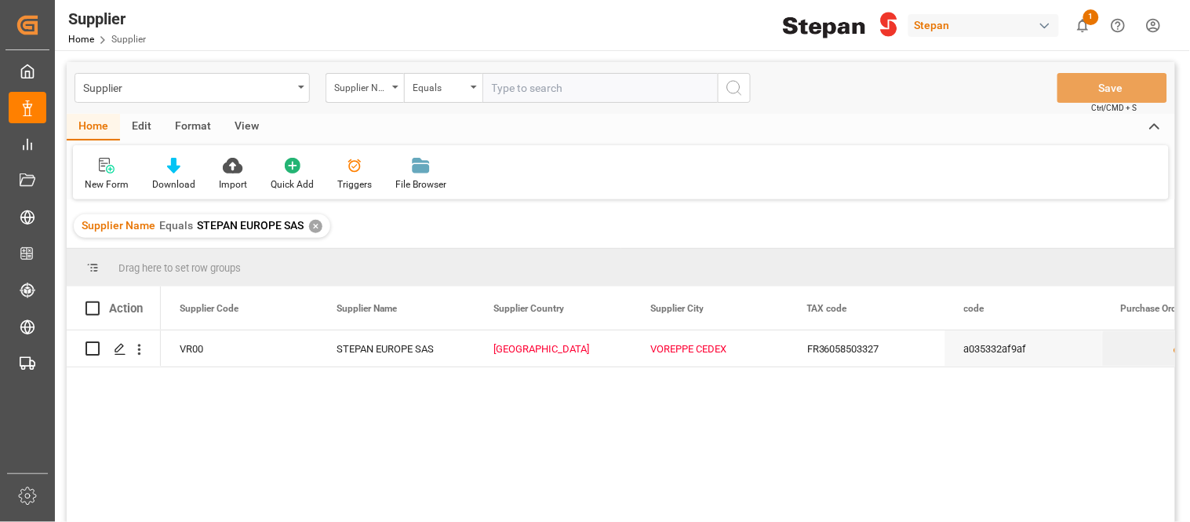
click at [320, 223] on div "✕" at bounding box center [315, 226] width 13 height 13
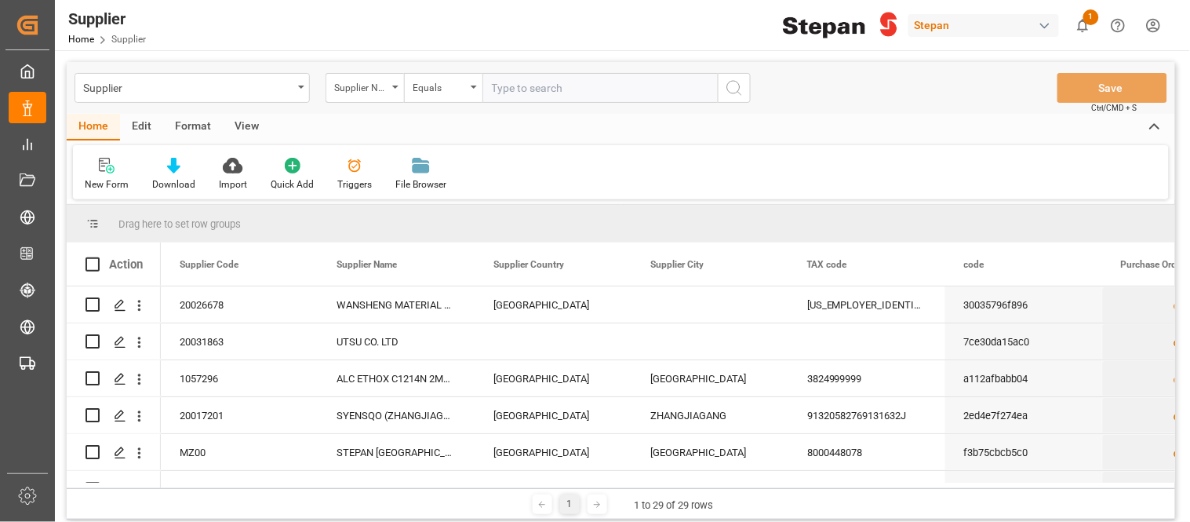
click at [546, 93] on input "text" at bounding box center [599, 88] width 235 height 30
paste input "Stepan Europe SAS"
type input "Stepan Europe SAS"
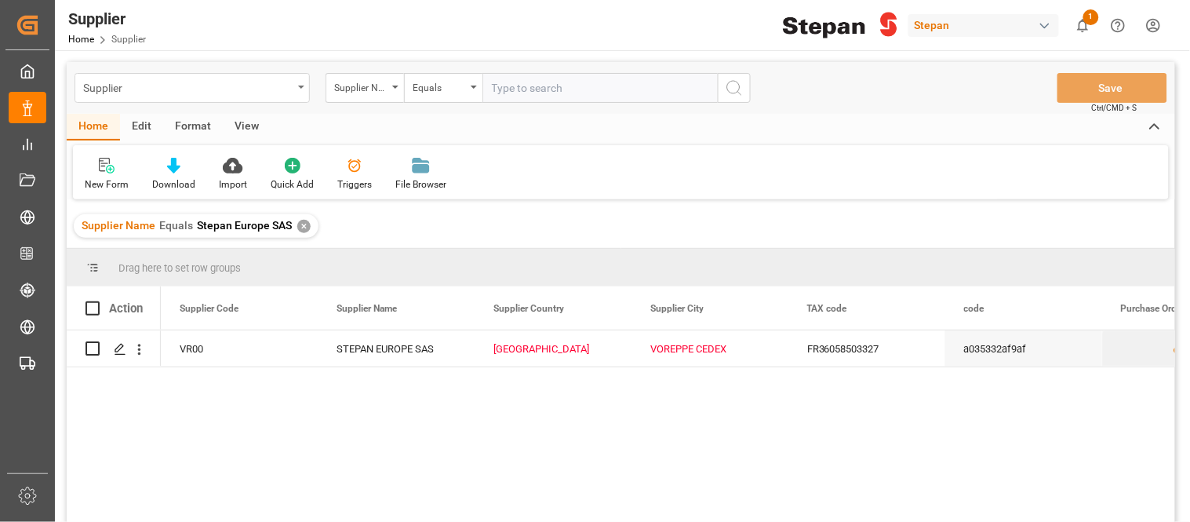
click at [216, 78] on div "Supplier" at bounding box center [187, 87] width 209 height 20
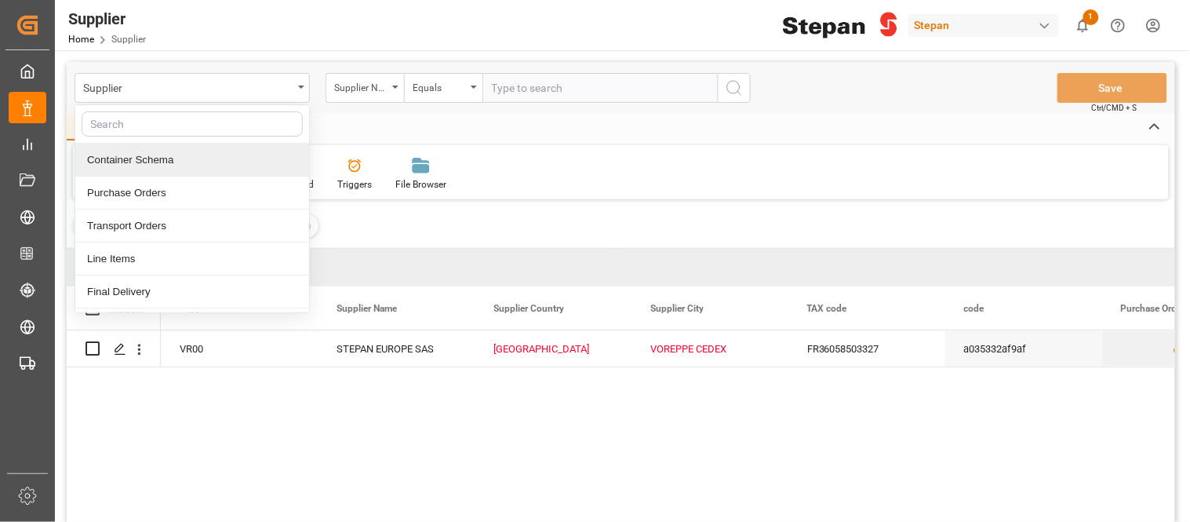
click at [187, 161] on div "Container Schema" at bounding box center [192, 160] width 234 height 33
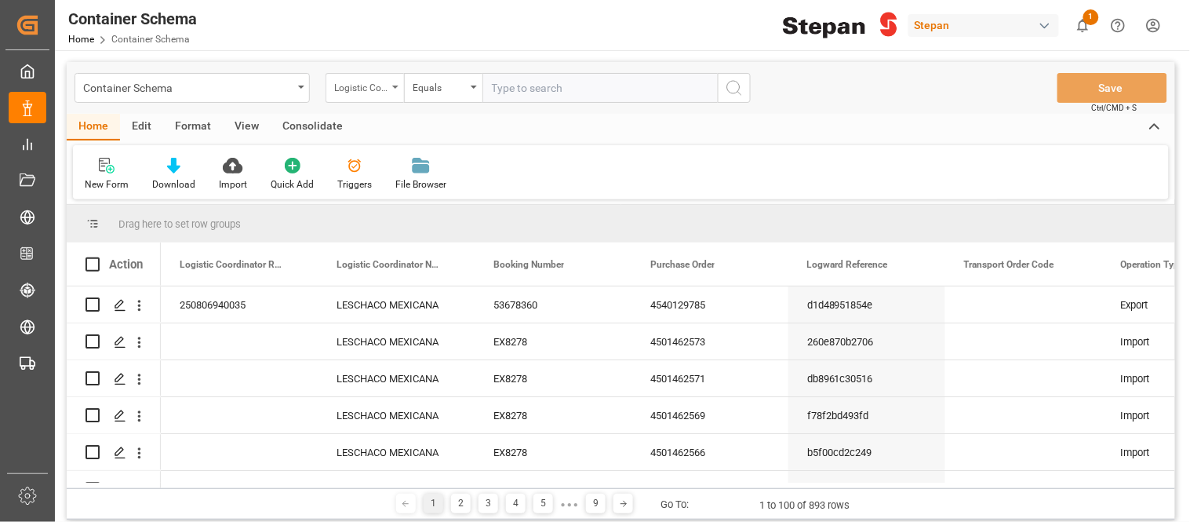
click at [394, 92] on div "Logistic Coordinator Reference Number" at bounding box center [365, 88] width 78 height 30
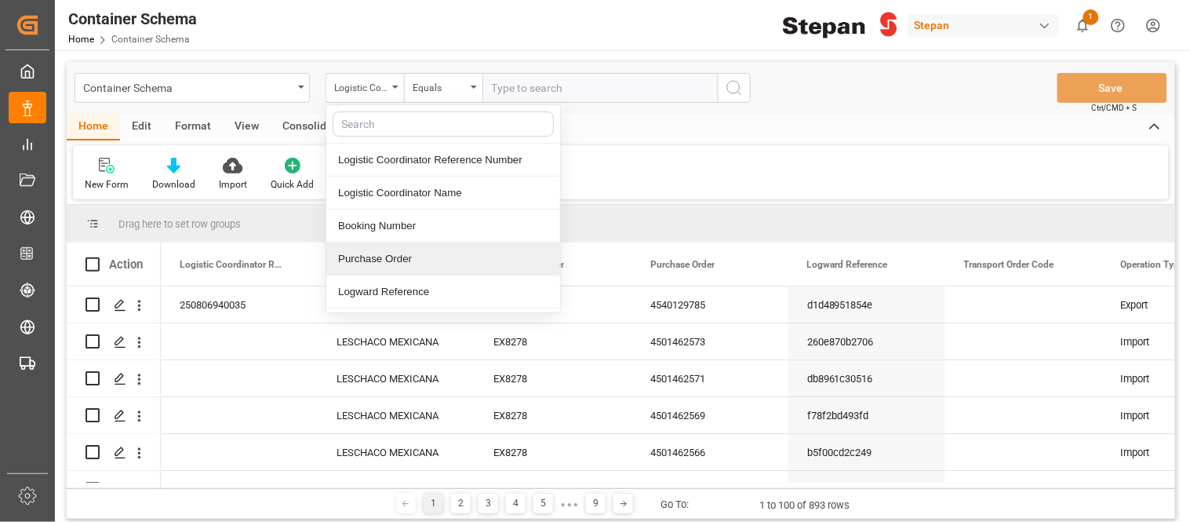
click at [380, 246] on div "Purchase Order" at bounding box center [443, 258] width 234 height 33
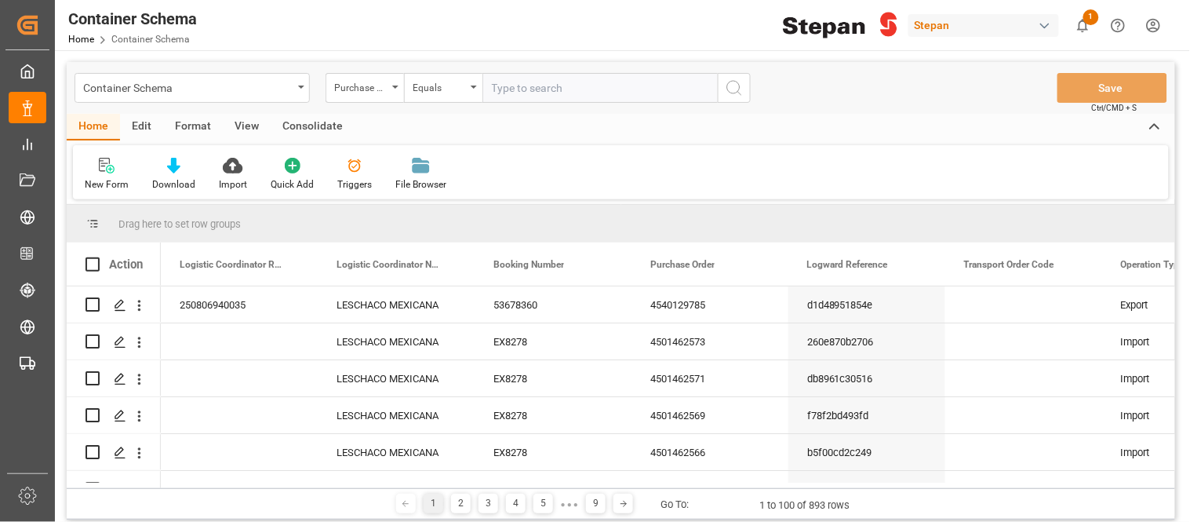
click at [532, 96] on input "text" at bounding box center [599, 88] width 235 height 30
paste input "4501459450"
type input "4501459450"
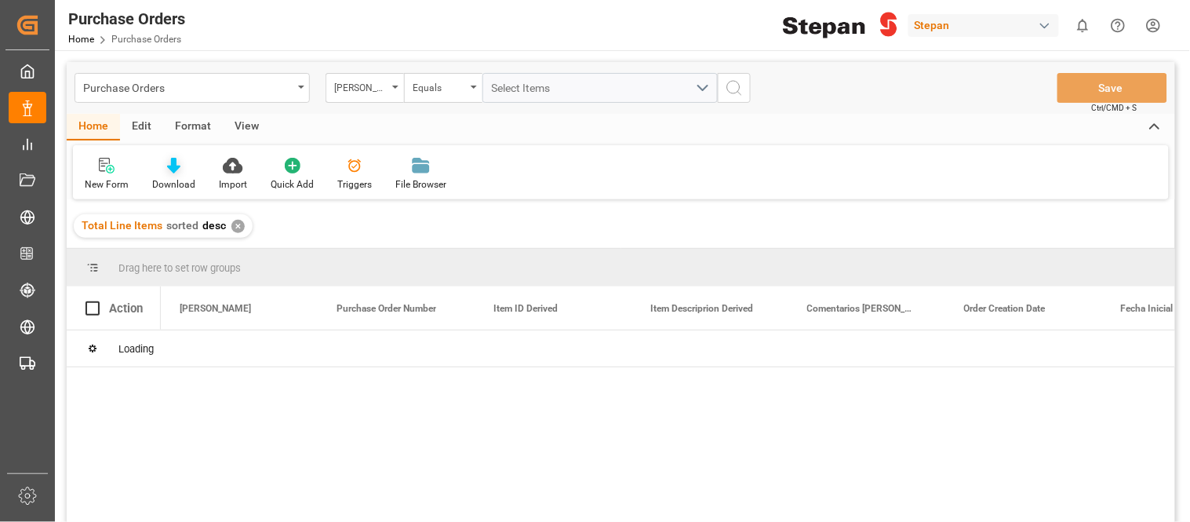
click at [287, 92] on div "Purchase Orders" at bounding box center [187, 87] width 209 height 20
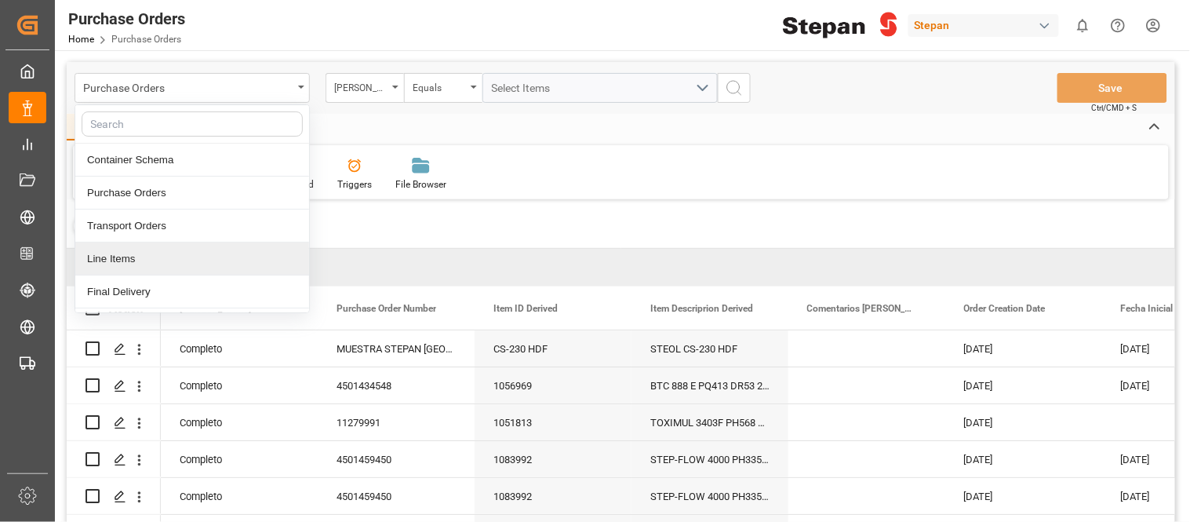
click at [122, 263] on div "Line Items" at bounding box center [192, 258] width 234 height 33
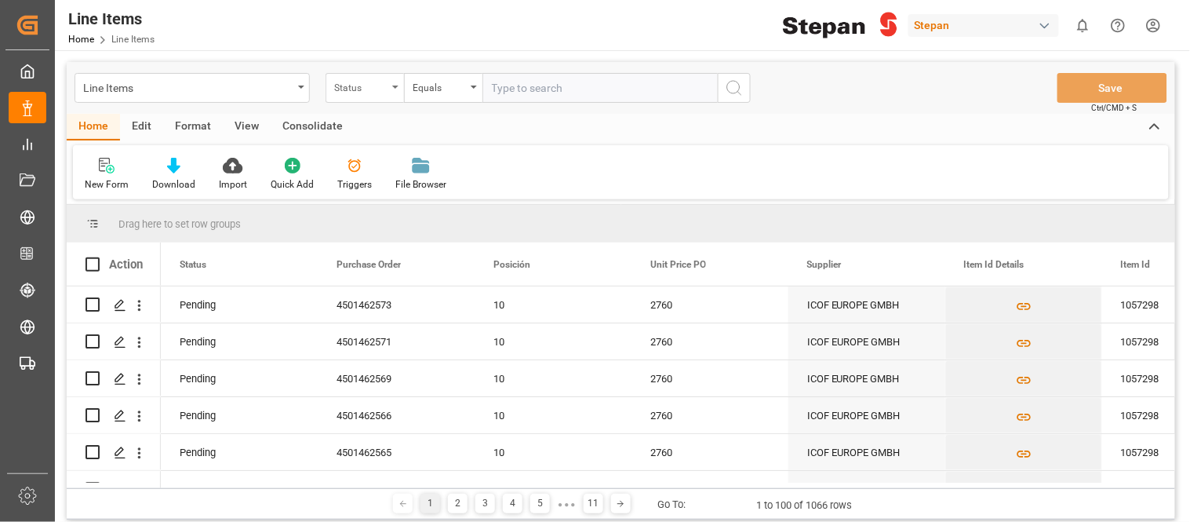
click at [391, 82] on div "Status" at bounding box center [365, 88] width 78 height 30
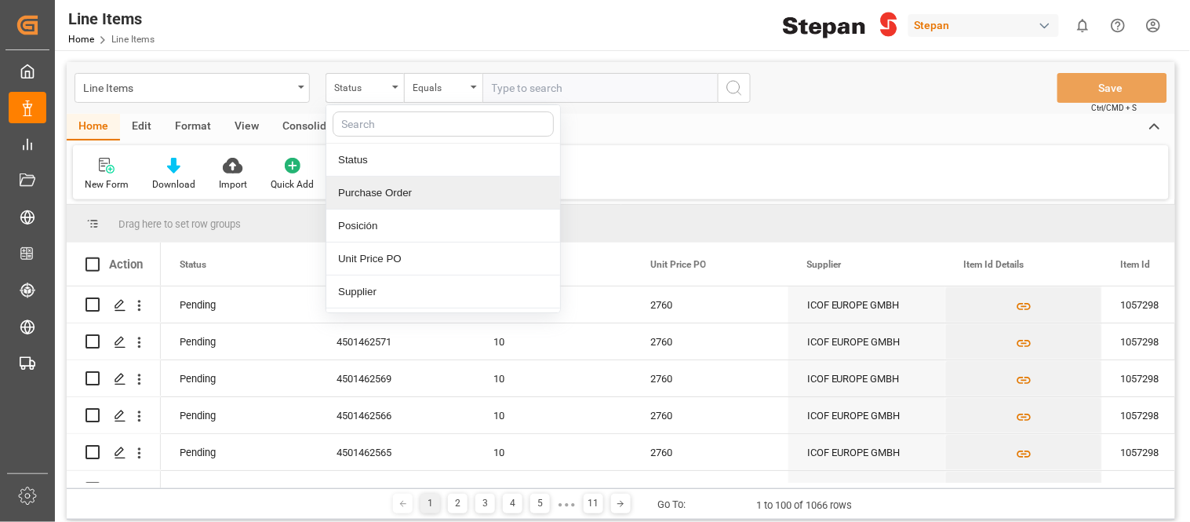
click at [381, 188] on div "Purchase Order" at bounding box center [443, 192] width 234 height 33
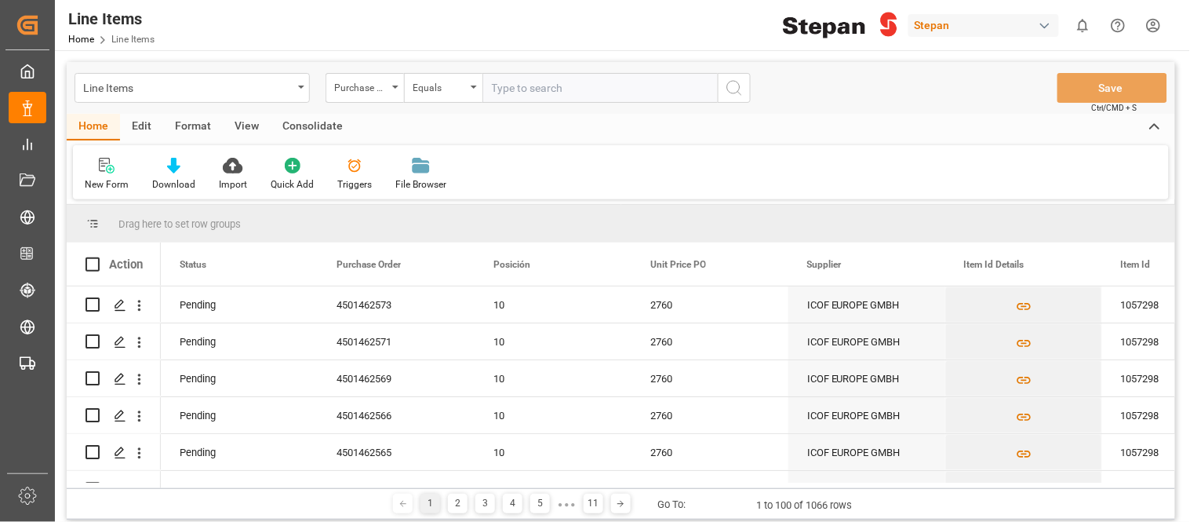
click at [554, 78] on input "text" at bounding box center [599, 88] width 235 height 30
paste input "4501459450"
type input "4501459450"
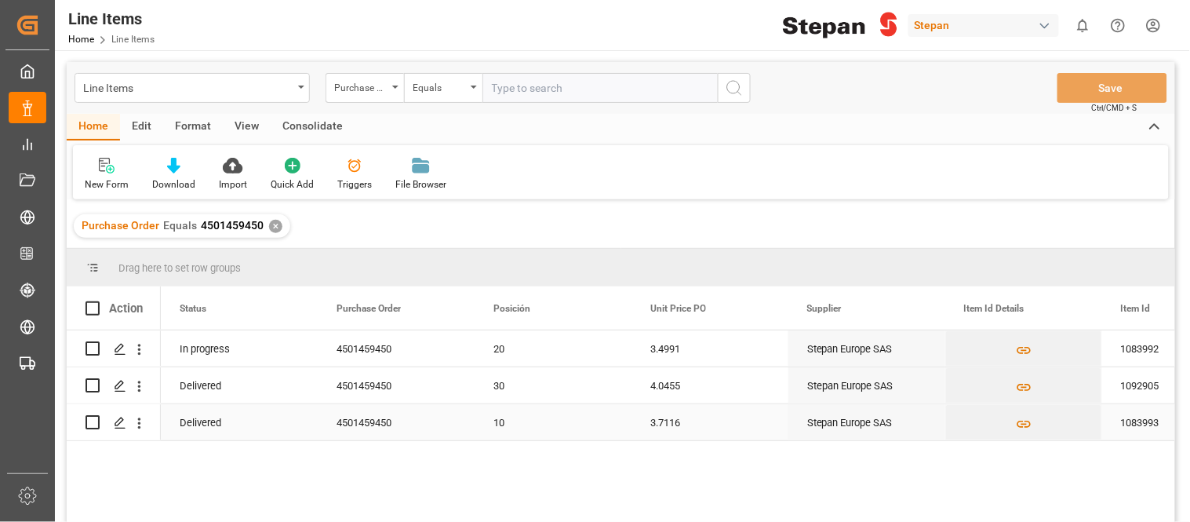
click at [488, 427] on div "10" at bounding box center [553, 422] width 157 height 36
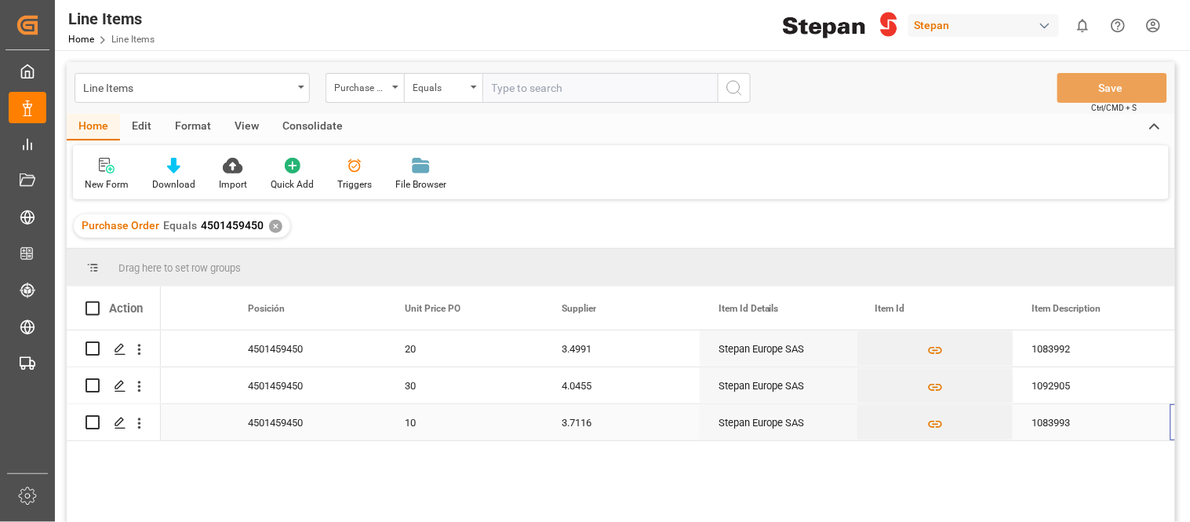
scroll to position [0, 246]
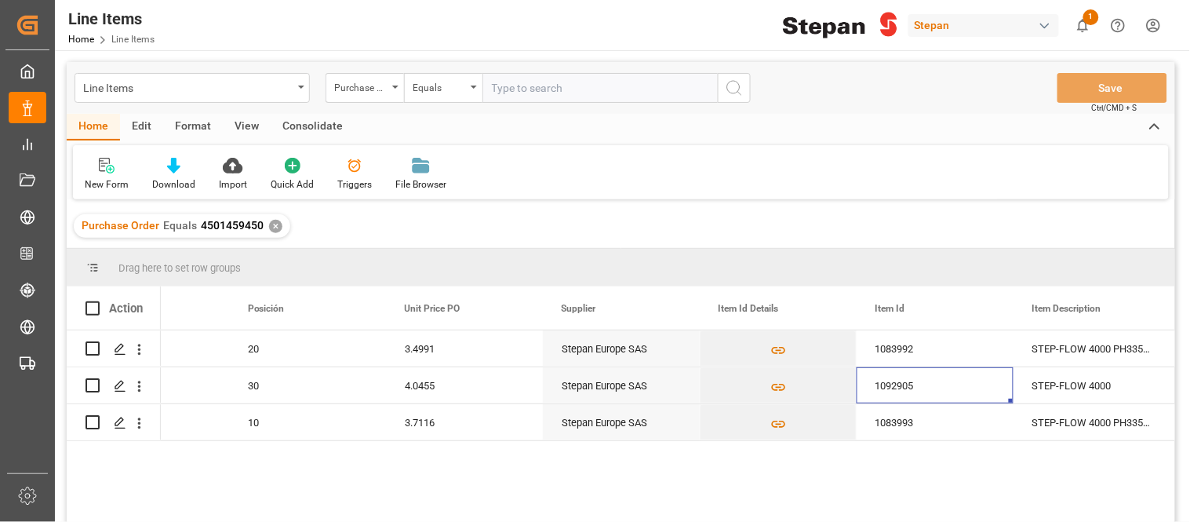
click at [269, 224] on div "✕" at bounding box center [275, 226] width 13 height 13
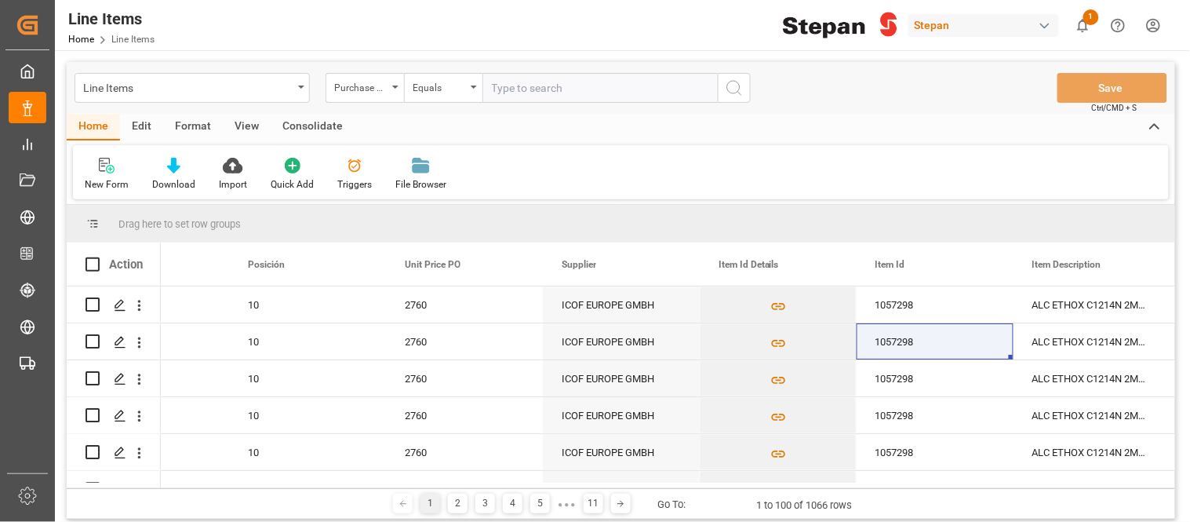
scroll to position [182, 0]
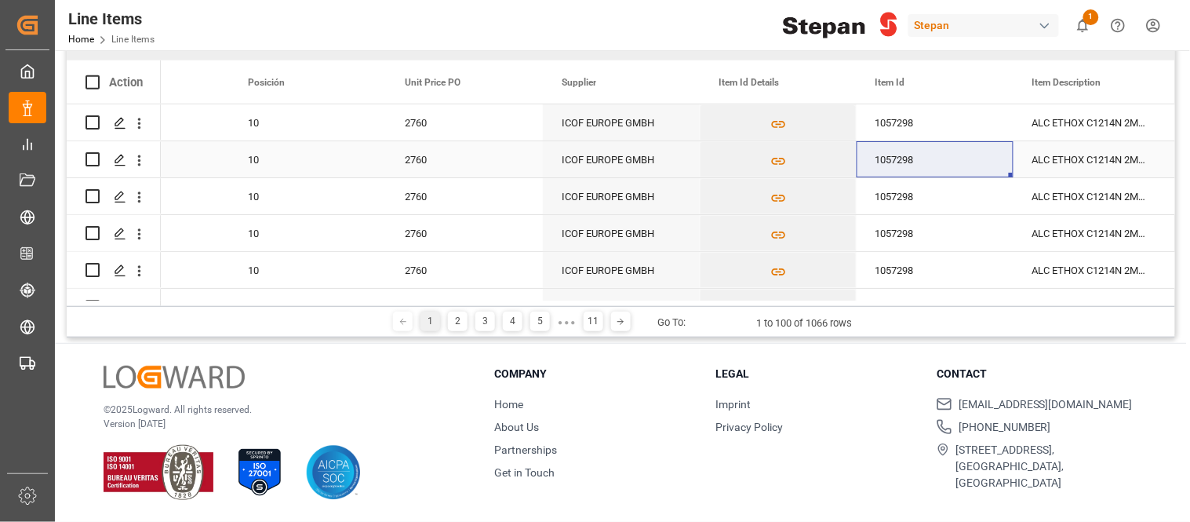
click at [1056, 166] on div "ALC ETHOX C1214N 2MX PF276 BULK" at bounding box center [1091, 159] width 157 height 36
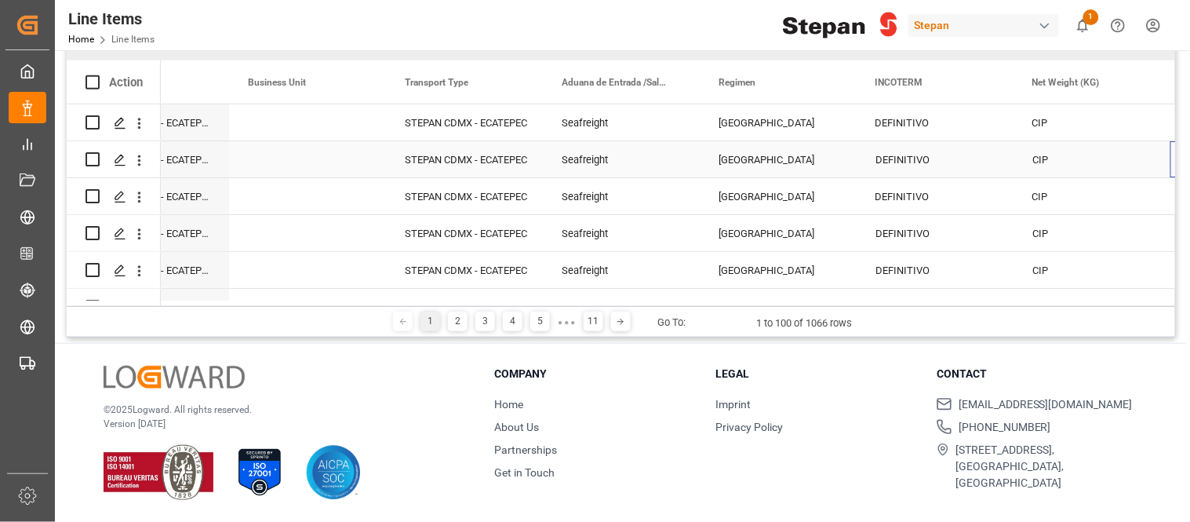
scroll to position [0, 0]
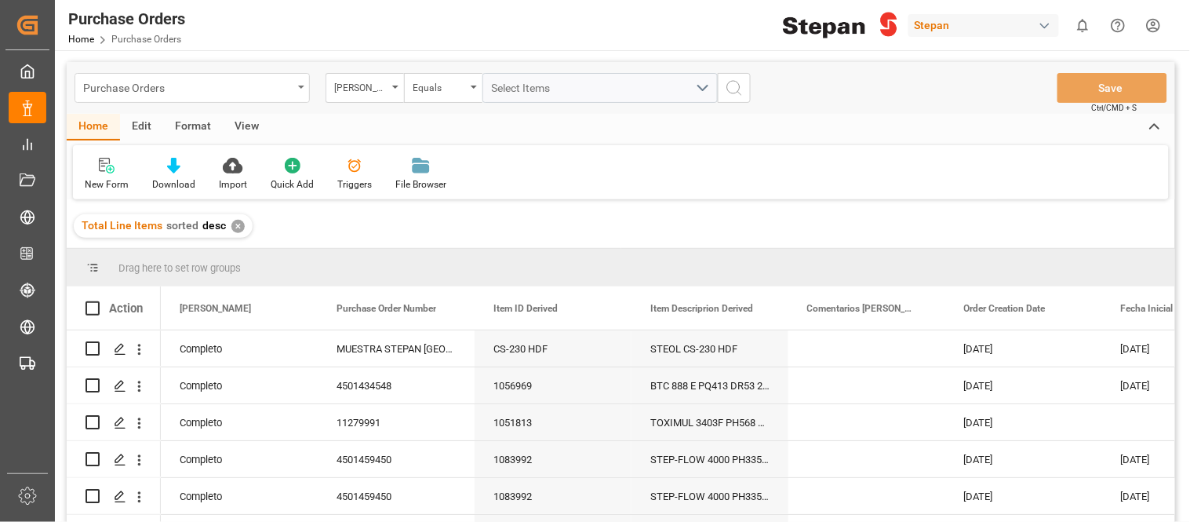
click at [158, 85] on div "Purchase Orders" at bounding box center [187, 87] width 209 height 20
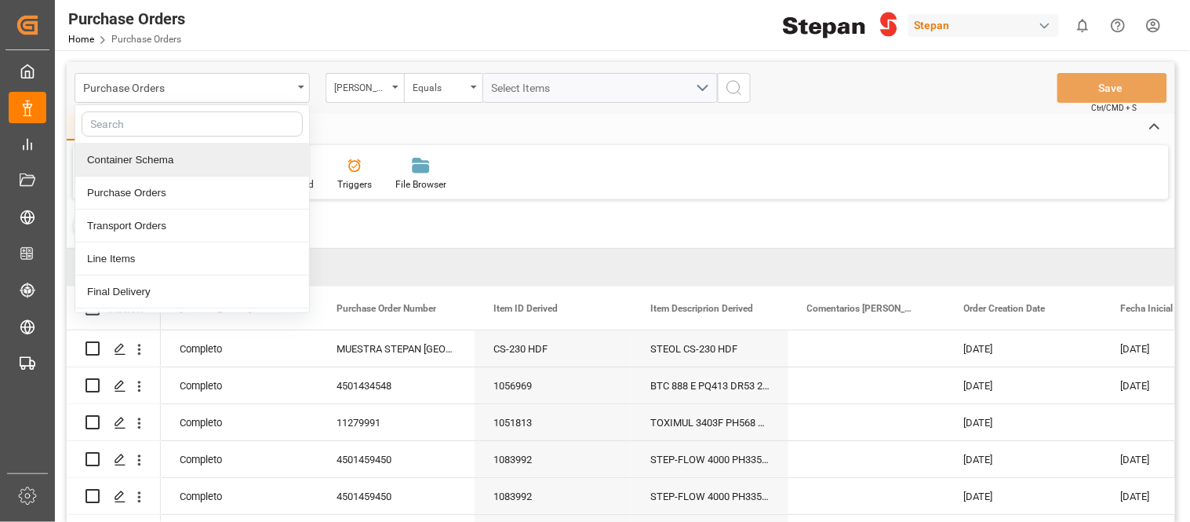
click at [177, 162] on div "Container Schema" at bounding box center [192, 160] width 234 height 33
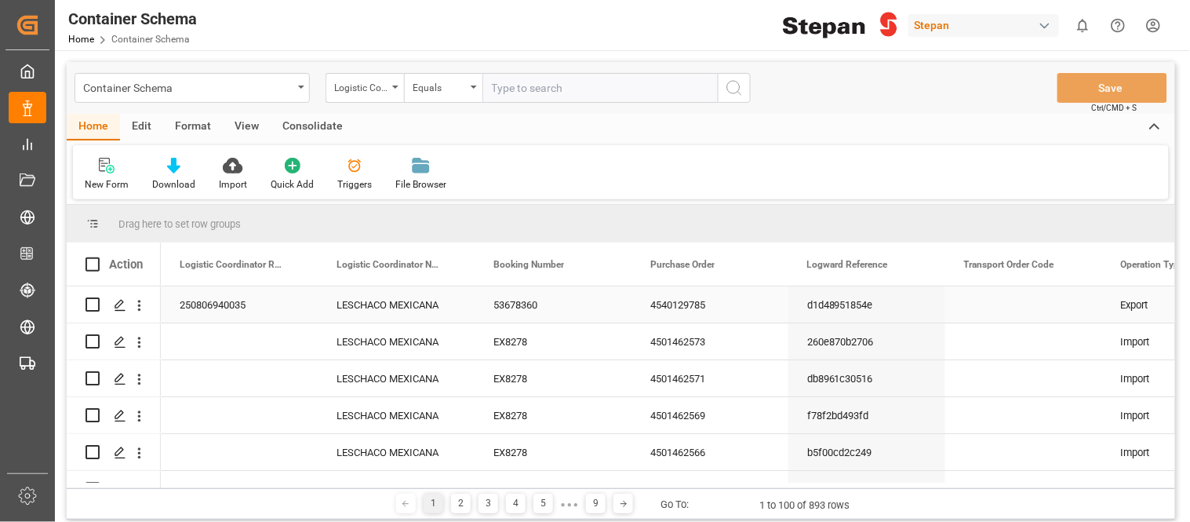
click at [392, 311] on div "LESCHACO MEXICANA" at bounding box center [396, 304] width 157 height 36
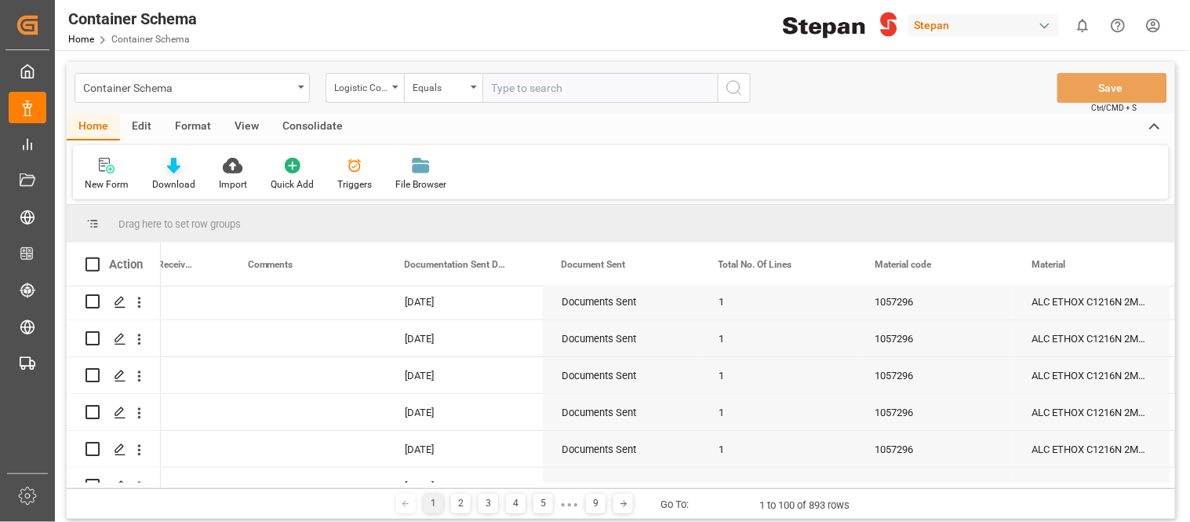
click at [180, 181] on div "Download" at bounding box center [173, 184] width 43 height 14
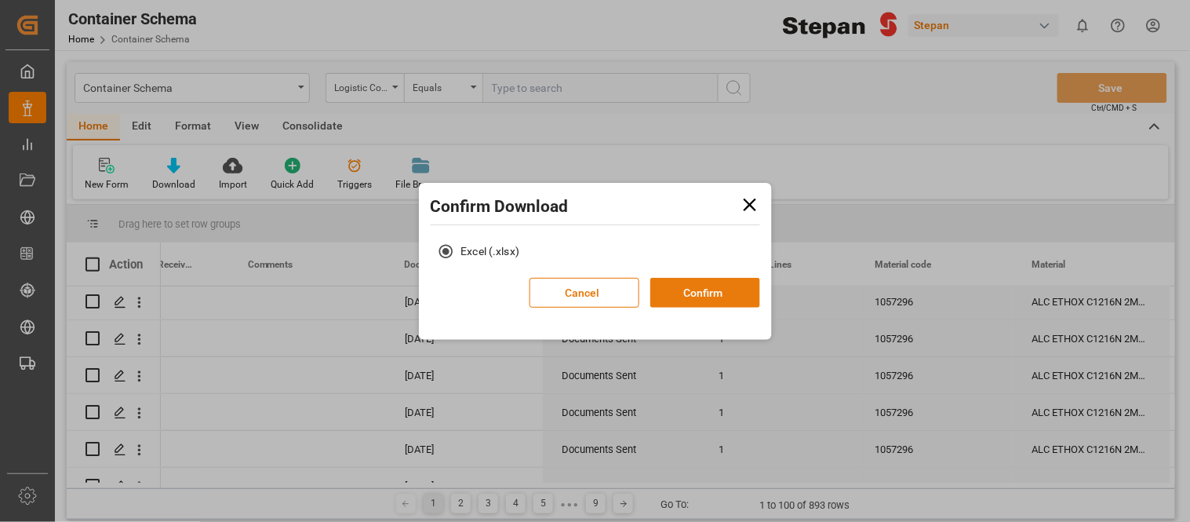
click at [688, 300] on button "Confirm" at bounding box center [705, 293] width 110 height 30
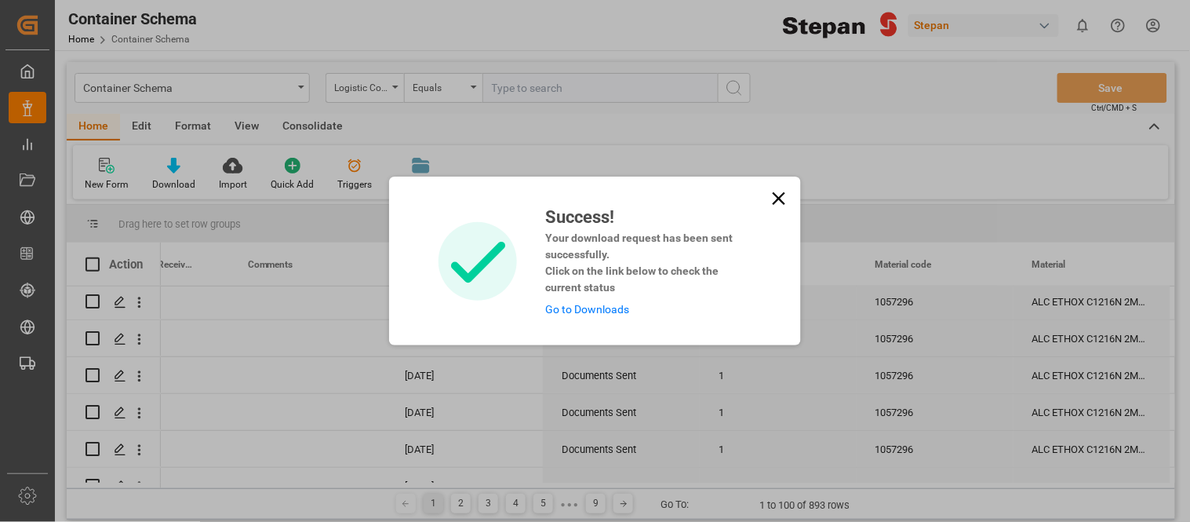
click at [593, 312] on link "Go to Downloads" at bounding box center [587, 309] width 84 height 13
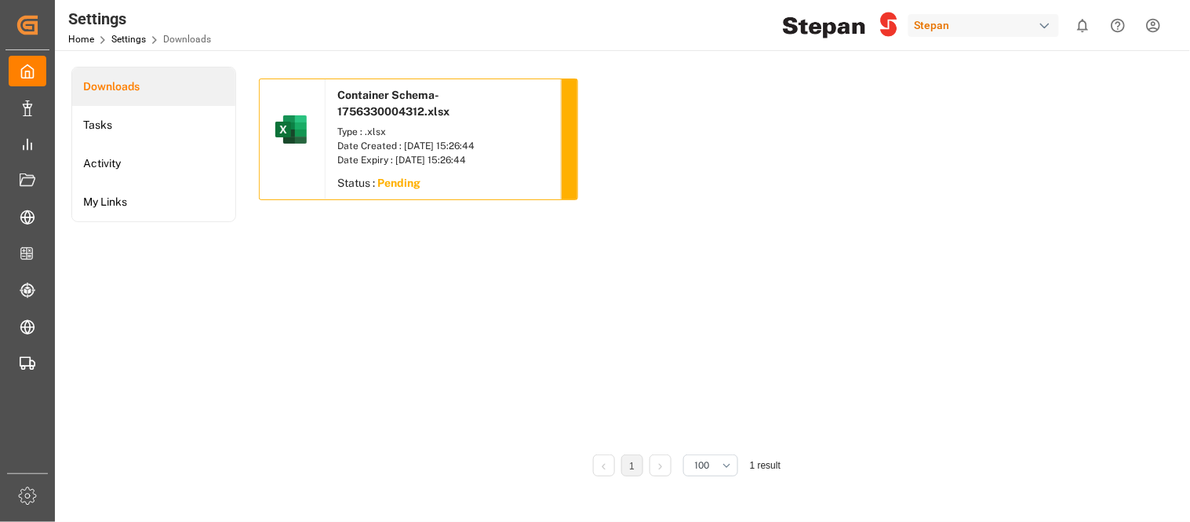
click at [411, 233] on div "Container Schema-1756330004312.xlsx Type : .xlsx Date Created : 27-08-2025 15:2…" at bounding box center [687, 260] width 856 height 365
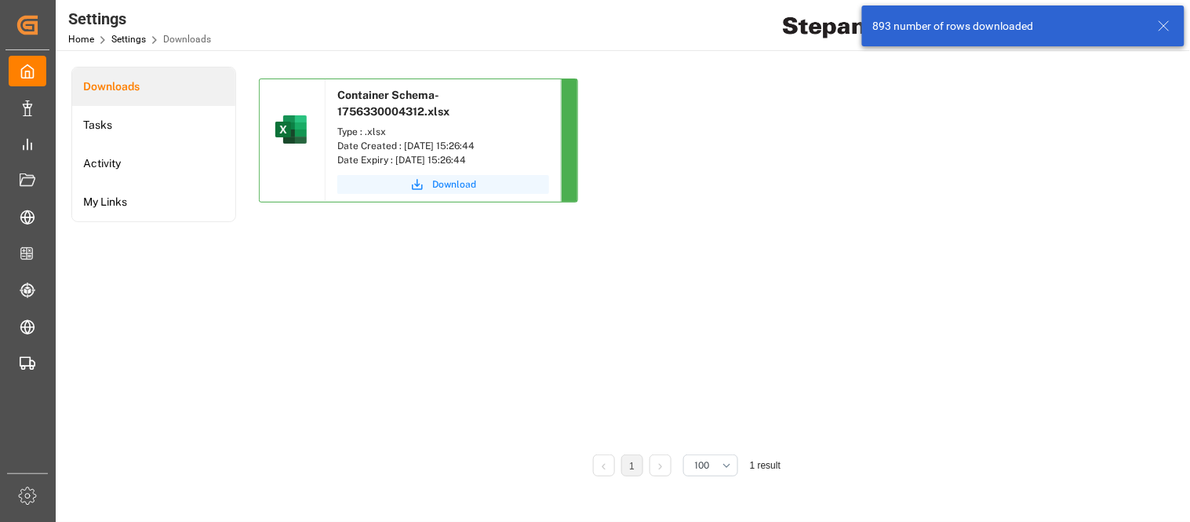
click at [439, 185] on span "Download" at bounding box center [454, 184] width 44 height 14
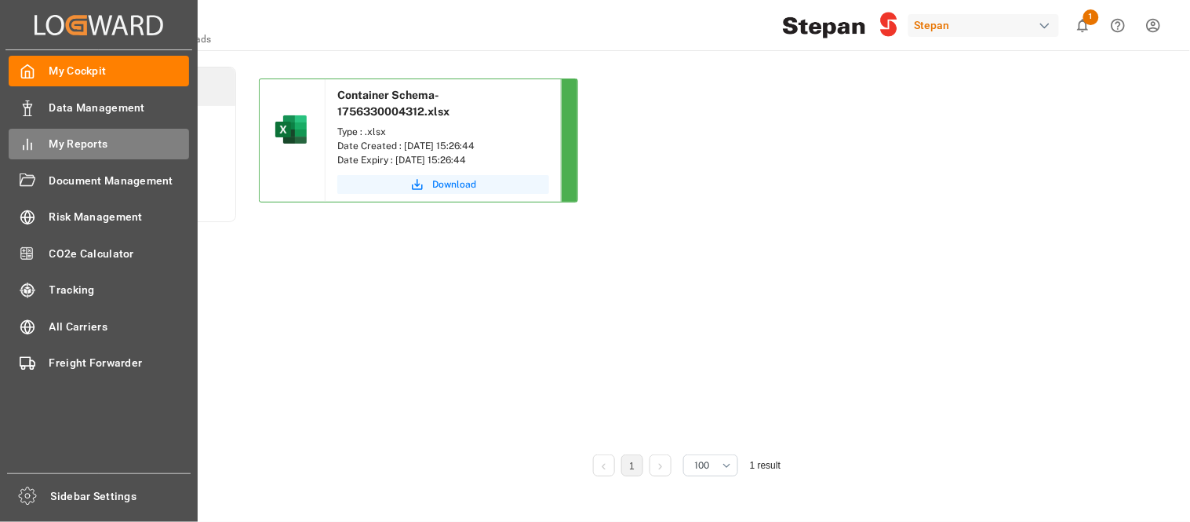
click at [90, 150] on span "My Reports" at bounding box center [119, 144] width 140 height 16
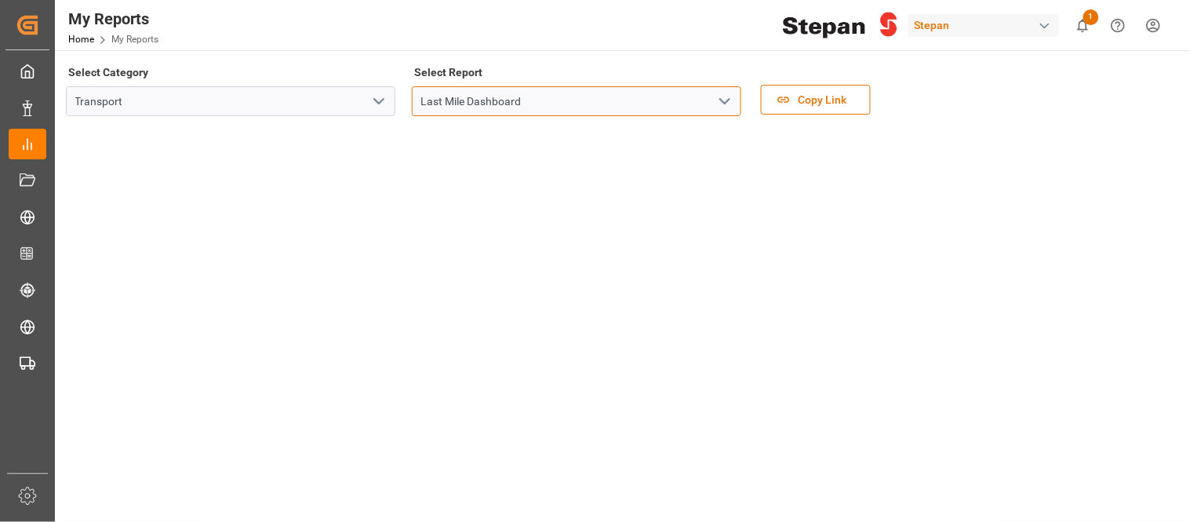
click at [497, 107] on input "Last Mile Dashboard" at bounding box center [576, 101] width 329 height 30
click at [727, 111] on button "open menu" at bounding box center [724, 101] width 24 height 24
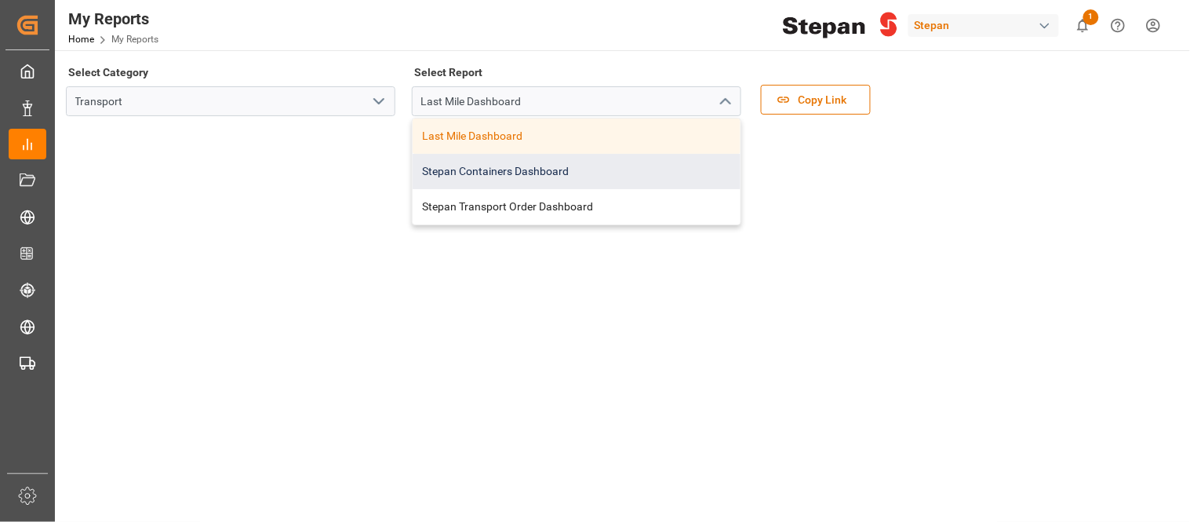
click at [566, 177] on div "Stepan Containers Dashboard" at bounding box center [577, 171] width 328 height 35
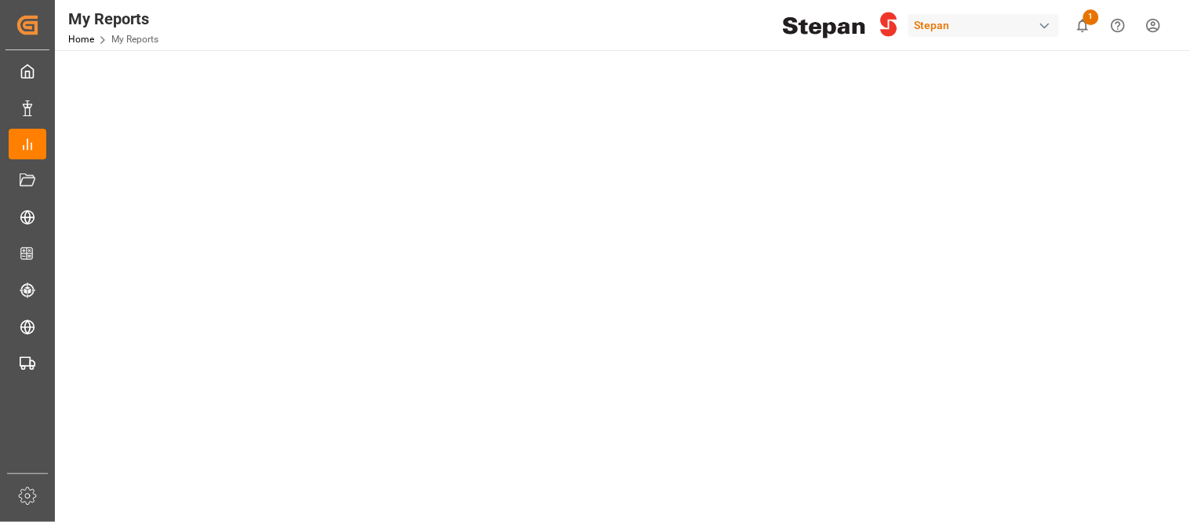
scroll to position [435, 0]
